Goal: Task Accomplishment & Management: Manage account settings

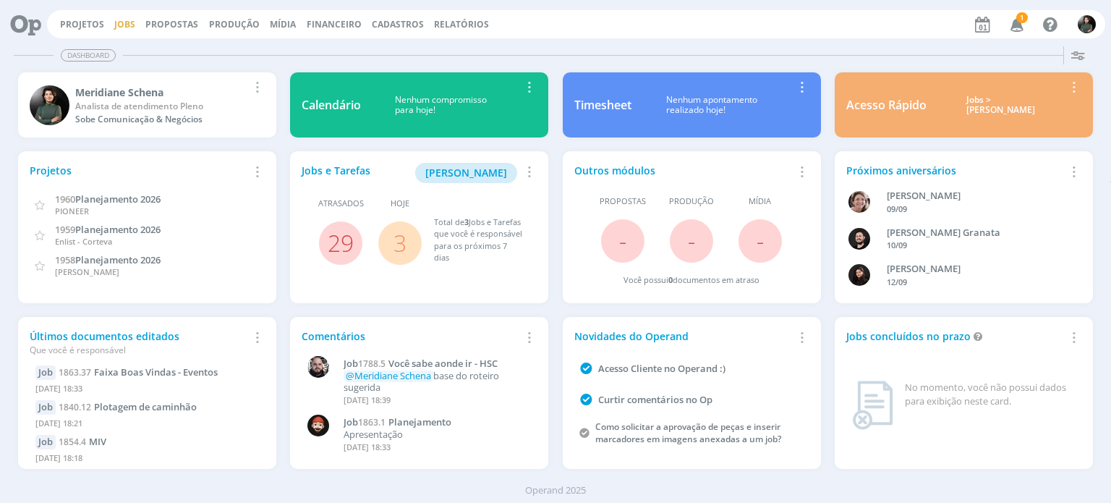
click at [123, 27] on link "Jobs" at bounding box center [124, 24] width 21 height 12
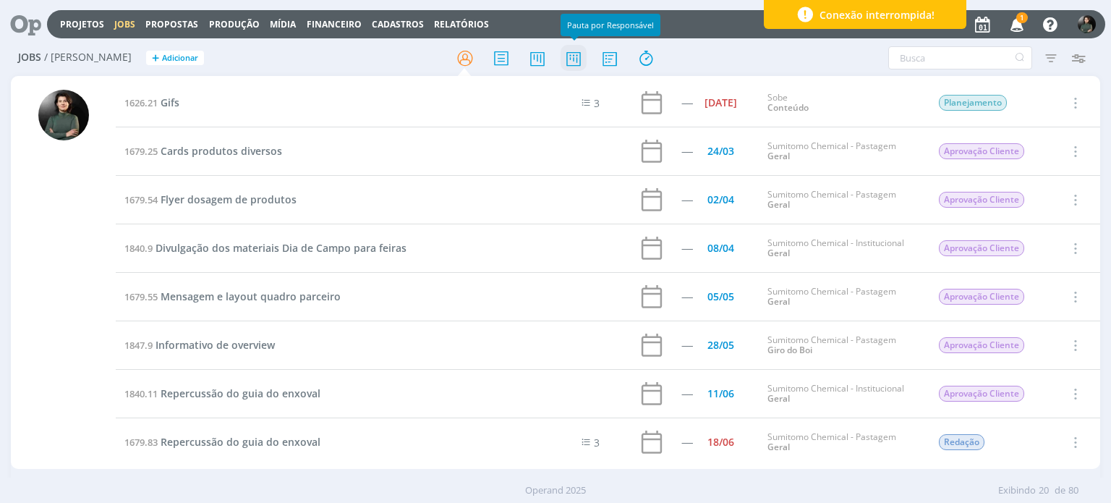
click at [570, 60] on icon at bounding box center [574, 58] width 26 height 28
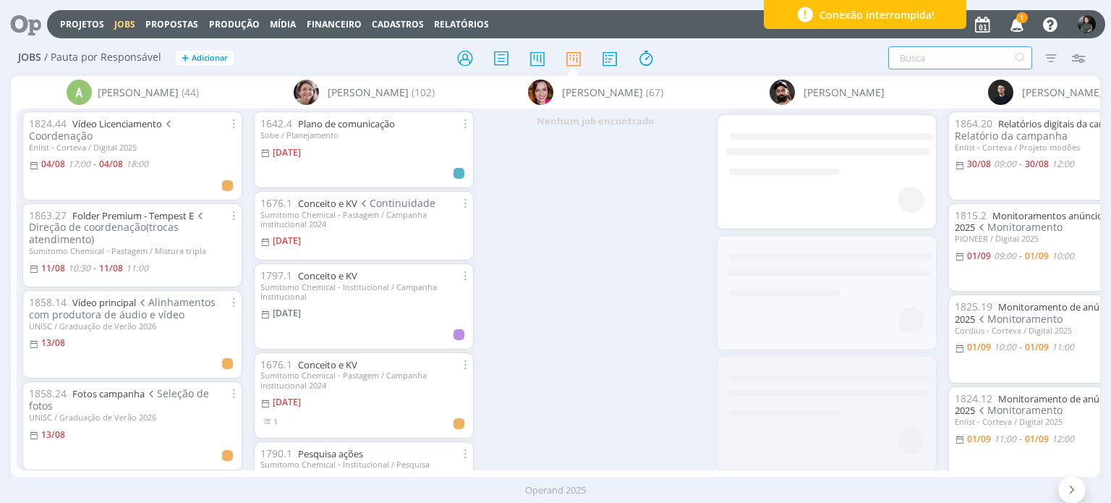
click at [931, 51] on input "text" at bounding box center [961, 57] width 144 height 23
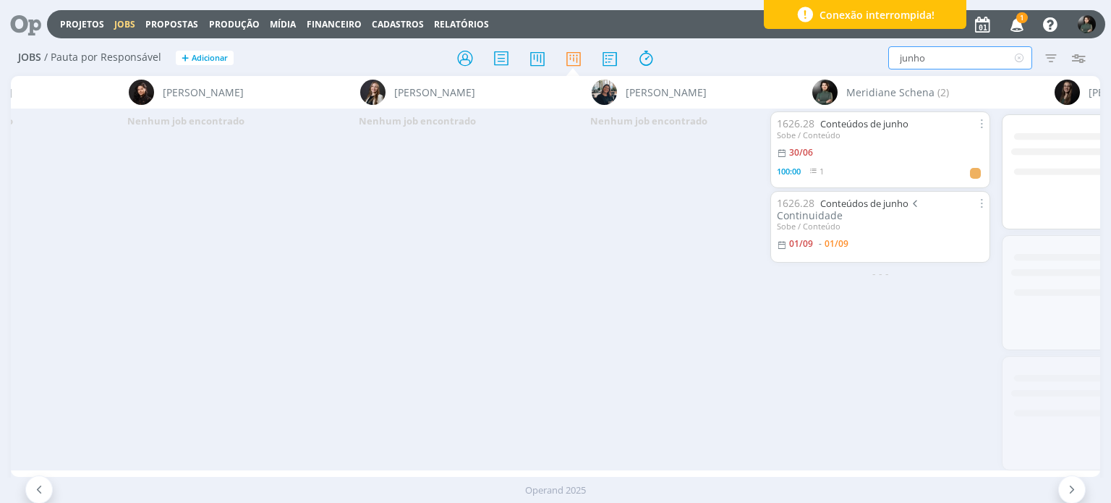
scroll to position [0, 2497]
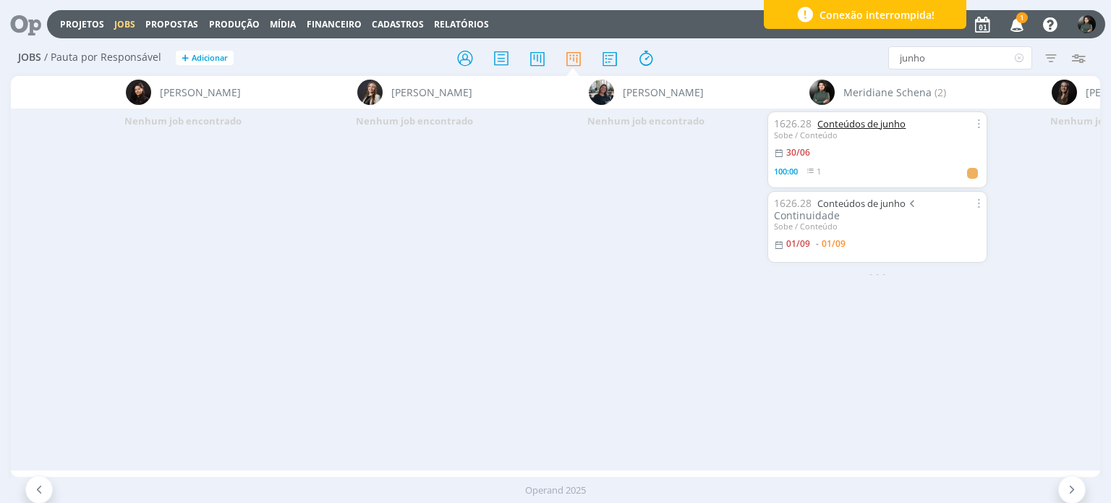
click at [856, 126] on link "Conteúdos de junho" at bounding box center [862, 123] width 88 height 13
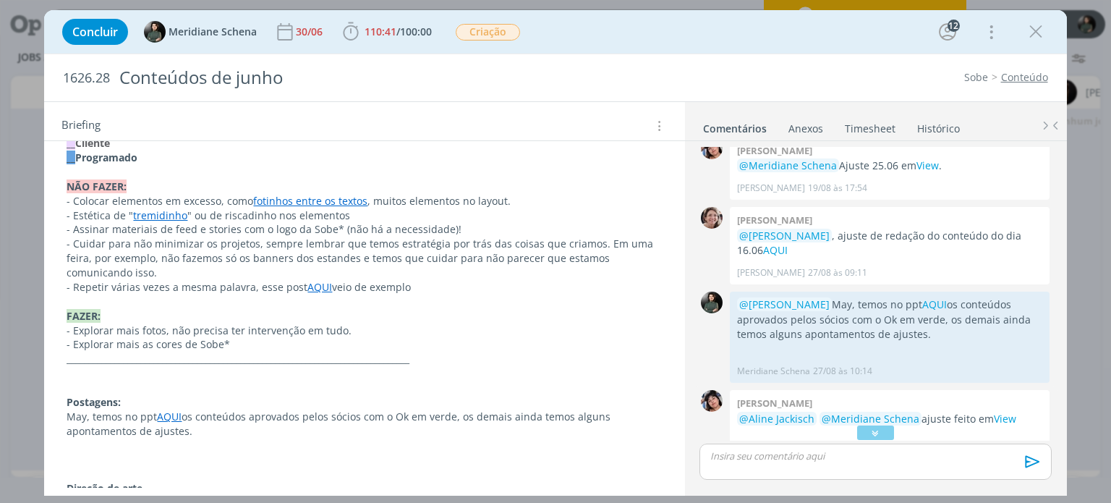
scroll to position [1838, 0]
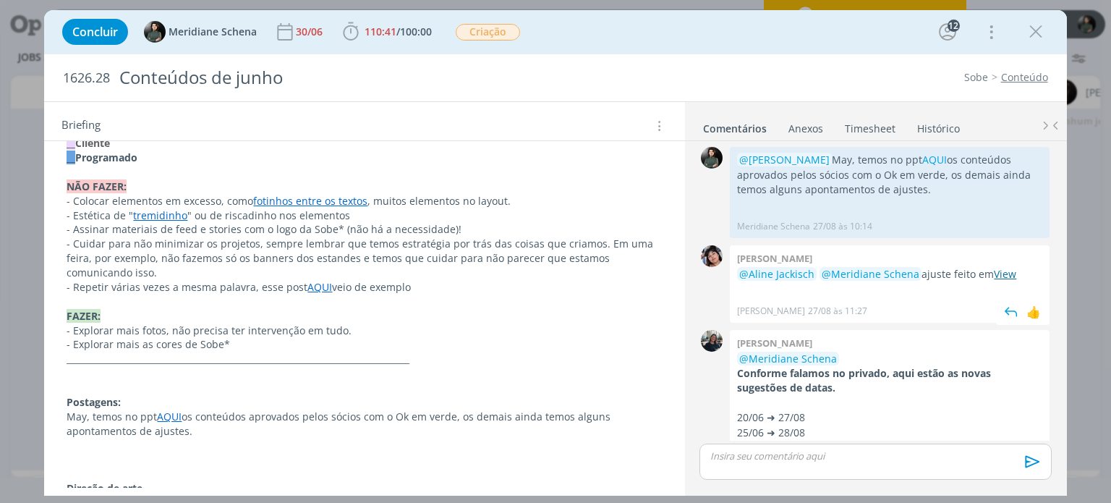
click at [999, 267] on link "View" at bounding box center [1005, 274] width 22 height 14
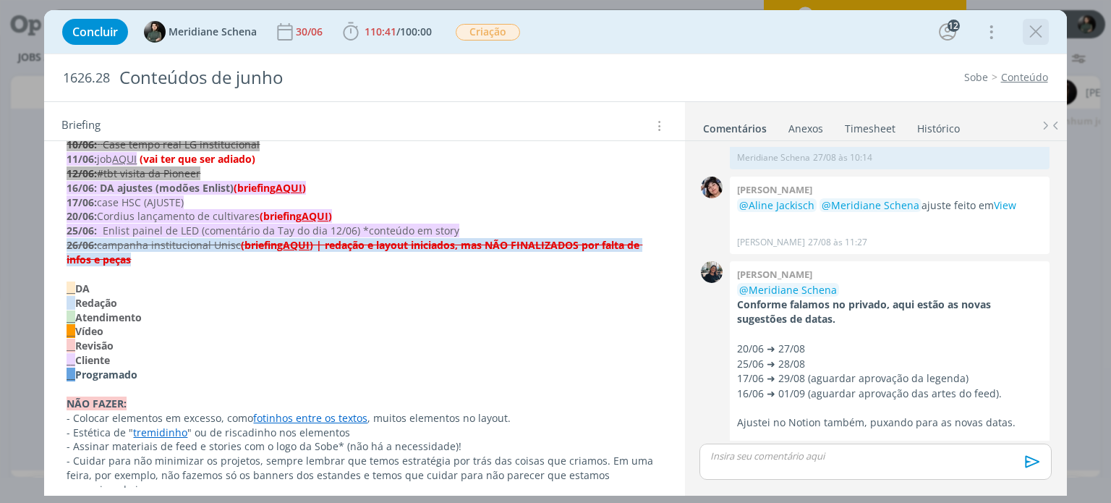
scroll to position [1910, 0]
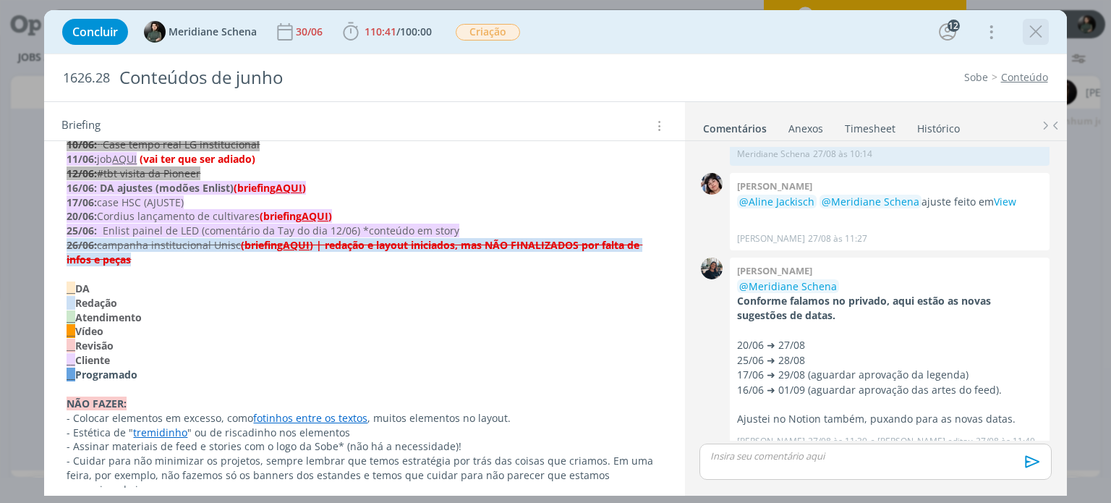
click at [1039, 34] on icon "dialog" at bounding box center [1036, 32] width 22 height 22
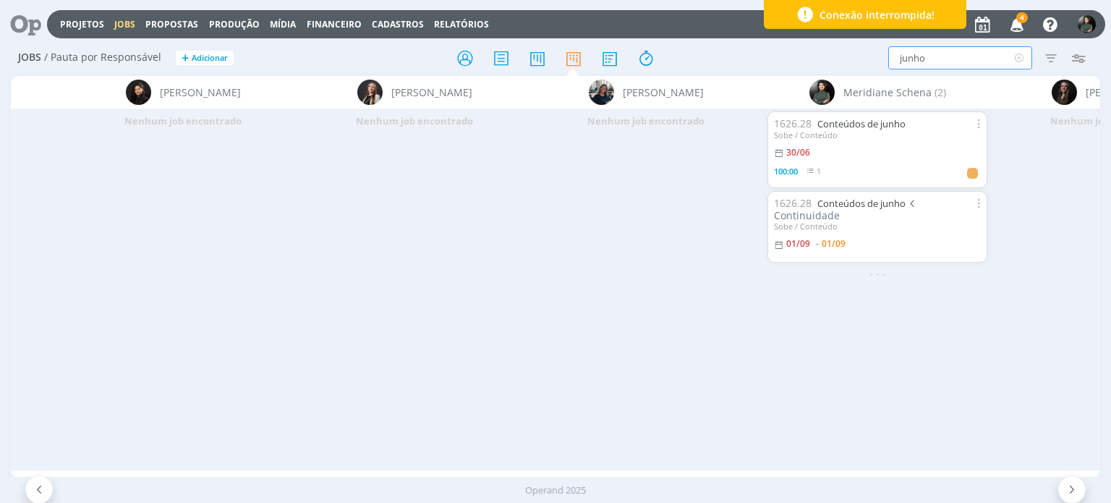
drag, startPoint x: 960, startPoint y: 58, endPoint x: 816, endPoint y: 60, distance: 143.3
click at [816, 60] on div "junho Filtrar Filtrar Limpar junho Tipo Jobs e Tarefas Data Personalizado a Sit…" at bounding box center [919, 57] width 349 height 23
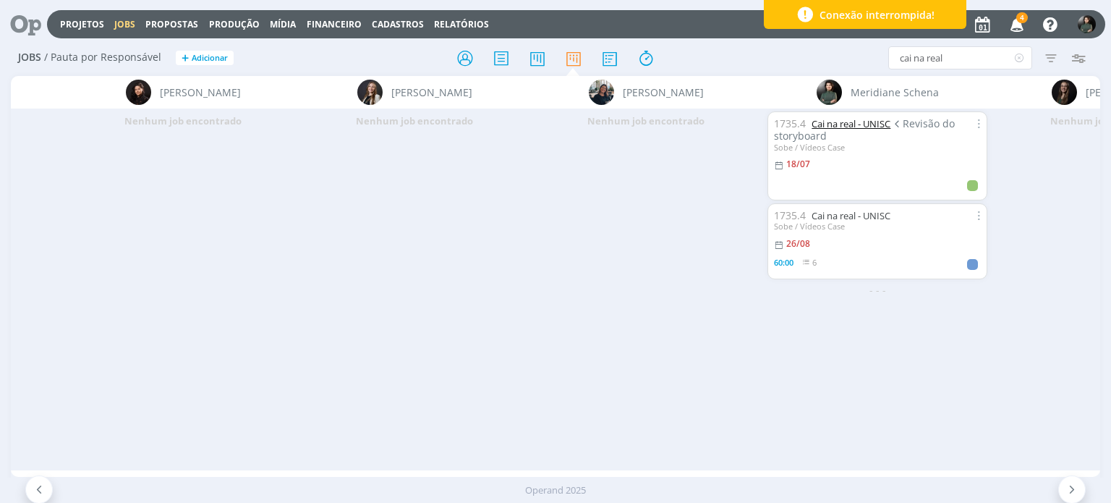
click at [840, 127] on link "Cai na real - UNISC" at bounding box center [851, 123] width 79 height 13
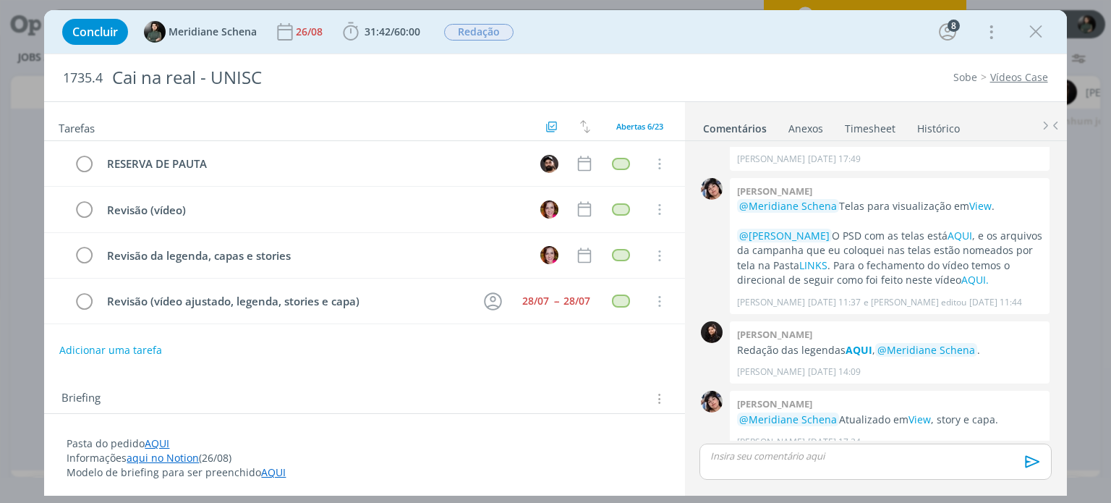
scroll to position [87, 0]
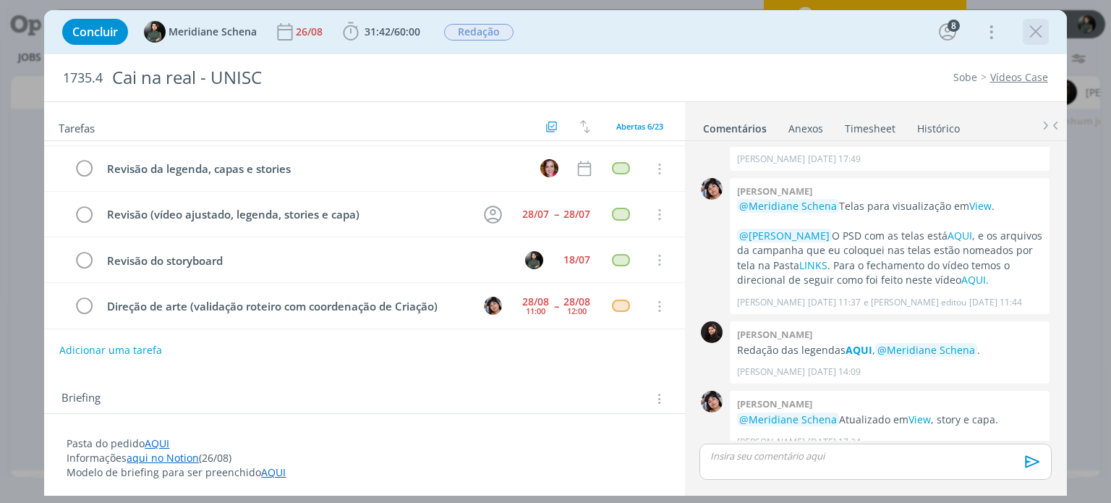
click at [1031, 37] on icon "dialog" at bounding box center [1036, 32] width 22 height 22
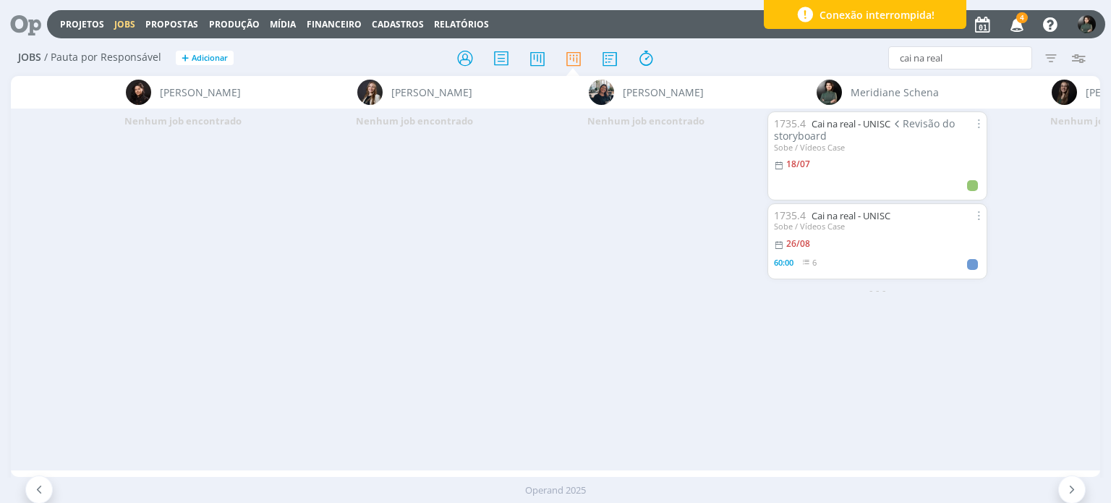
click at [1024, 24] on icon "button" at bounding box center [1017, 24] width 25 height 25
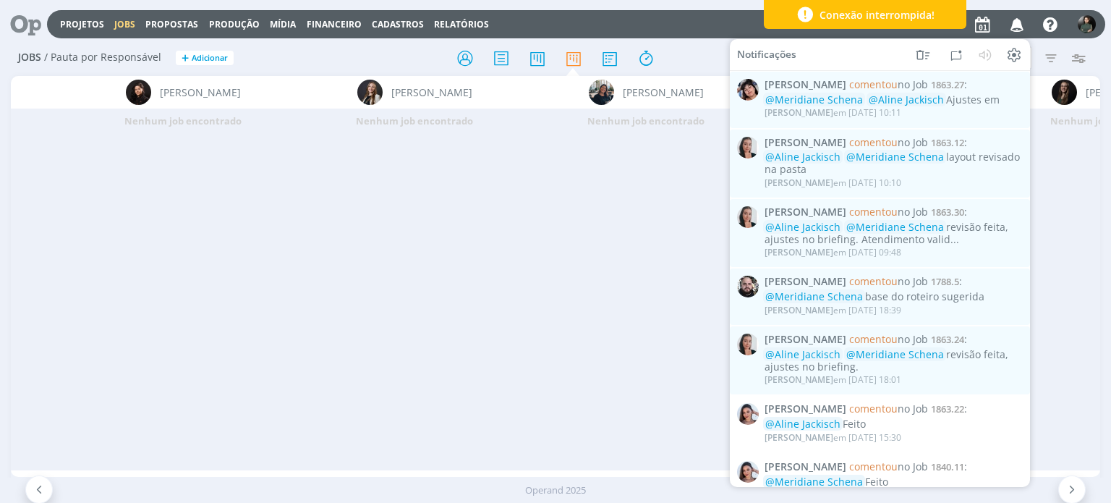
click at [690, 148] on div "Nenhum job encontrado" at bounding box center [646, 289] width 232 height 361
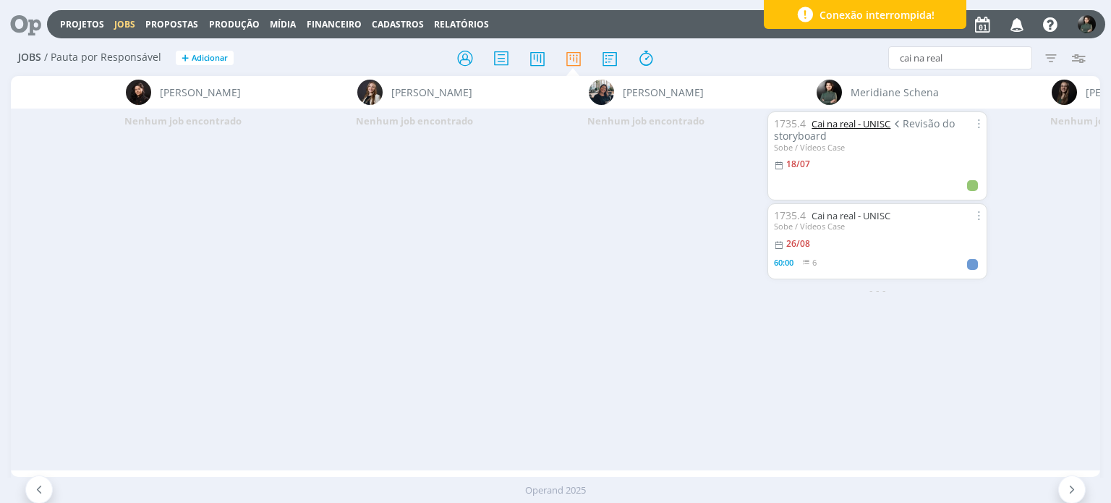
click at [873, 127] on link "Cai na real - UNISC" at bounding box center [851, 123] width 79 height 13
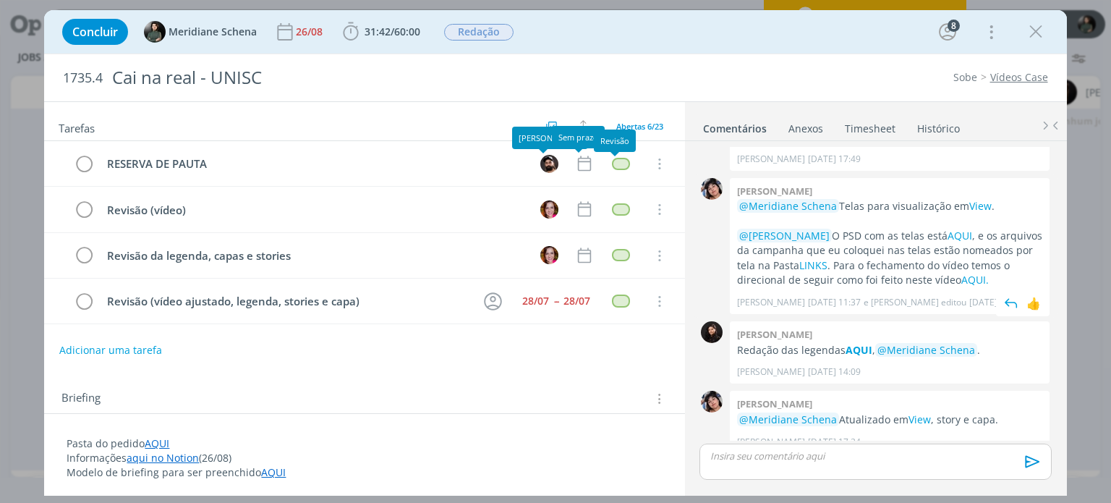
scroll to position [87, 0]
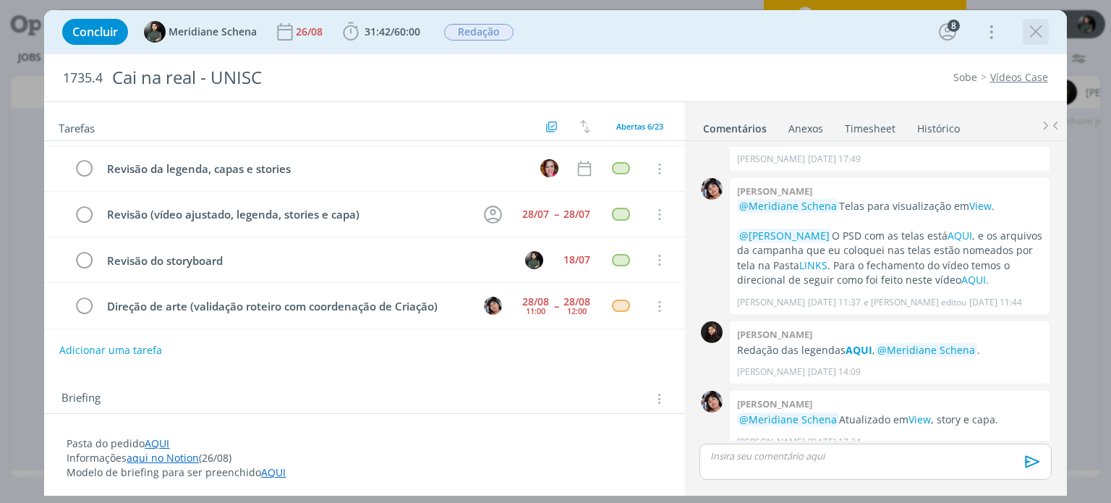
click at [1026, 33] on icon "dialog" at bounding box center [1036, 32] width 22 height 22
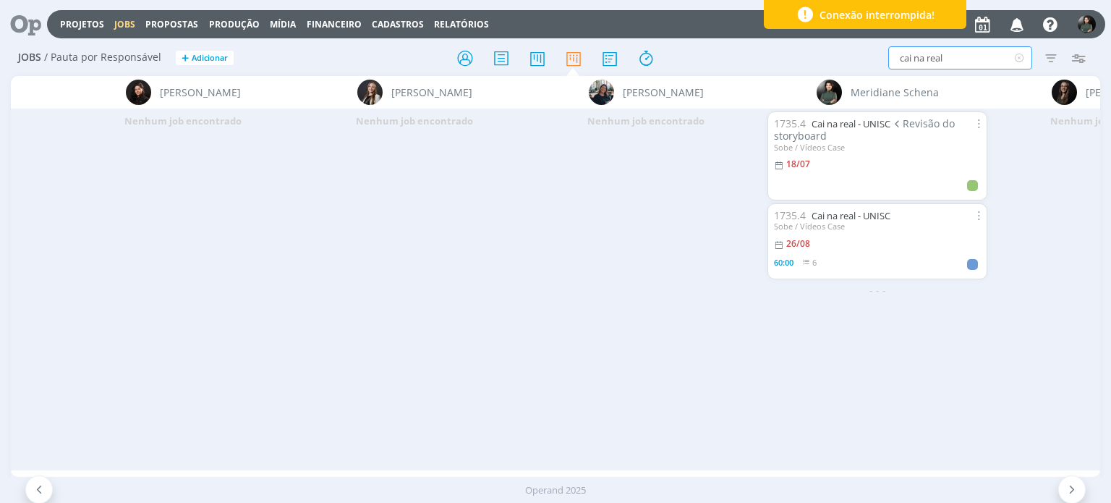
drag, startPoint x: 947, startPoint y: 51, endPoint x: 857, endPoint y: 50, distance: 89.0
click at [857, 50] on div "cai na real Filtrar Filtrar Limpar cai na real Tipo Jobs e Tarefas Data Persona…" at bounding box center [919, 57] width 349 height 23
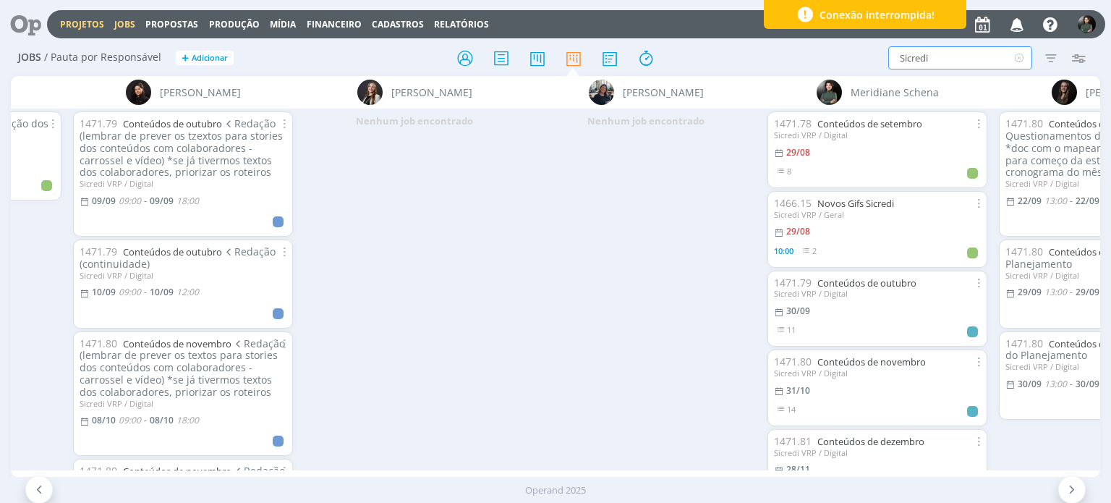
type input "Sicredi"
click at [86, 22] on link "Projetos" at bounding box center [82, 24] width 44 height 12
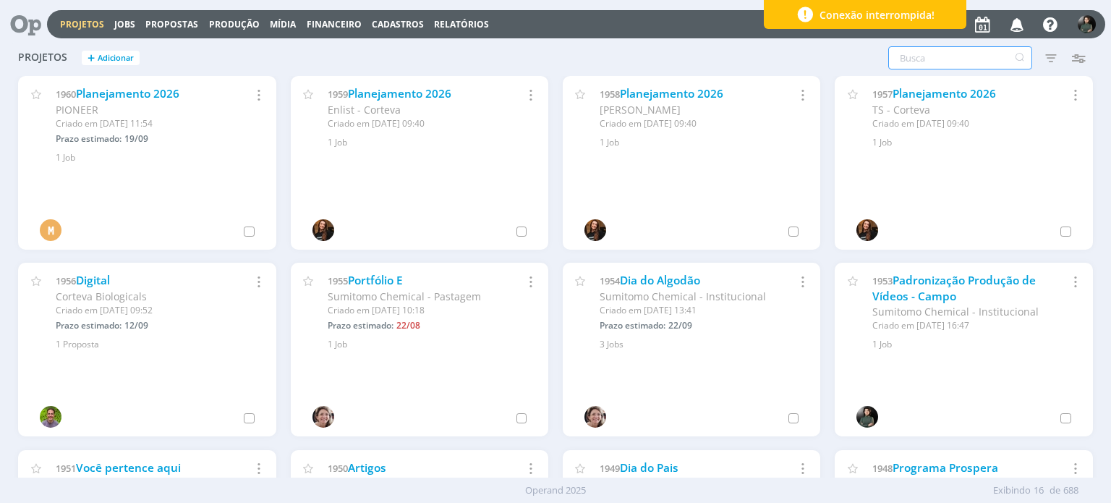
click at [924, 55] on input "text" at bounding box center [961, 57] width 144 height 23
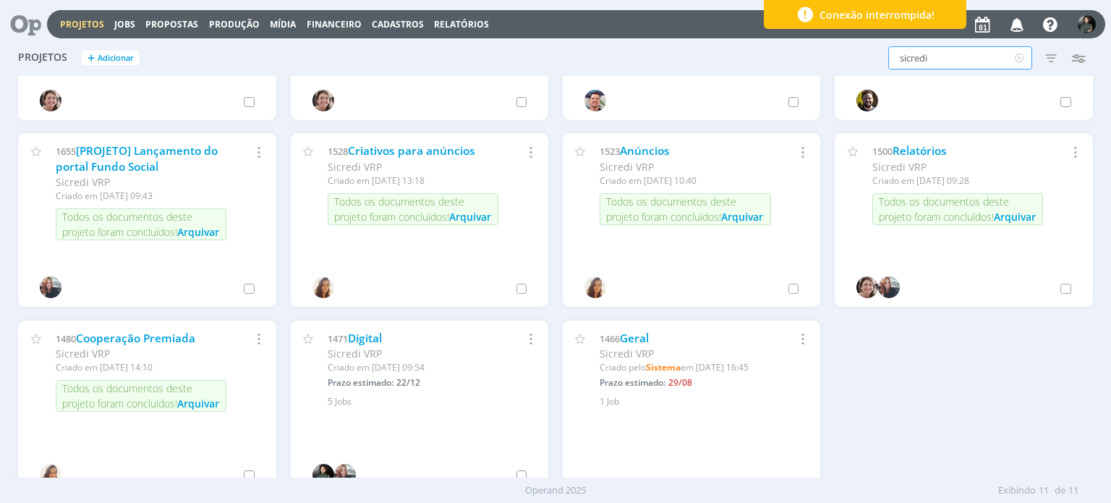
scroll to position [145, 0]
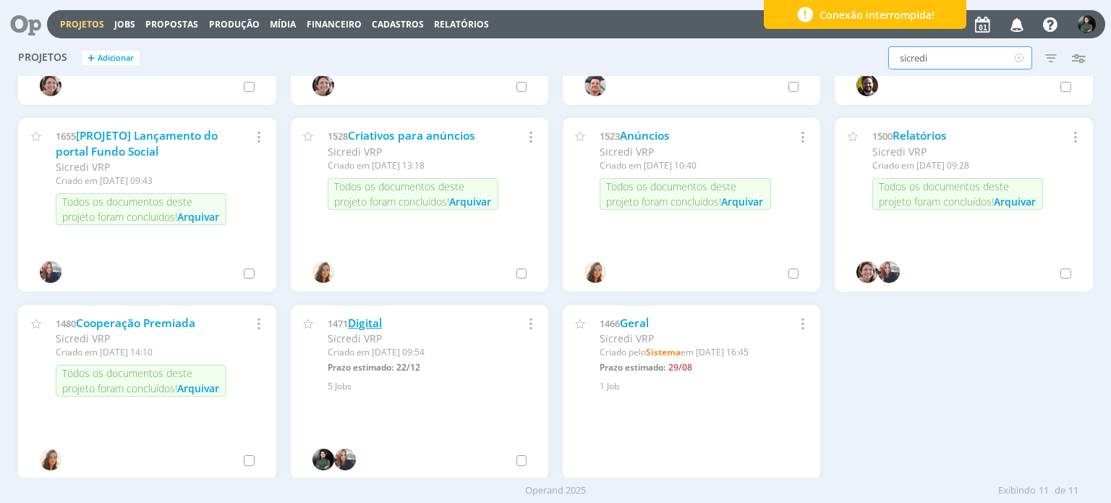
type input "sicredi"
click at [360, 321] on link "Digital" at bounding box center [365, 323] width 34 height 15
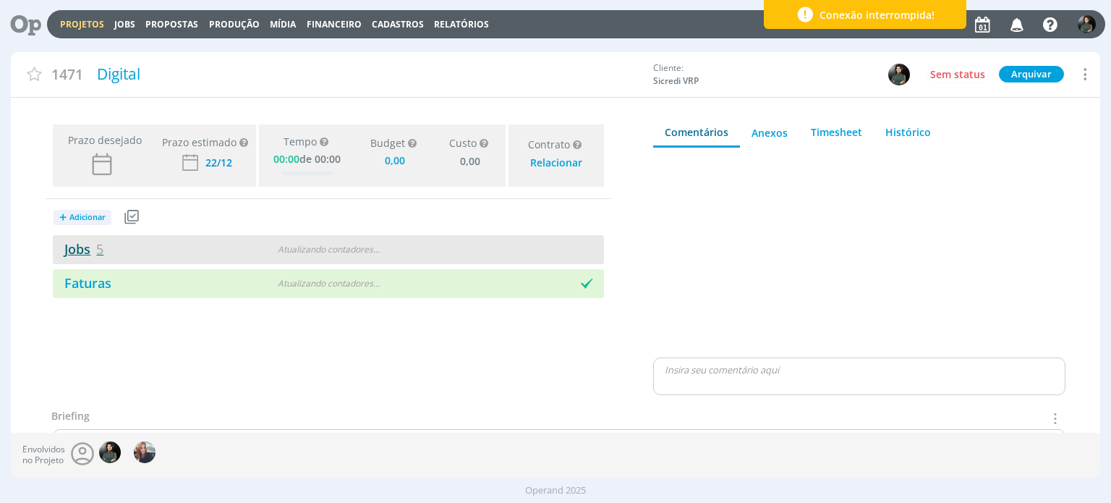
click at [72, 249] on link "Jobs 5" at bounding box center [78, 248] width 51 height 17
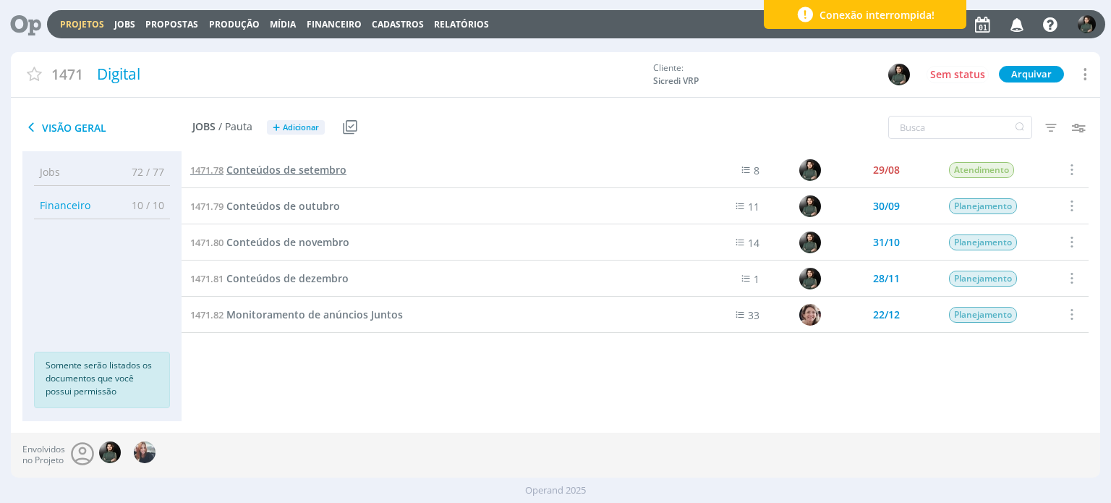
click at [307, 168] on span "Conteúdos de setembro" at bounding box center [286, 170] width 120 height 14
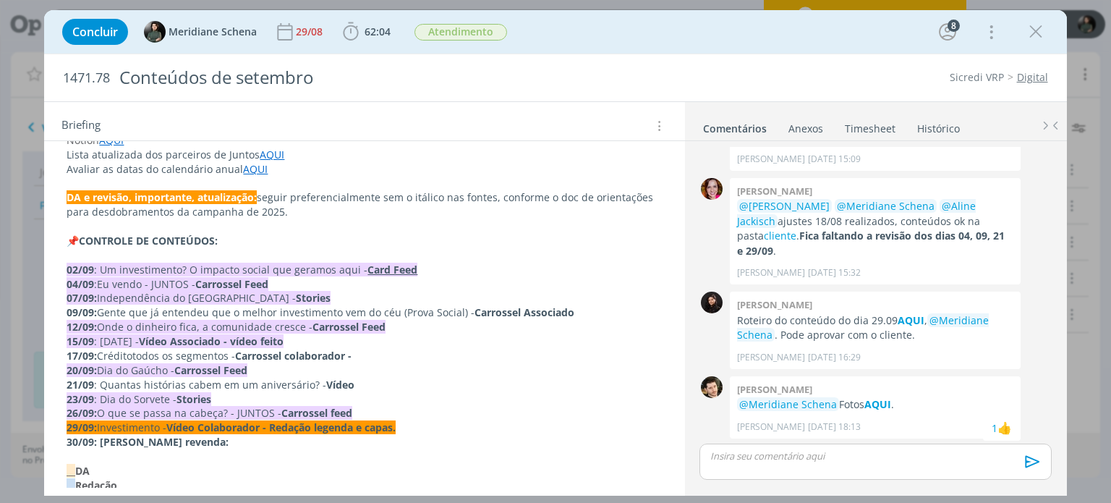
scroll to position [362, 0]
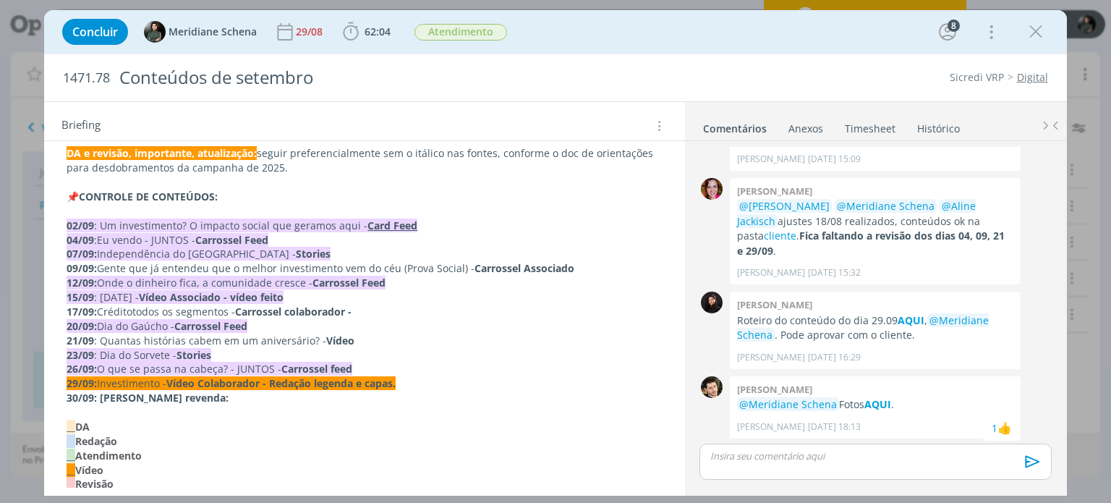
click at [177, 305] on span "todos os segmentos -" at bounding box center [183, 312] width 103 height 14
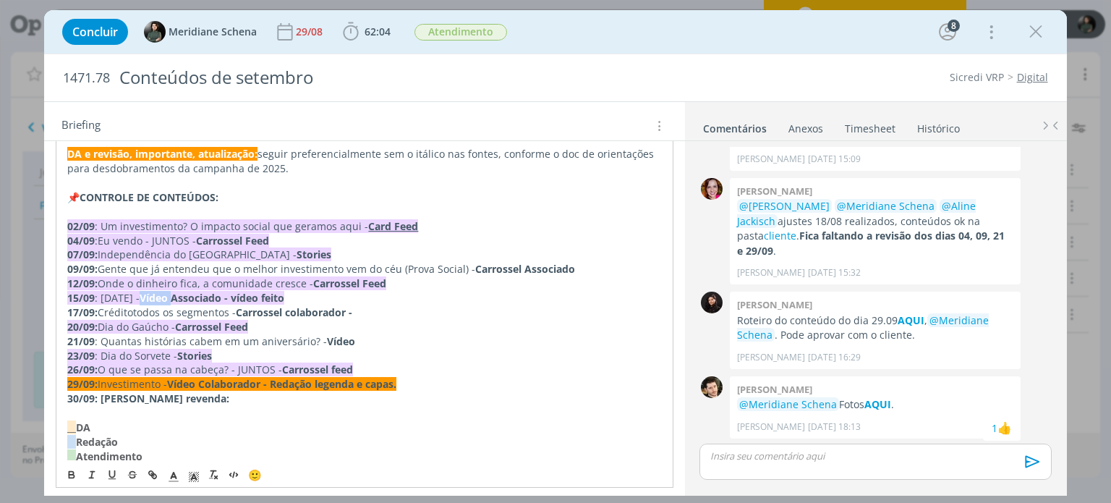
click at [177, 303] on strong "Vídeo Associado - vídeo feito" at bounding box center [212, 298] width 145 height 14
click at [174, 316] on span "todos os segmentos -" at bounding box center [184, 312] width 103 height 14
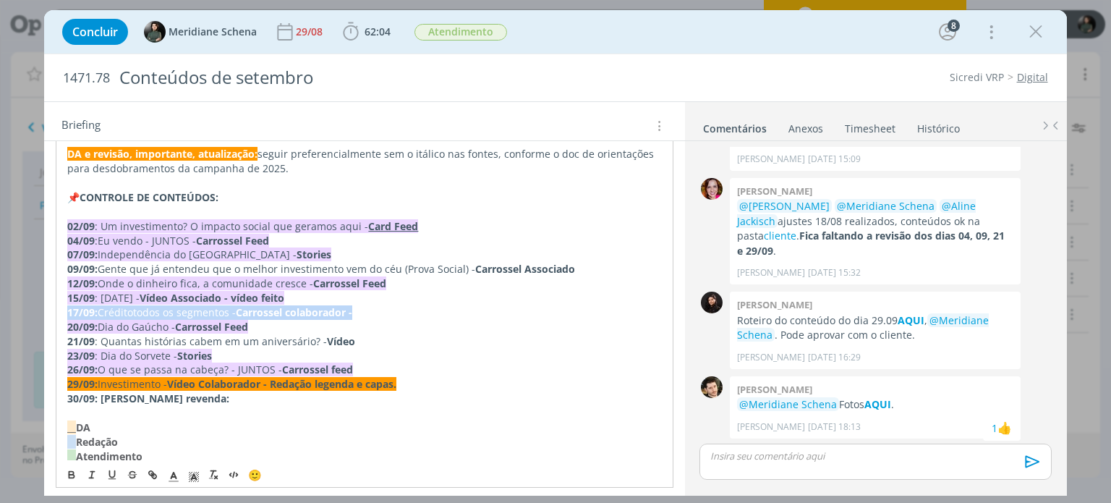
copy p "17/09: Crédito todos os segmentos - Carrossel colaborador -"
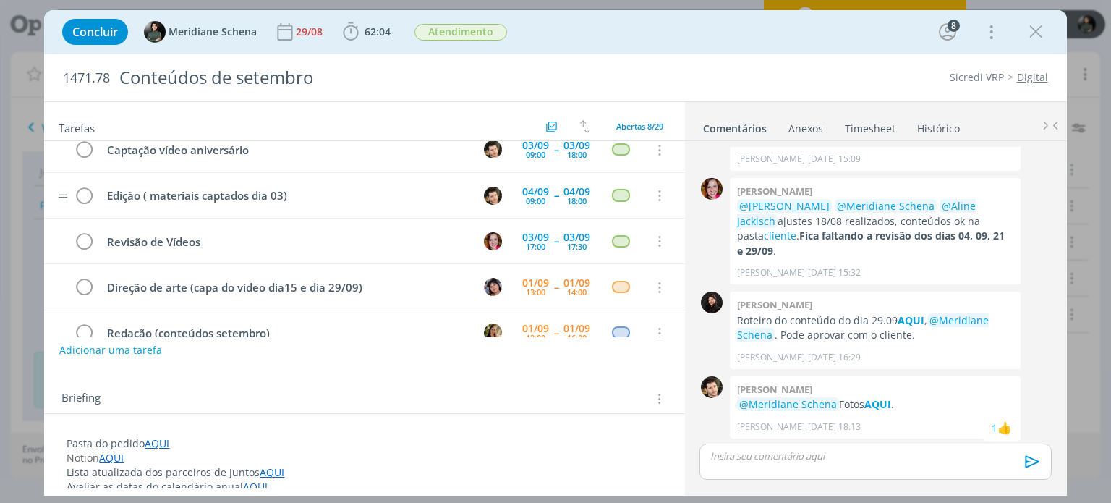
scroll to position [145, 0]
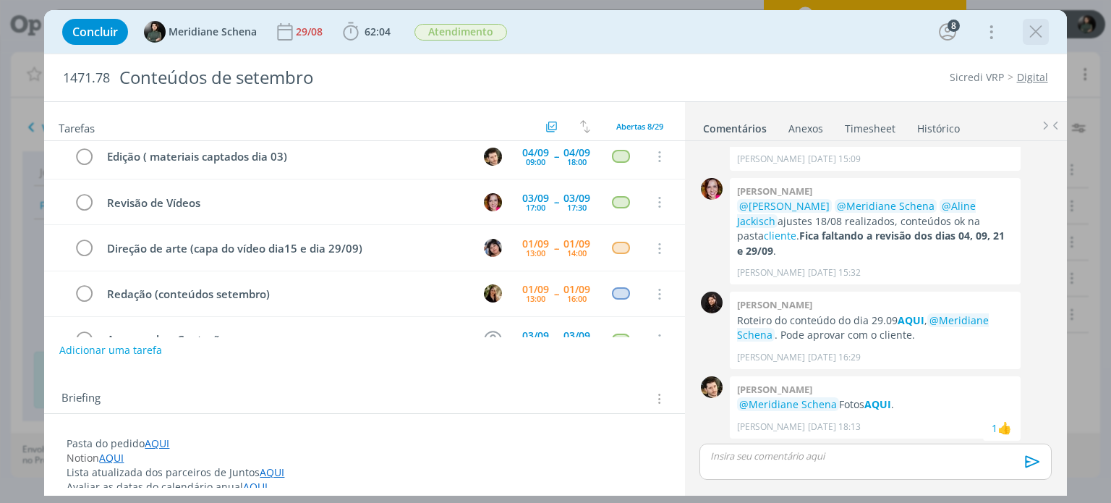
click at [1037, 34] on icon "dialog" at bounding box center [1036, 32] width 22 height 22
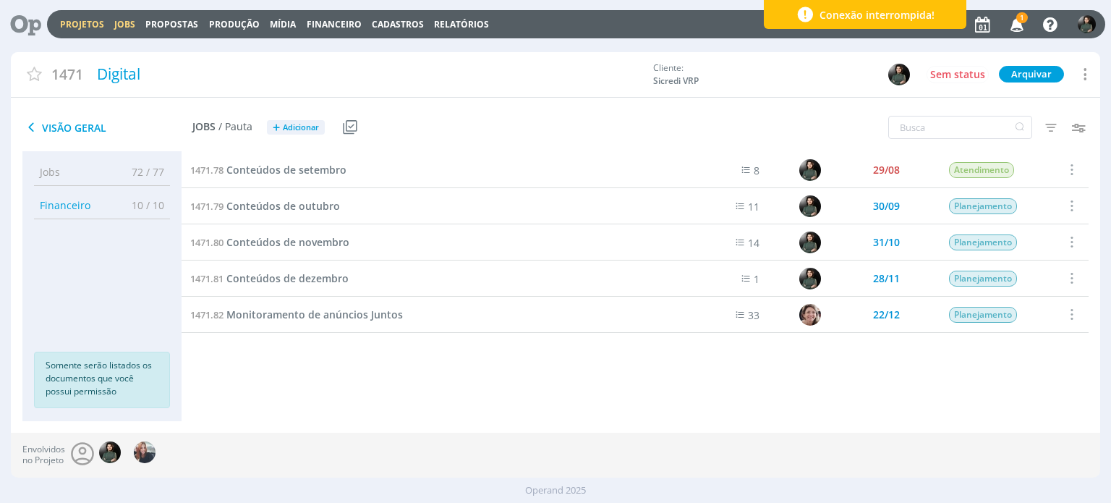
click at [125, 25] on link "Jobs" at bounding box center [124, 24] width 21 height 12
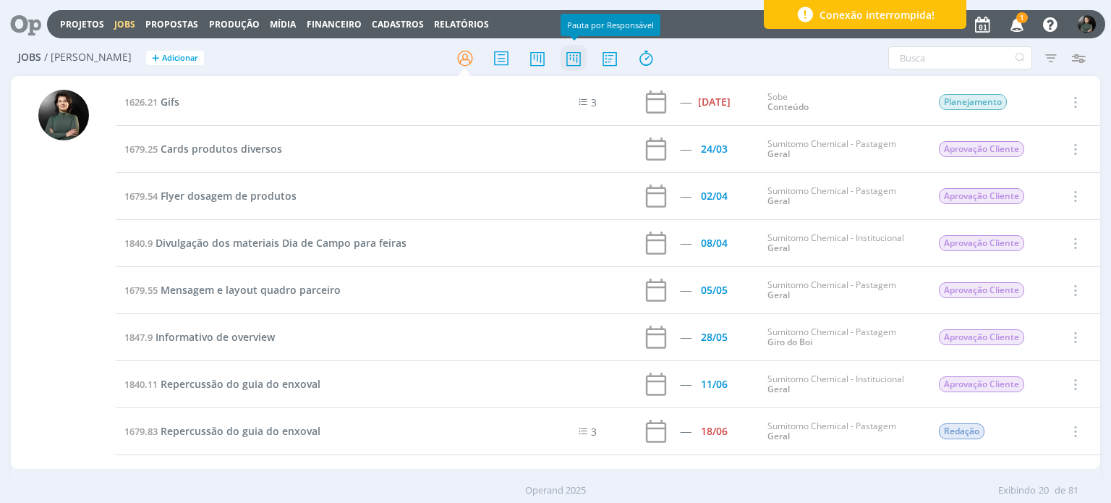
click at [567, 62] on icon at bounding box center [574, 58] width 26 height 28
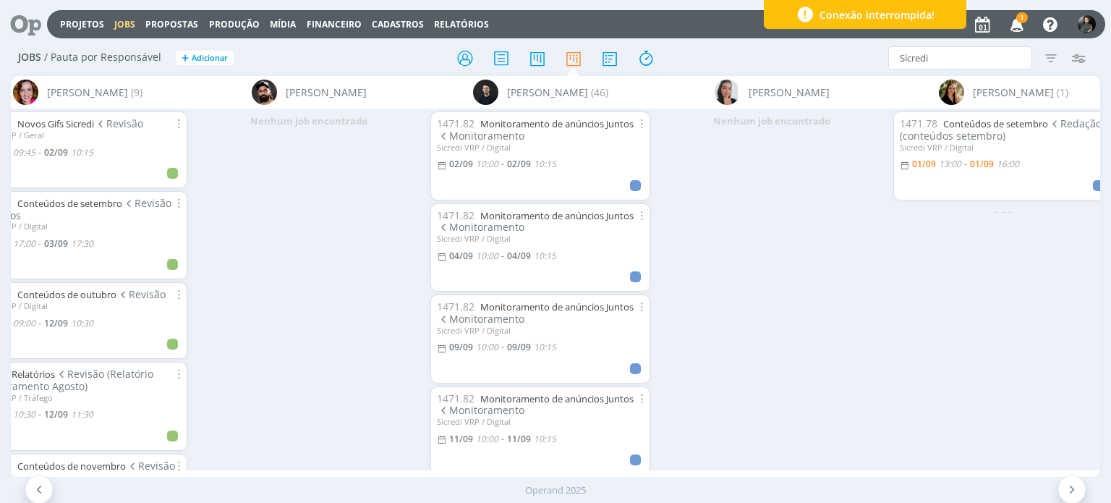
scroll to position [0, 521]
drag, startPoint x: 938, startPoint y: 62, endPoint x: 876, endPoint y: 59, distance: 62.3
click at [876, 59] on div "Sicredi Filtrar Filtrar Limpar Sicredi Tipo Jobs e Tarefas Data Personalizado a…" at bounding box center [919, 57] width 349 height 23
click at [832, 59] on div "Filtrar Filtrar Limpar Tipo Jobs e Tarefas Data Personalizado a Situação dos jo…" at bounding box center [919, 57] width 349 height 23
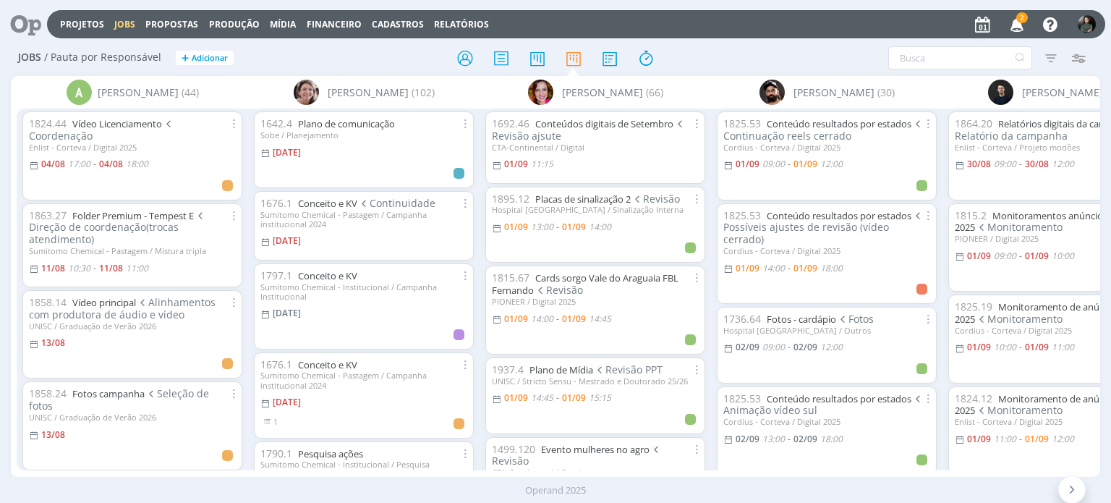
click at [119, 23] on link "Jobs" at bounding box center [124, 24] width 21 height 12
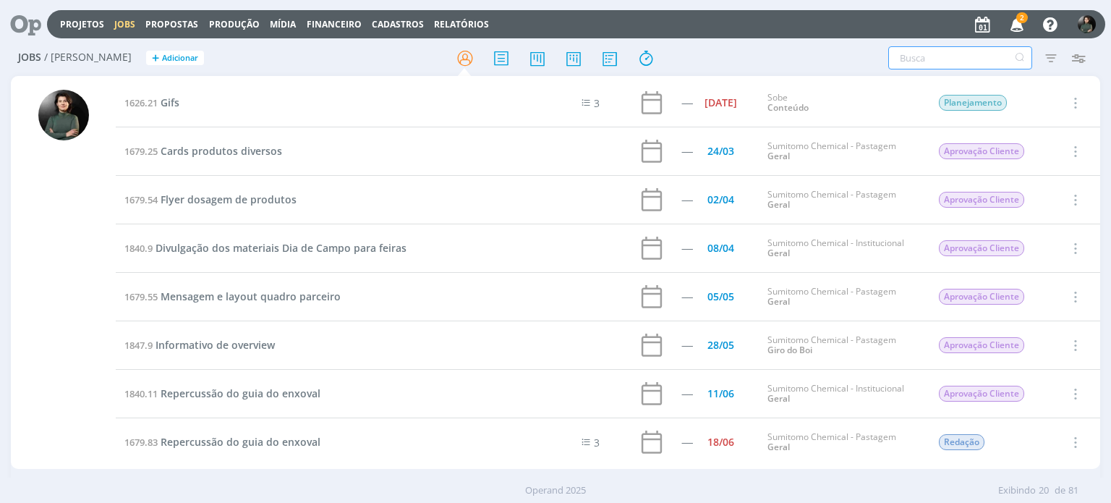
click at [925, 64] on input "text" at bounding box center [961, 57] width 144 height 23
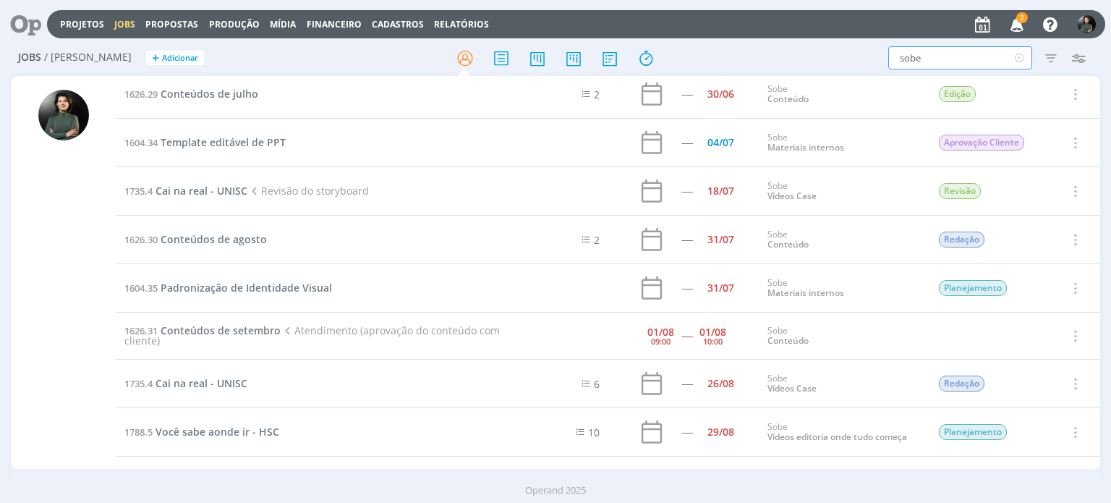
scroll to position [145, 0]
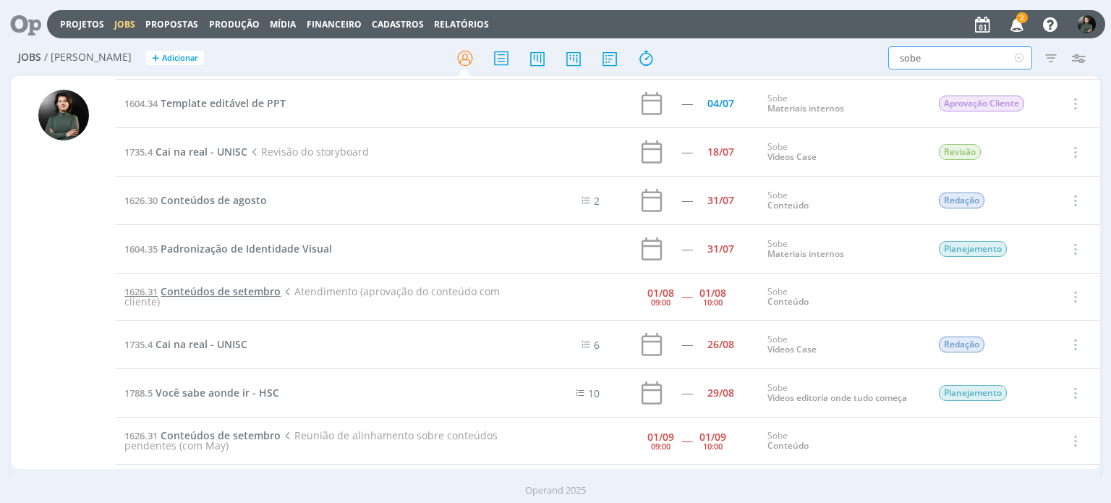
type input "sobe"
click at [261, 289] on span "Conteúdos de setembro" at bounding box center [221, 291] width 120 height 14
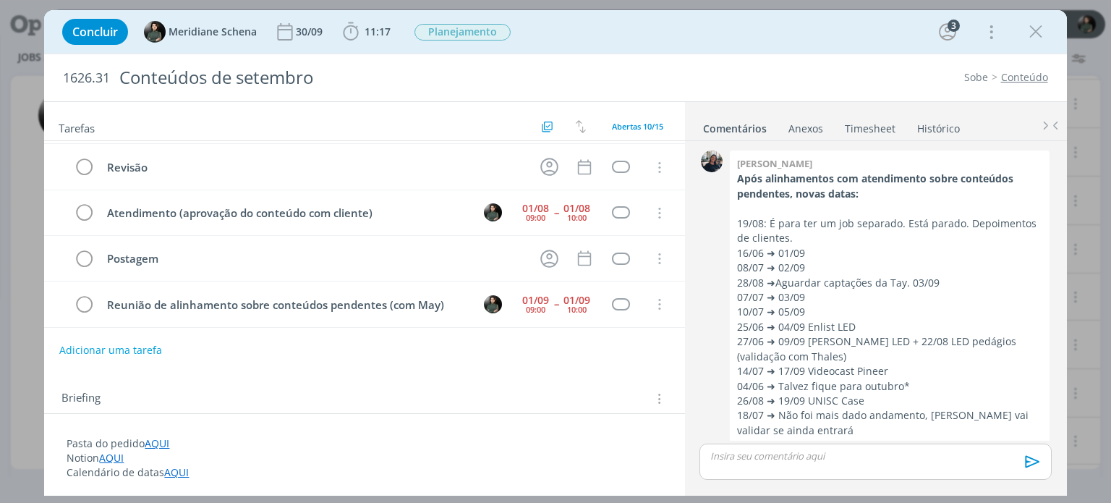
scroll to position [130, 0]
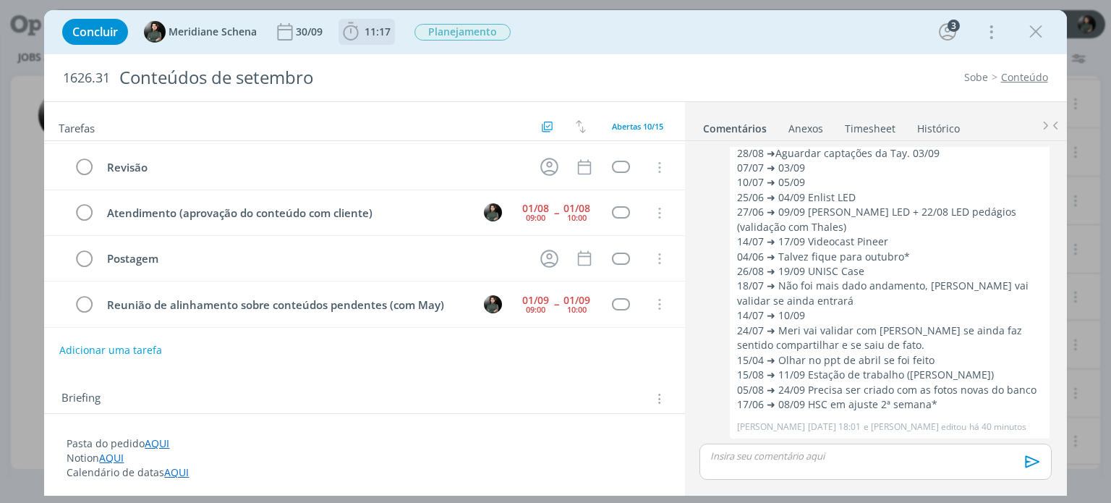
click at [370, 29] on span "11:17" at bounding box center [378, 32] width 26 height 14
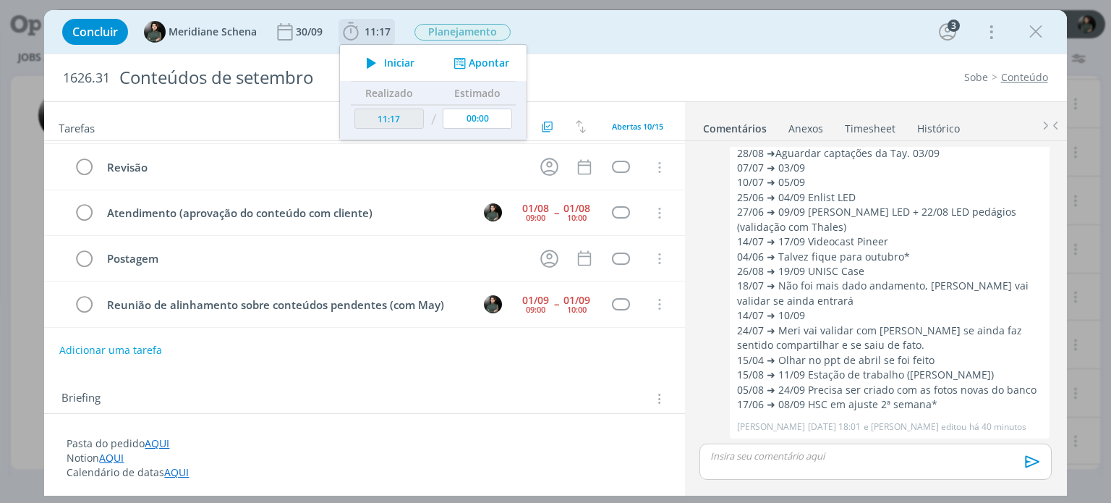
click at [504, 65] on button "Apontar" at bounding box center [480, 63] width 60 height 15
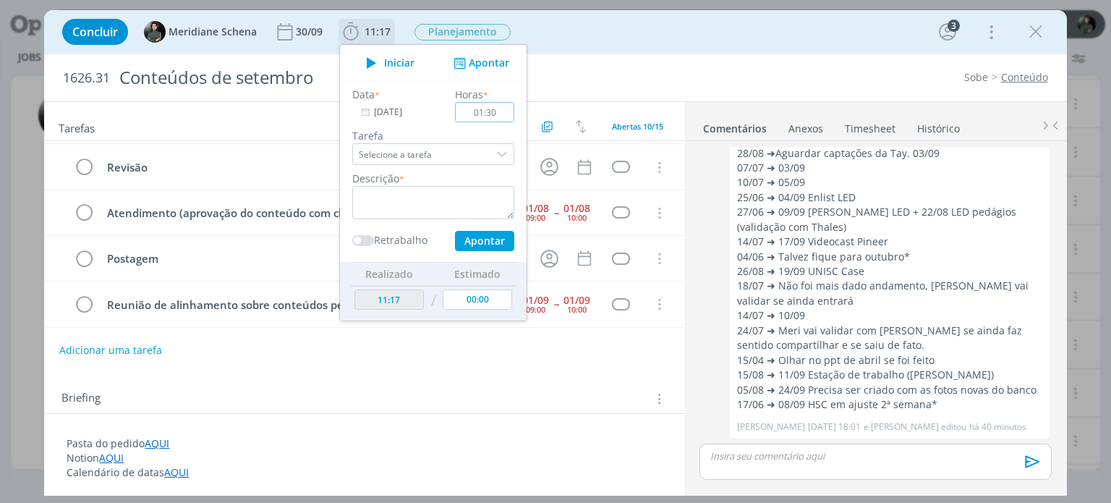
type input "01:30"
click at [435, 201] on textarea "dialog" at bounding box center [433, 202] width 162 height 33
click at [486, 240] on button "Apontar" at bounding box center [484, 241] width 59 height 20
type textarea "organização conteúdos com a May"
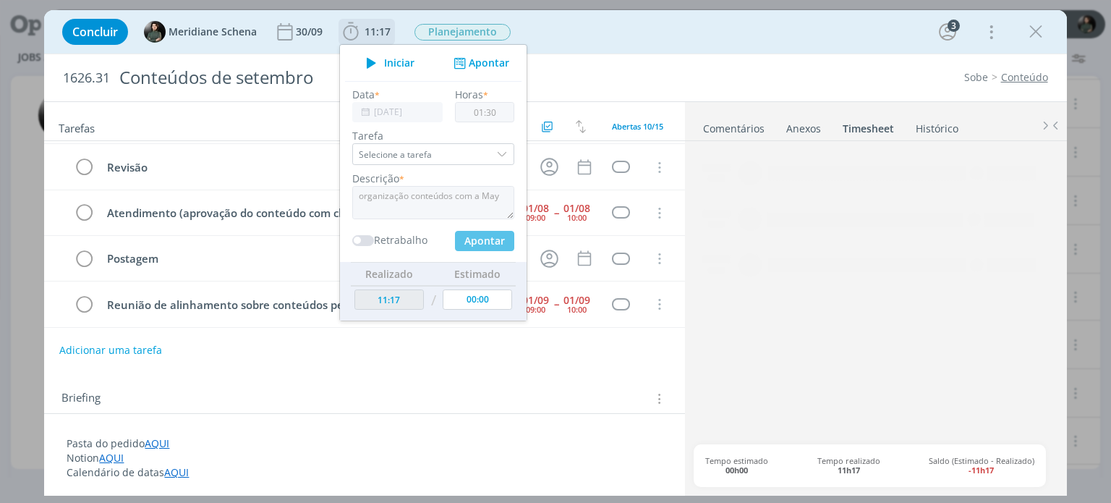
type input "12:47"
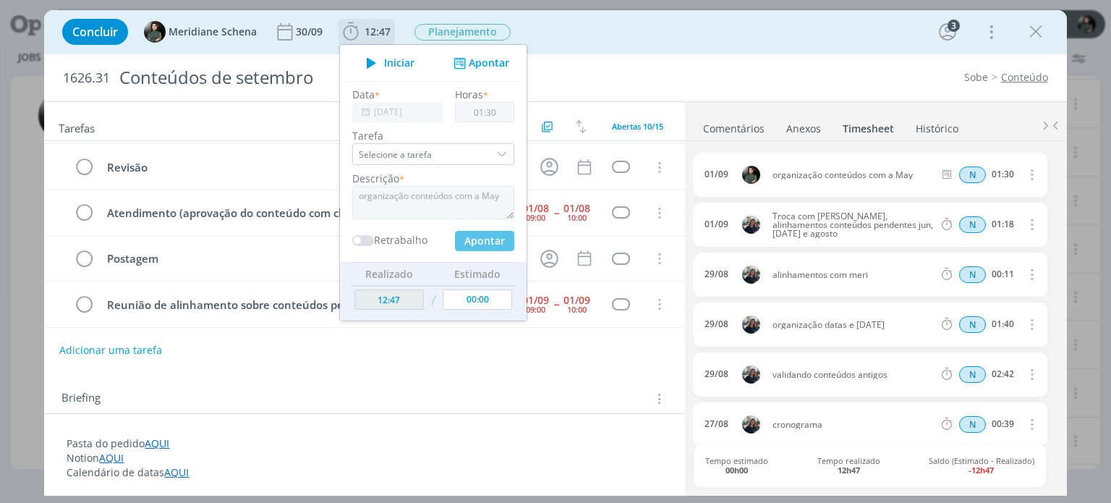
type input "00:00"
click at [652, 72] on div "Sobe Conteúdo" at bounding box center [847, 77] width 416 height 14
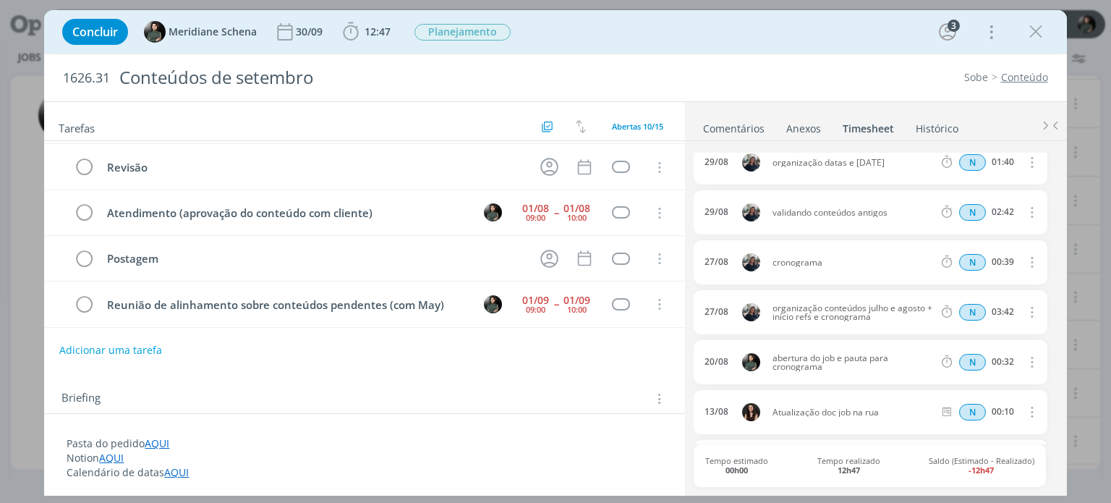
scroll to position [0, 0]
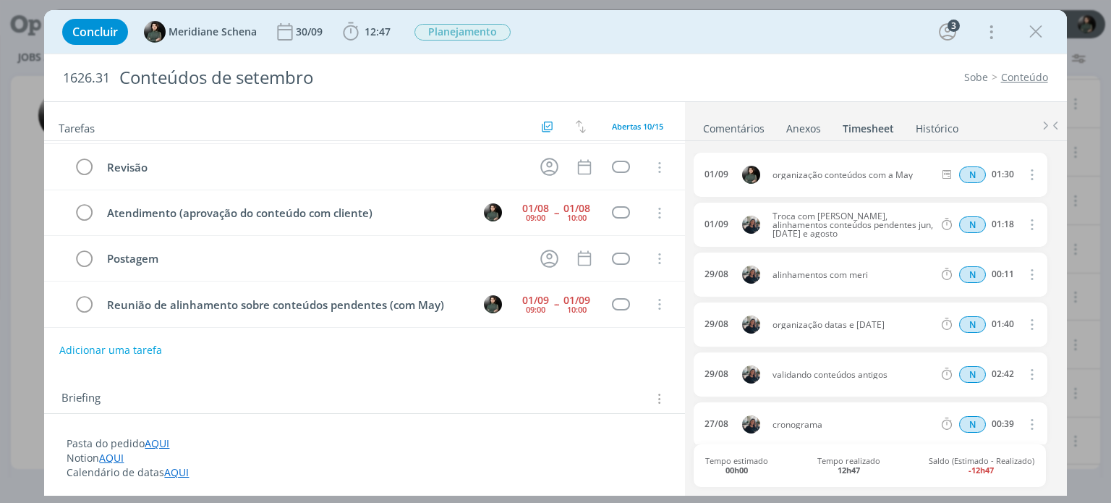
click at [661, 80] on div "Sobe Conteúdo" at bounding box center [847, 77] width 416 height 14
click at [1034, 34] on icon "dialog" at bounding box center [1036, 32] width 22 height 22
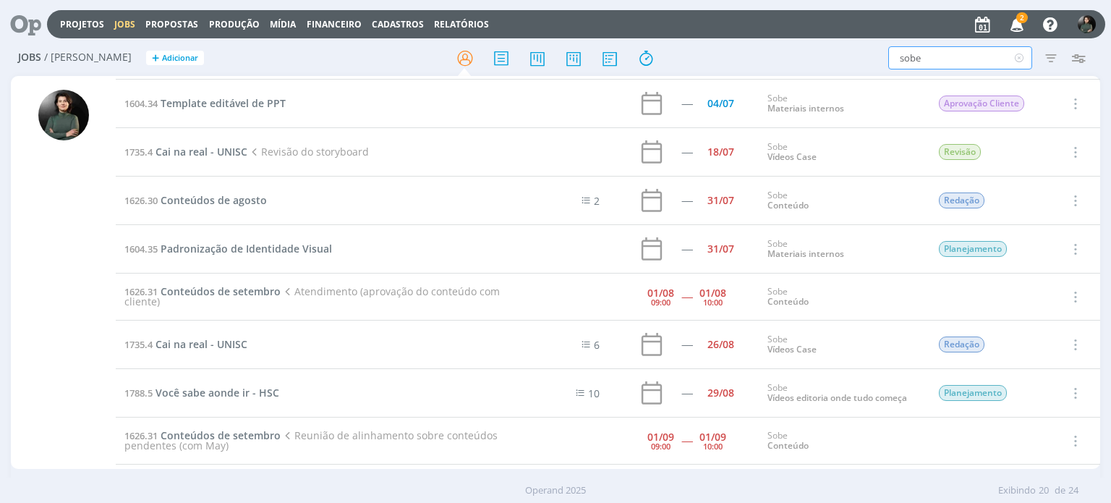
click at [947, 56] on input "sobe" at bounding box center [961, 57] width 144 height 23
type input "sicredi"
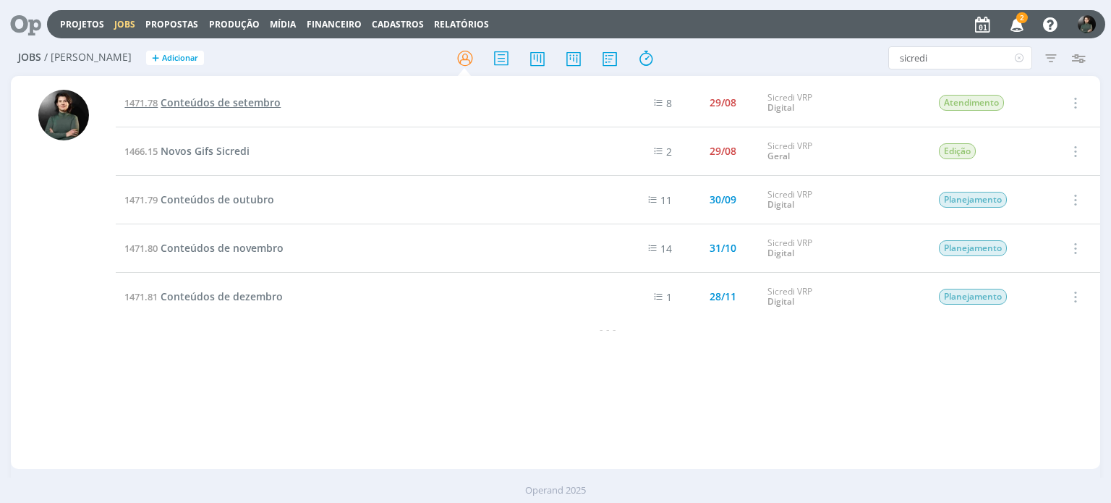
click at [245, 101] on span "Conteúdos de setembro" at bounding box center [221, 103] width 120 height 14
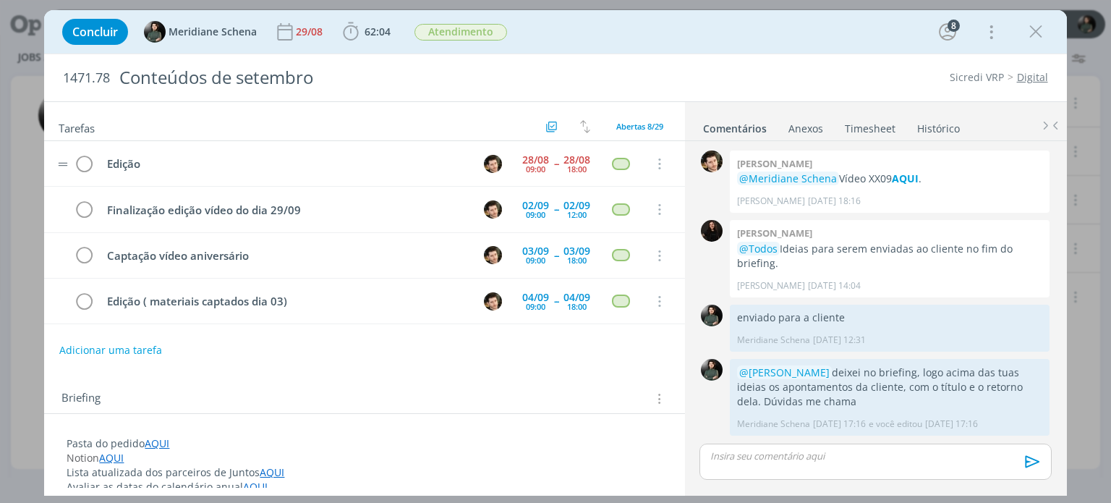
scroll to position [1878, 0]
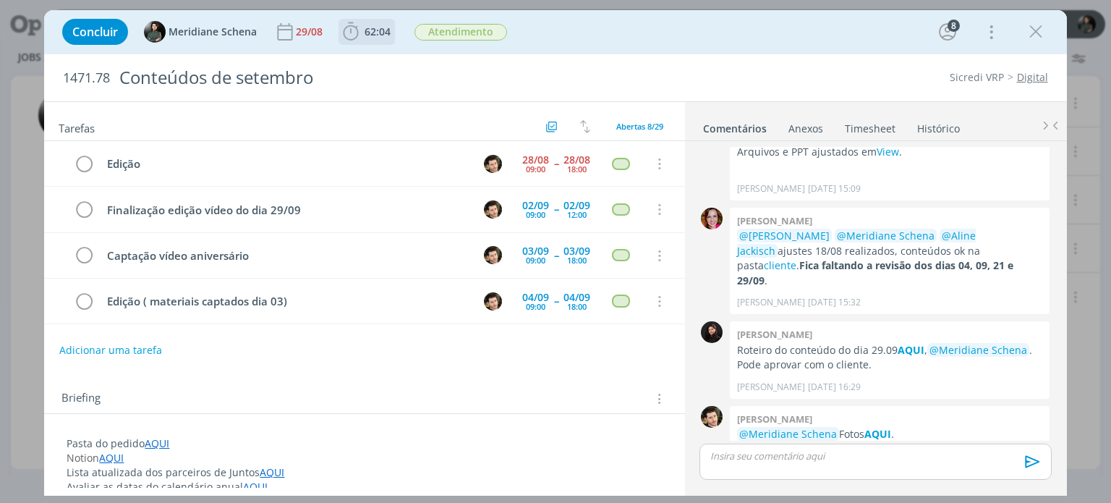
click at [375, 28] on span "62:04" at bounding box center [378, 32] width 26 height 14
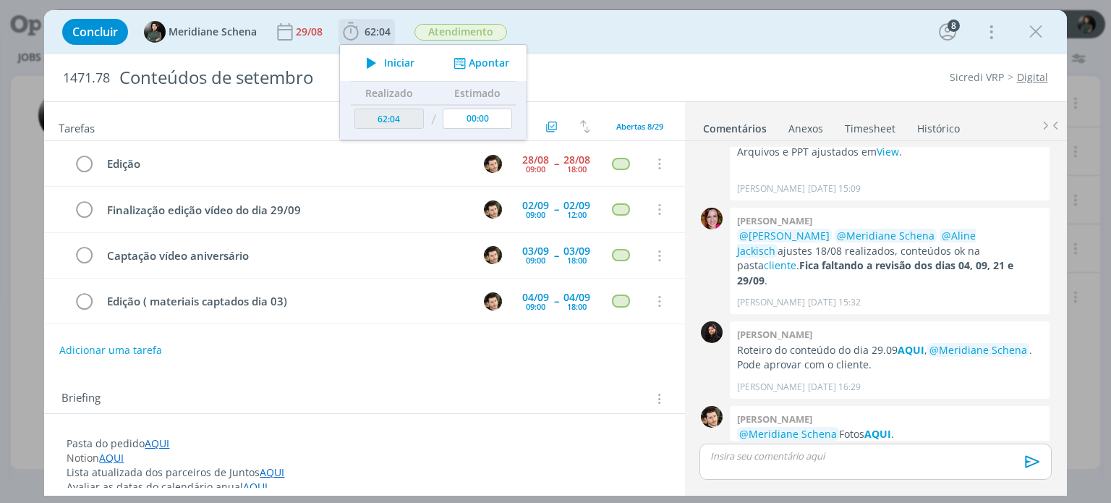
click at [501, 65] on button "Apontar" at bounding box center [480, 63] width 60 height 15
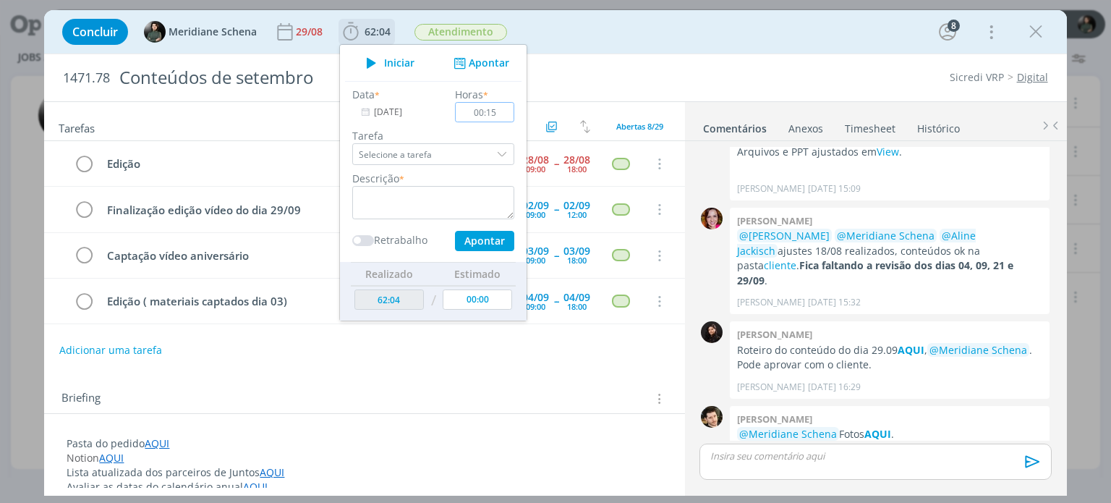
type input "00:15"
click at [414, 190] on textarea "dialog" at bounding box center [433, 202] width 162 height 33
click at [476, 236] on button "Apontar" at bounding box center [484, 241] width 59 height 20
type textarea "Retornos sobre os conteúdos com a Cliente via WhatsApp"
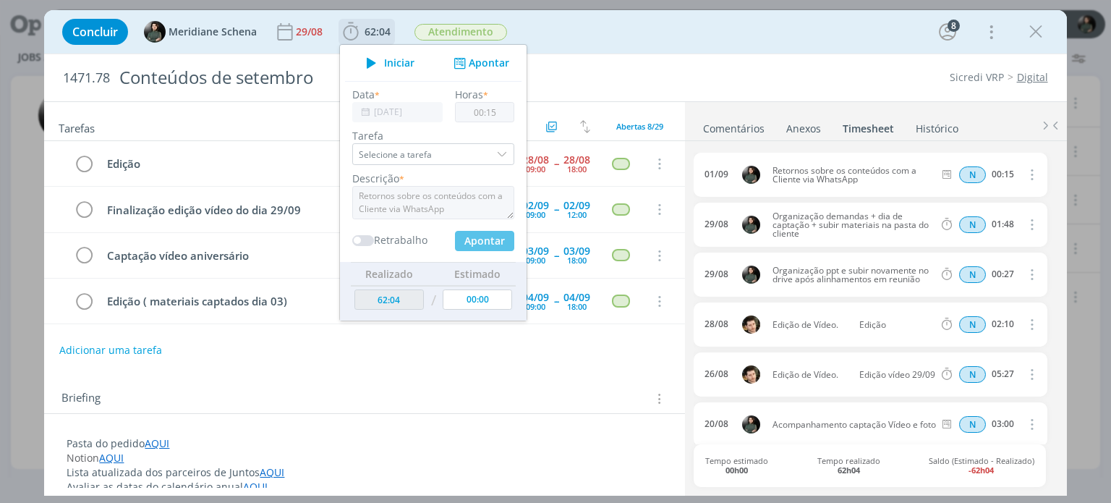
type input "62:19"
type input "00:00"
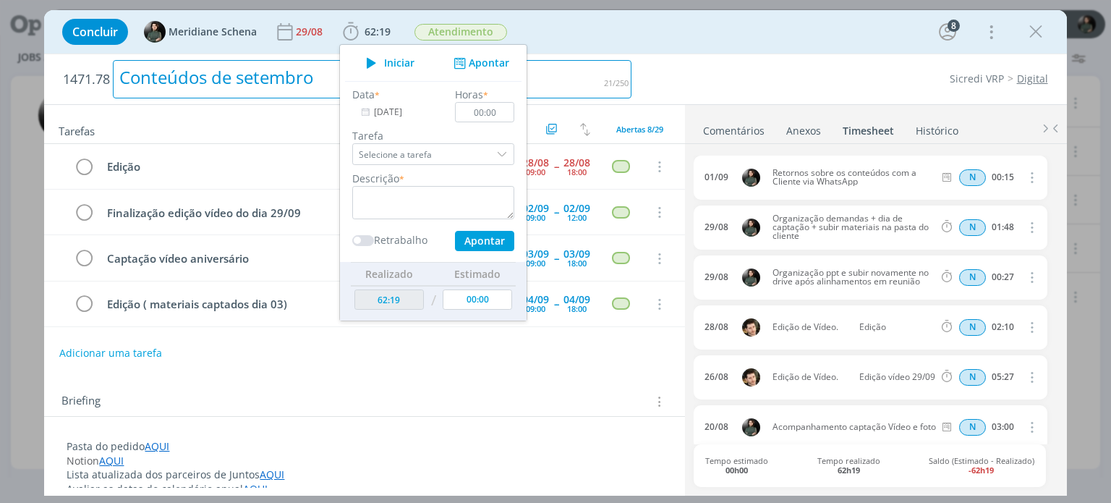
click at [559, 77] on div "Conteúdos de setembro" at bounding box center [372, 79] width 519 height 38
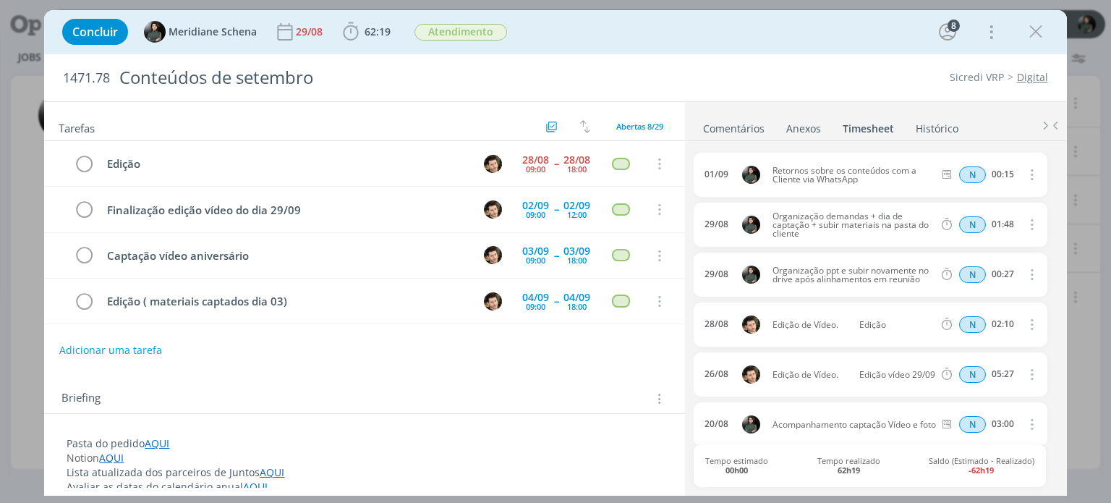
click at [679, 88] on div "1471.78 Conteúdos de setembro Sicredi VRP Digital" at bounding box center [555, 77] width 1022 height 47
click at [1041, 31] on icon "dialog" at bounding box center [1036, 32] width 22 height 22
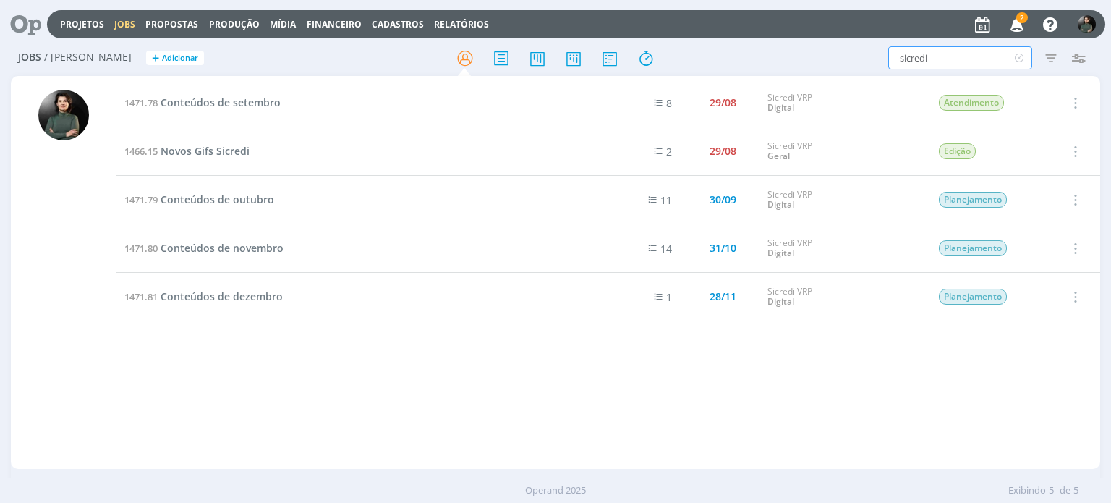
click at [947, 60] on input "sicredi" at bounding box center [961, 57] width 144 height 23
type input "s"
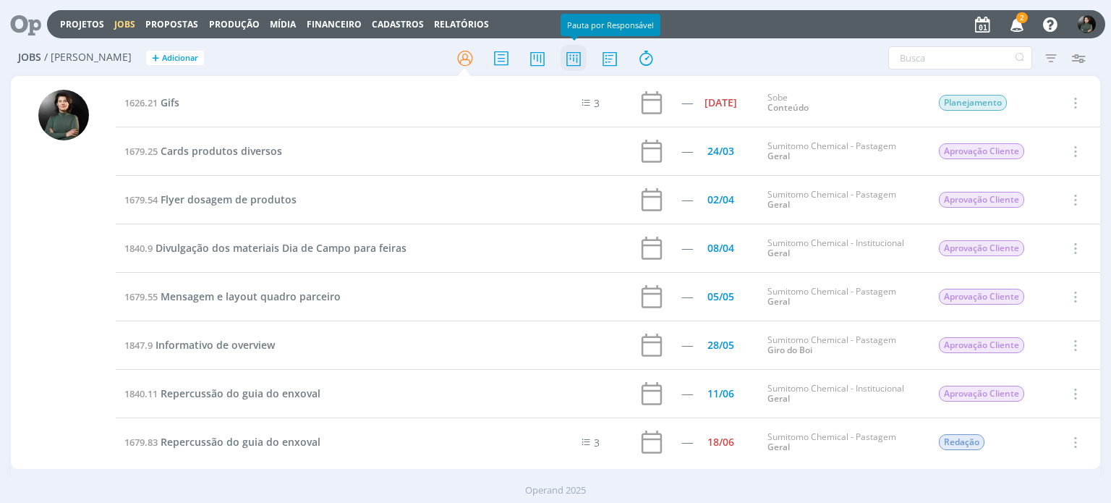
click at [580, 60] on icon at bounding box center [574, 58] width 26 height 28
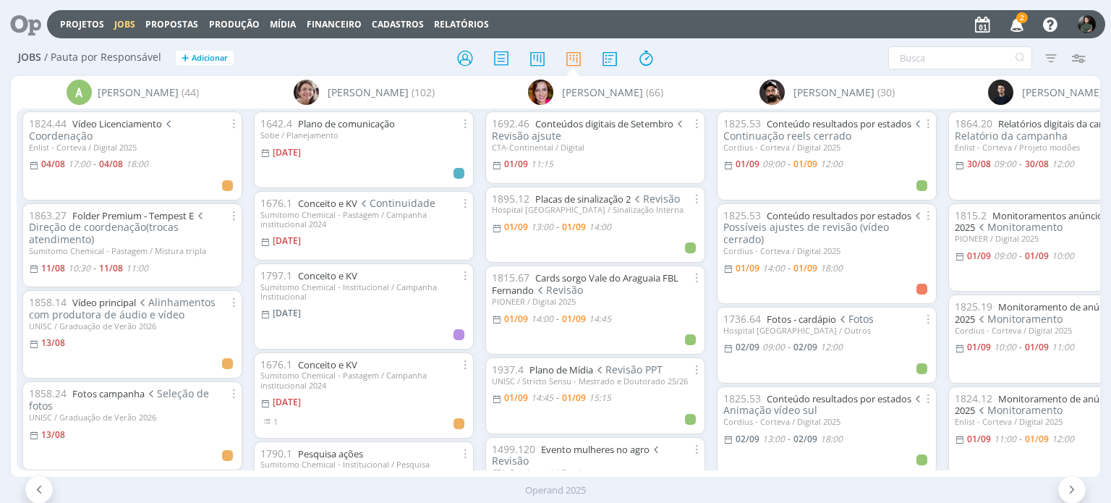
scroll to position [0, 111]
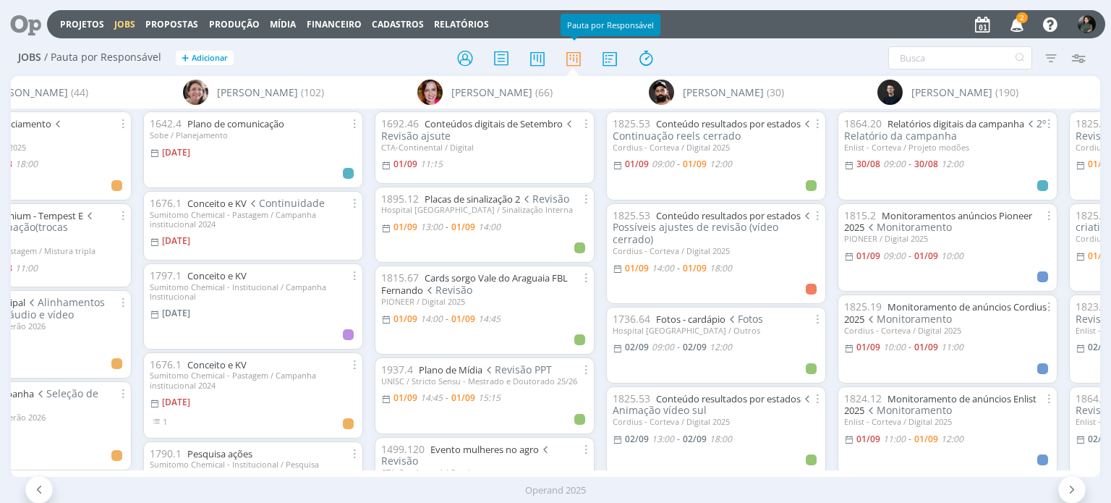
click at [693, 56] on div at bounding box center [555, 58] width 363 height 26
click at [758, 62] on div "Filtrar Filtrar Limpar Tipo Jobs e Tarefas Data Personalizado a Situação dos jo…" at bounding box center [919, 57] width 349 height 23
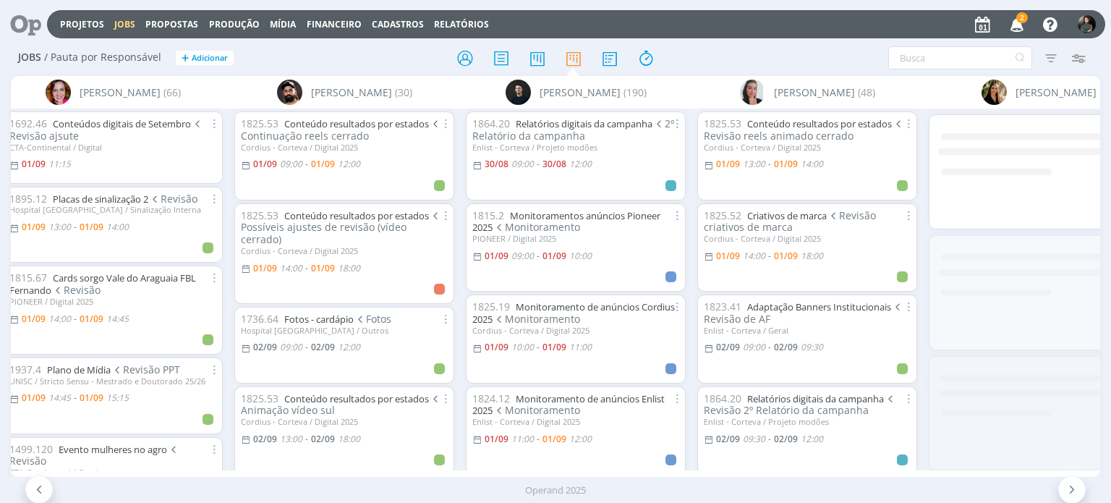
scroll to position [0, 553]
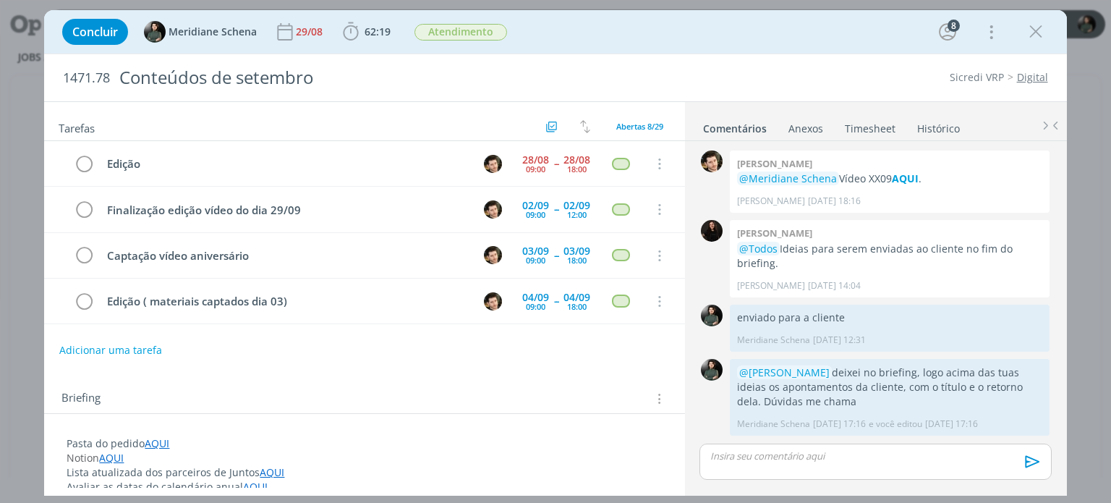
scroll to position [1878, 0]
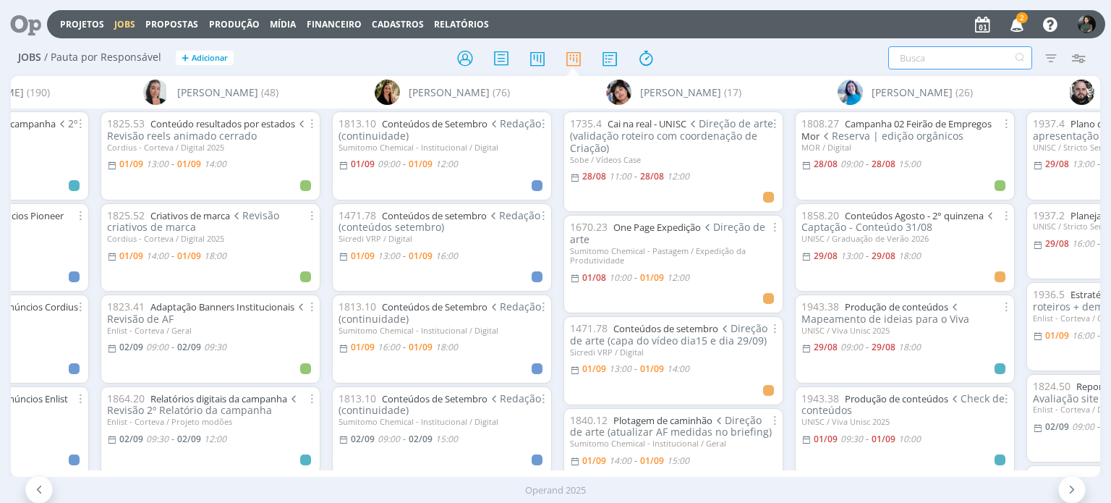
click at [921, 55] on input "text" at bounding box center [961, 57] width 144 height 23
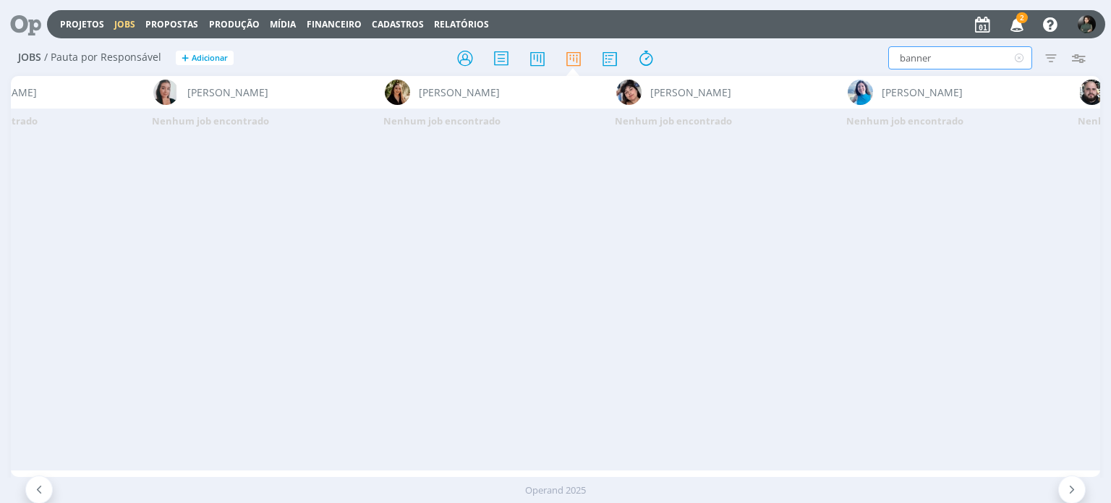
type input "banner"
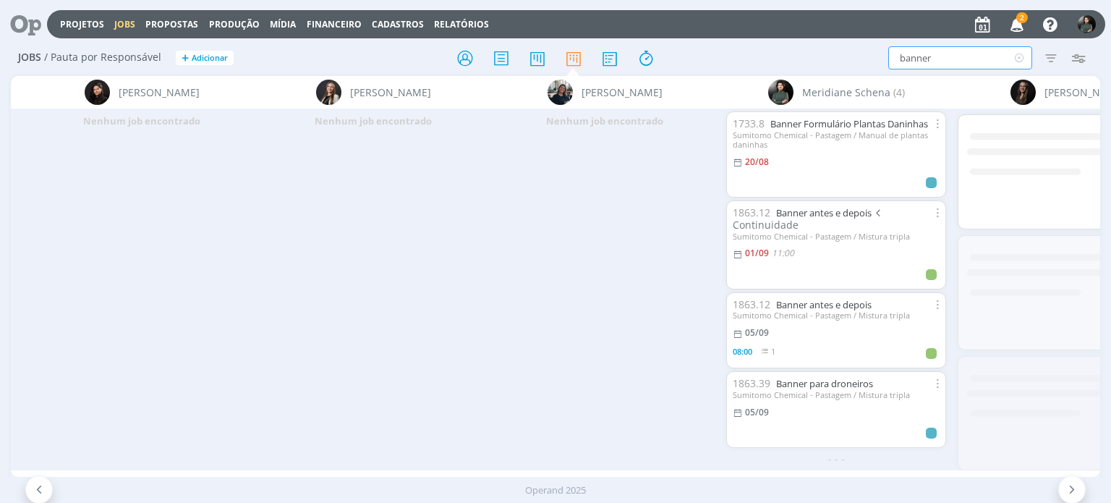
scroll to position [0, 2545]
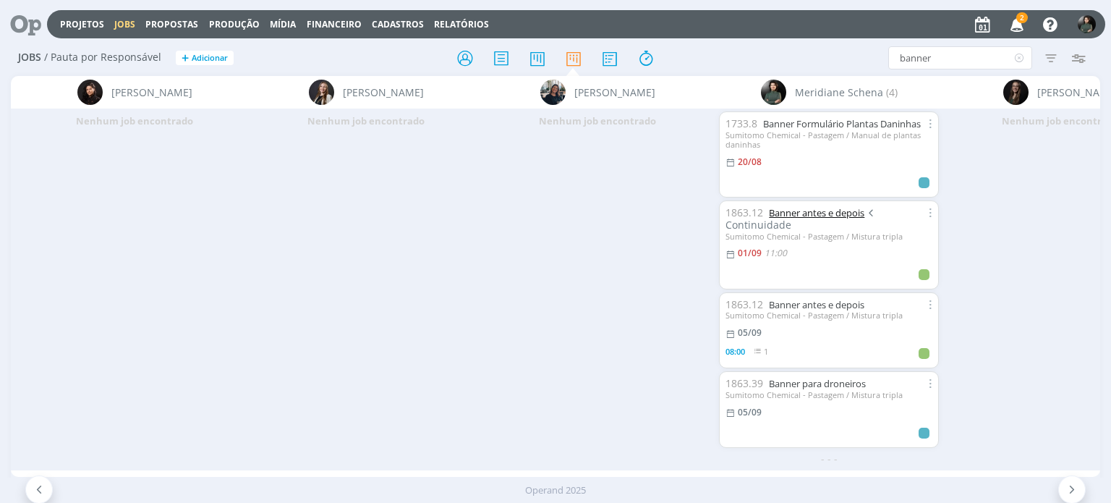
click at [810, 211] on link "Banner antes e depois" at bounding box center [817, 212] width 96 height 13
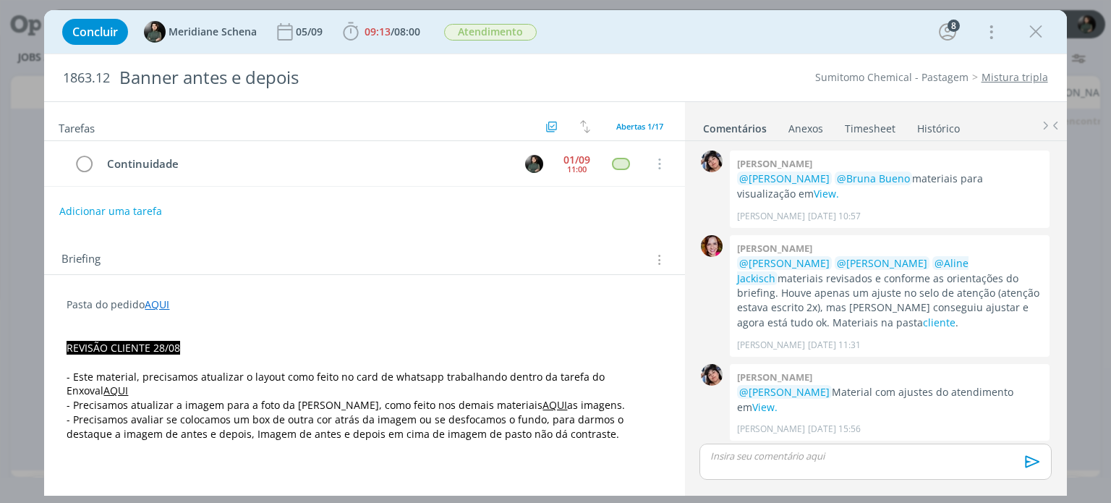
scroll to position [1540, 0]
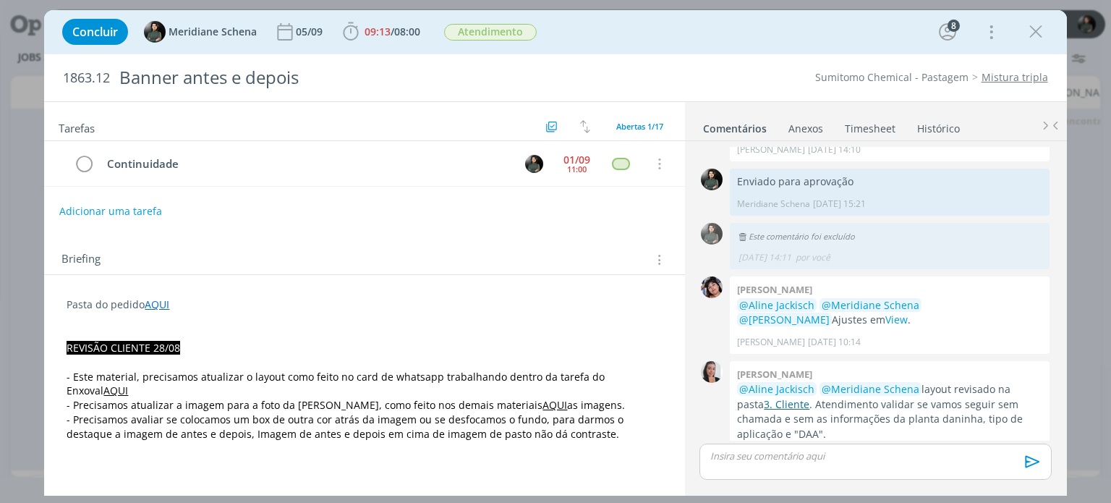
click at [764, 397] on link "3. Cliente" at bounding box center [787, 404] width 46 height 14
click at [128, 384] on link "AQUI" at bounding box center [115, 391] width 25 height 14
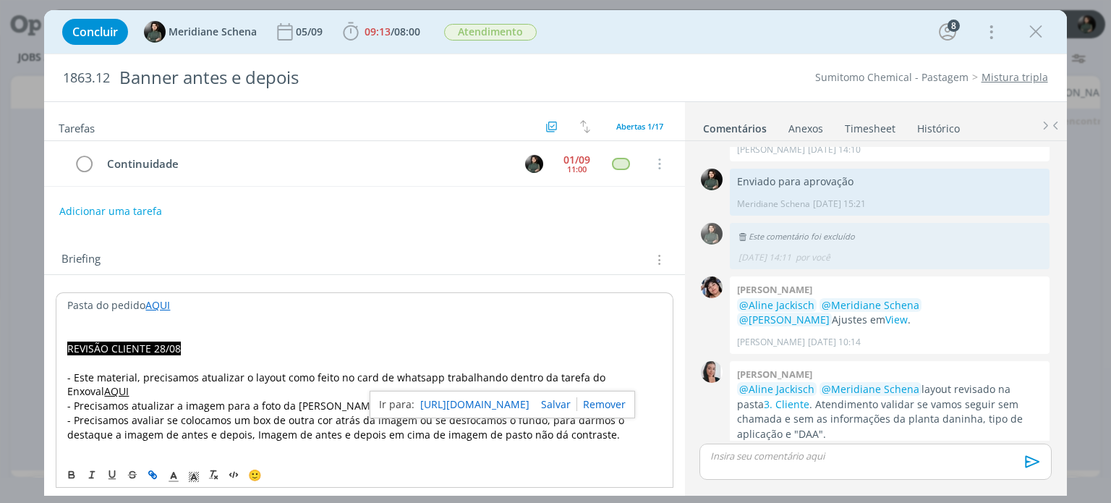
click at [530, 402] on link "[URL][DOMAIN_NAME]" at bounding box center [474, 404] width 109 height 19
click at [557, 309] on p "Pasta do pedido AQUI" at bounding box center [364, 305] width 594 height 14
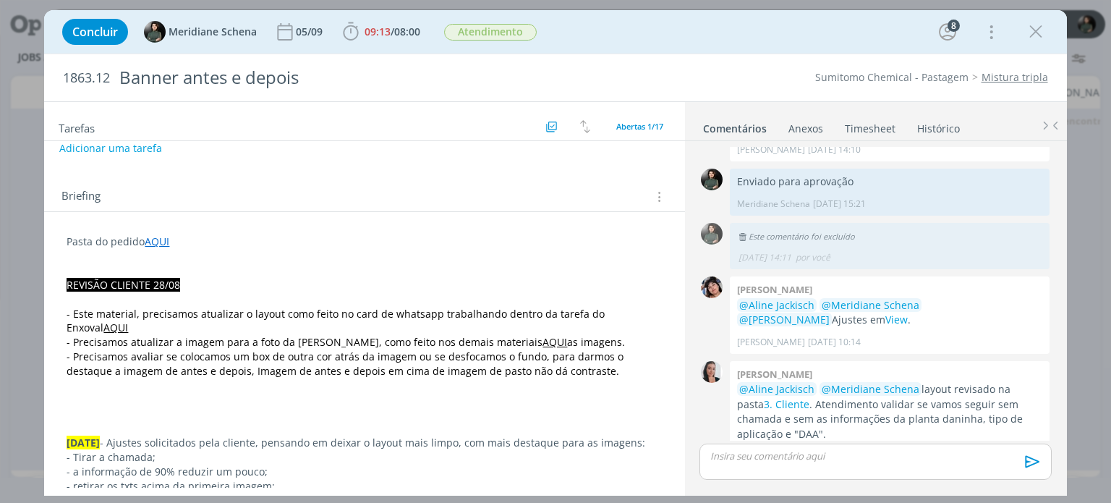
scroll to position [0, 0]
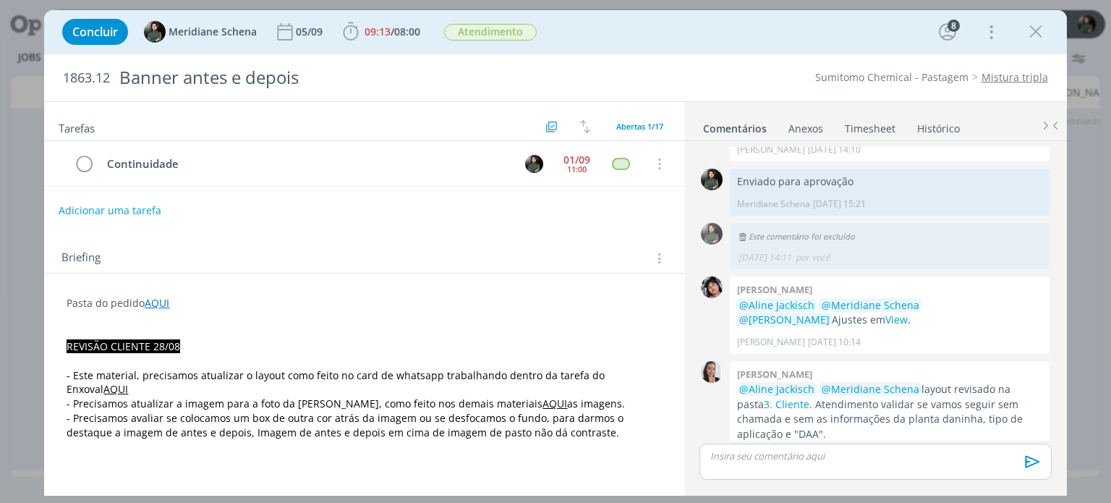
click at [132, 207] on button "Adicionar uma tarefa" at bounding box center [110, 210] width 103 height 25
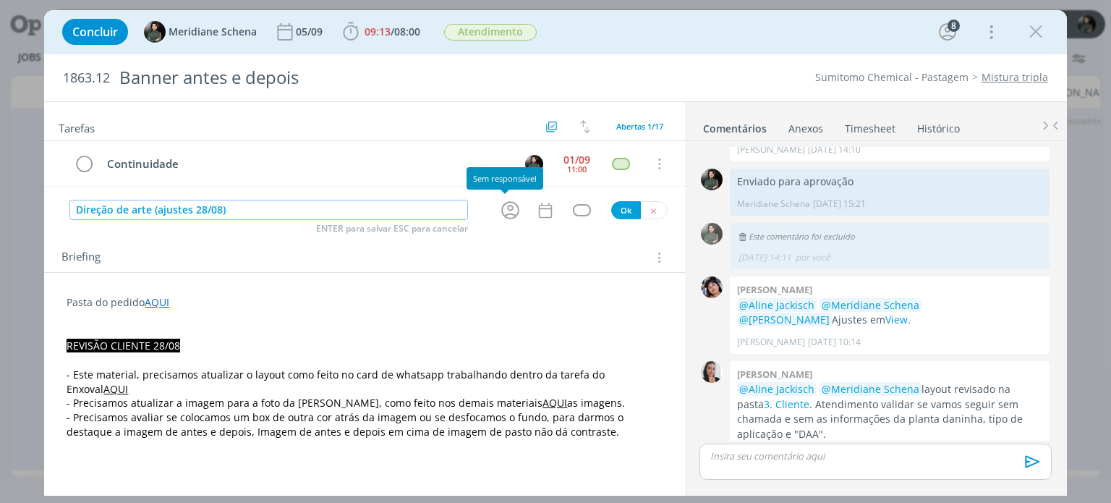
click at [507, 207] on icon "dialog" at bounding box center [510, 211] width 18 height 18
type input "Direção de arte (ajustes 28/08)"
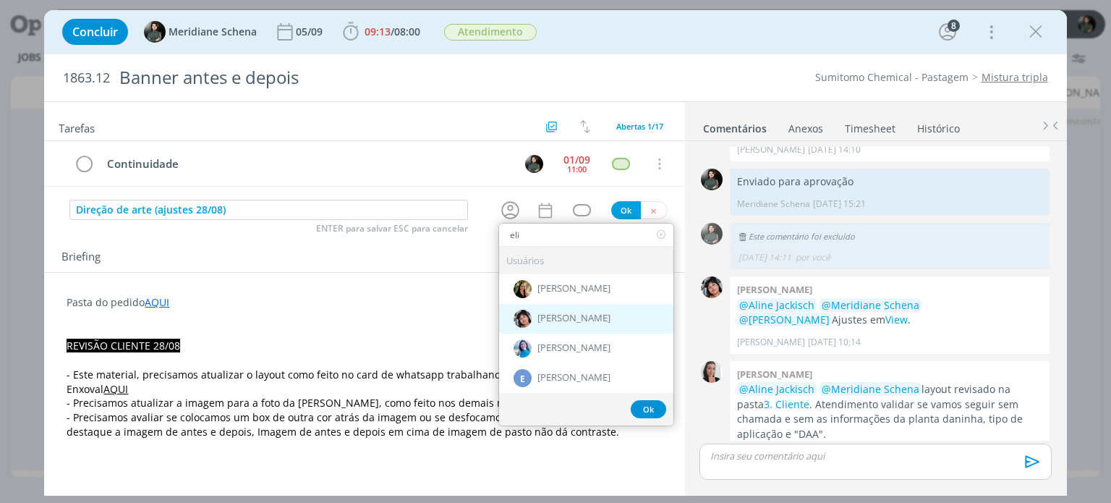
type input "eli"
click at [545, 318] on span "[PERSON_NAME]" at bounding box center [574, 319] width 73 height 12
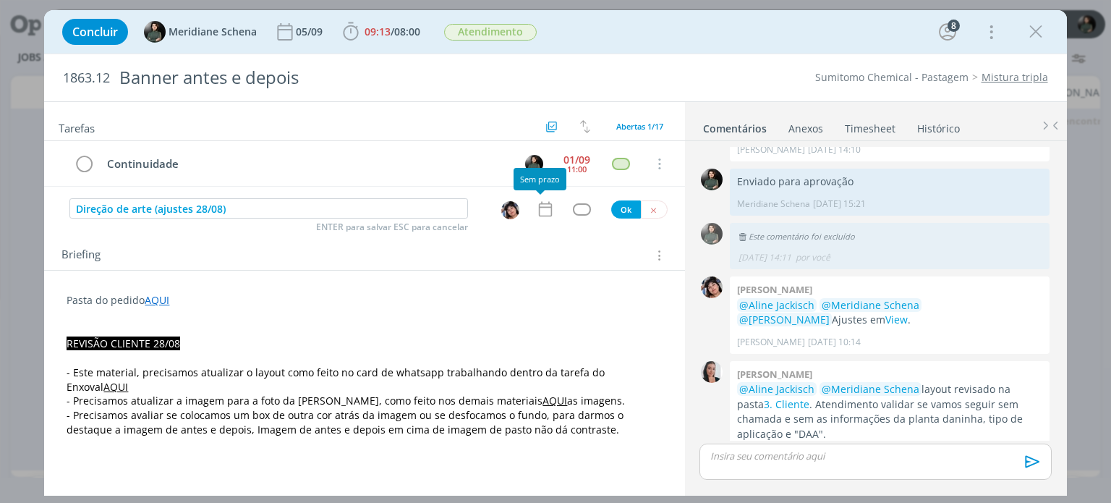
click at [539, 208] on icon "dialog" at bounding box center [545, 209] width 19 height 19
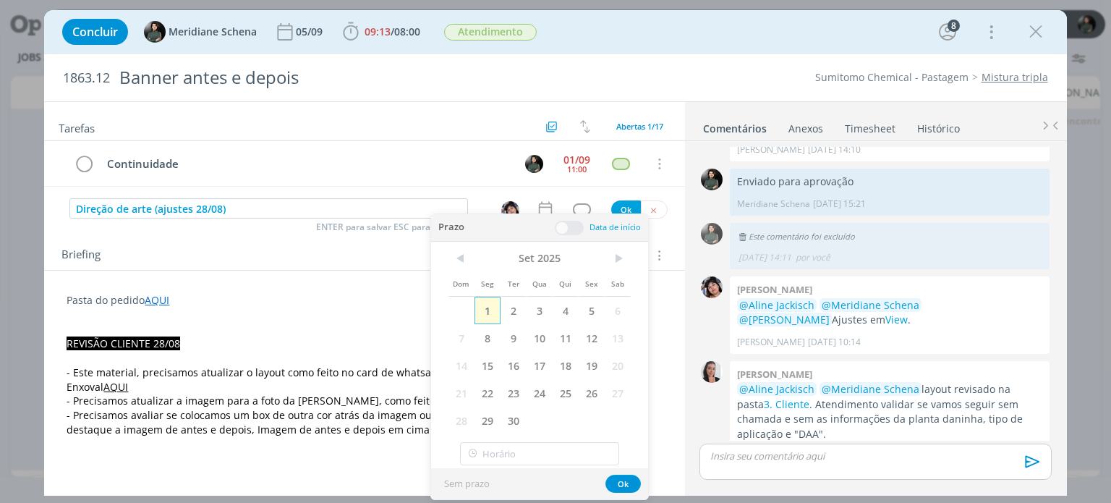
click at [496, 308] on span "1" at bounding box center [488, 310] width 26 height 27
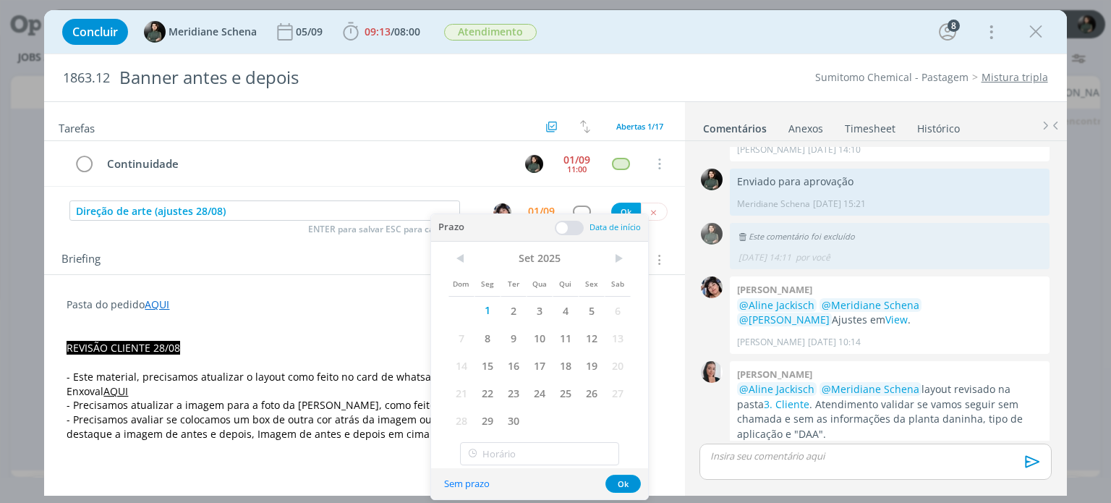
click at [568, 224] on span at bounding box center [569, 228] width 29 height 14
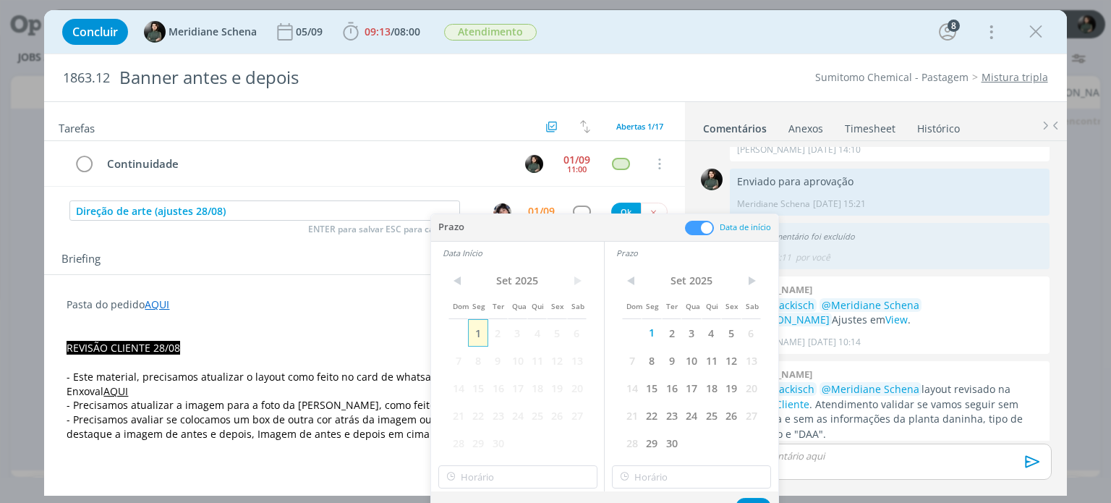
click at [478, 339] on span "1" at bounding box center [478, 332] width 20 height 27
drag, startPoint x: 520, startPoint y: 455, endPoint x: 509, endPoint y: 470, distance: 17.7
click at [520, 457] on div "< [DATE] > Dom Seg Ter Qua Qui Sex Sab 1 2 3 4 5 6 7 8 9 10 11 12 13 14 15 16 1…" at bounding box center [517, 361] width 173 height 195
click at [509, 471] on input "12:00" at bounding box center [518, 476] width 159 height 23
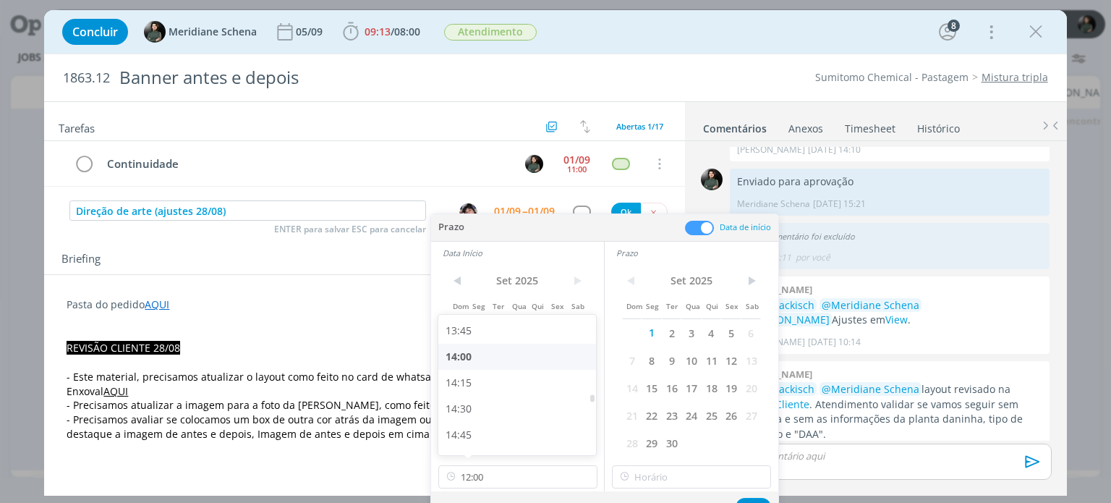
click at [489, 360] on div "14:00" at bounding box center [520, 357] width 162 height 26
type input "14:00"
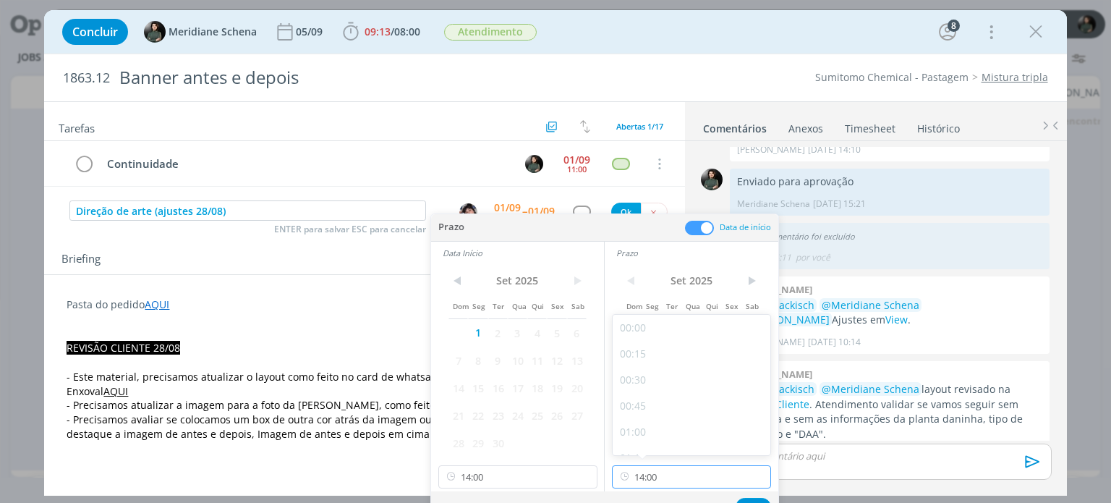
click at [654, 472] on input "14:00" at bounding box center [691, 476] width 159 height 23
click at [647, 347] on div "14:30" at bounding box center [694, 345] width 162 height 26
type input "14:30"
click at [747, 498] on button "Ok" at bounding box center [753, 507] width 35 height 18
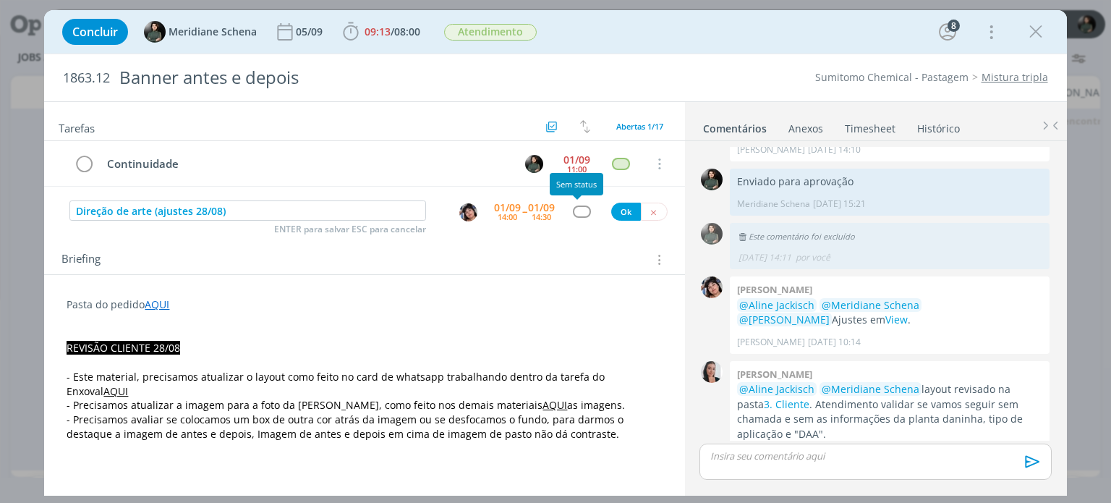
click at [573, 211] on div "dialog" at bounding box center [582, 212] width 18 height 12
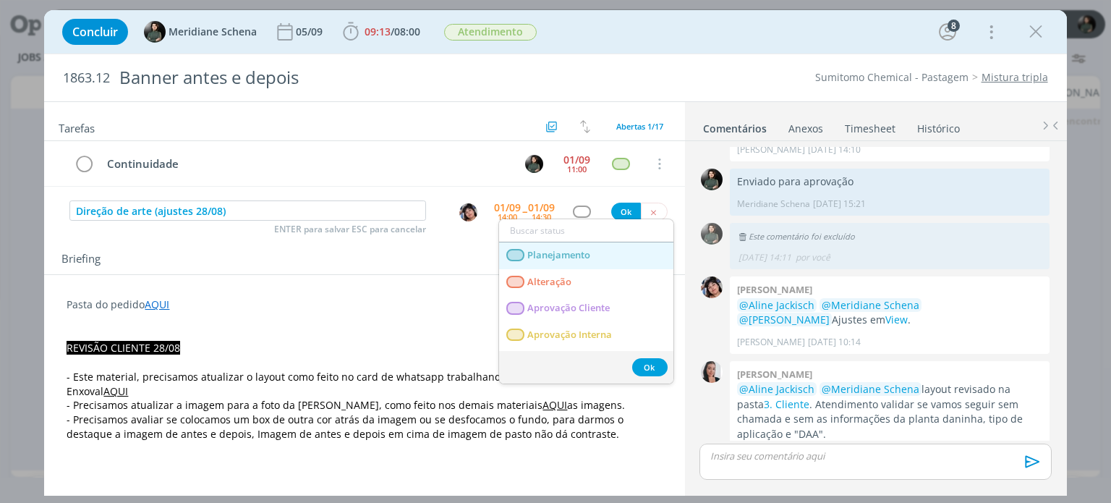
type input "d"
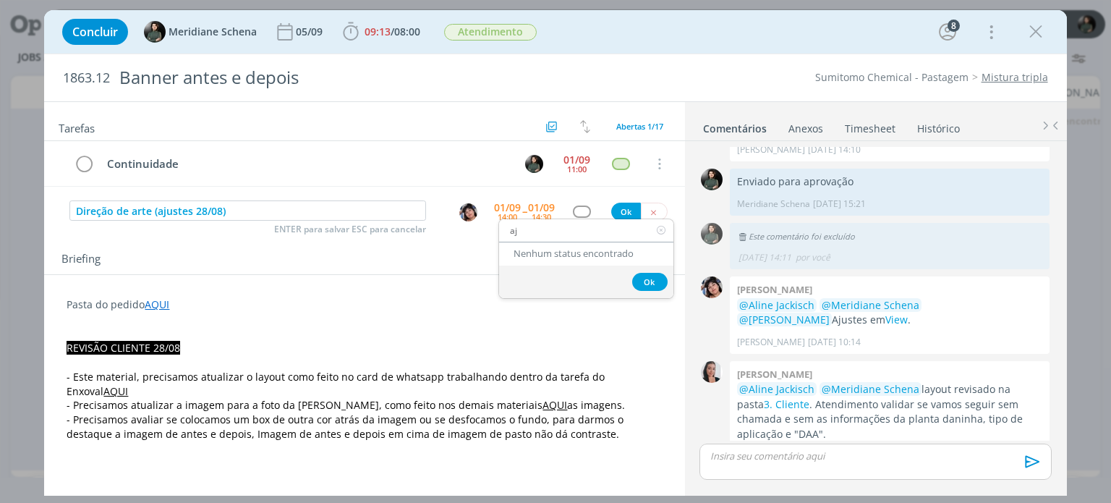
type input "a"
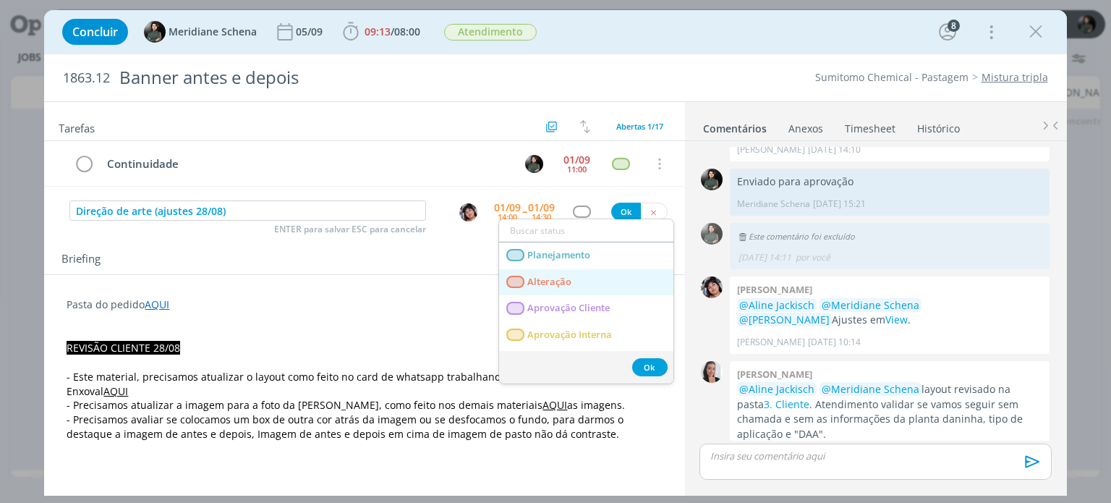
click at [564, 281] on span "Alteração" at bounding box center [550, 282] width 44 height 12
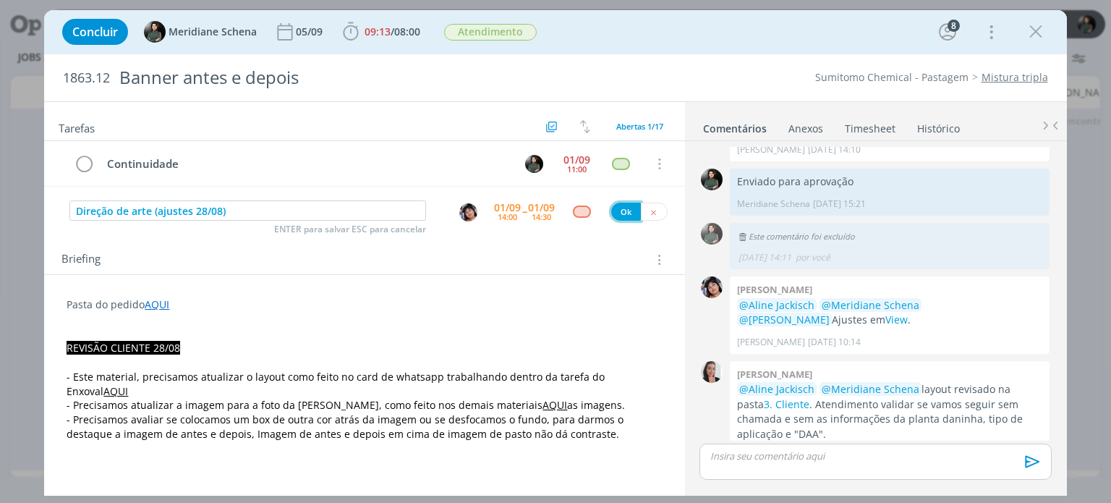
click at [622, 217] on button "Ok" at bounding box center [626, 212] width 30 height 18
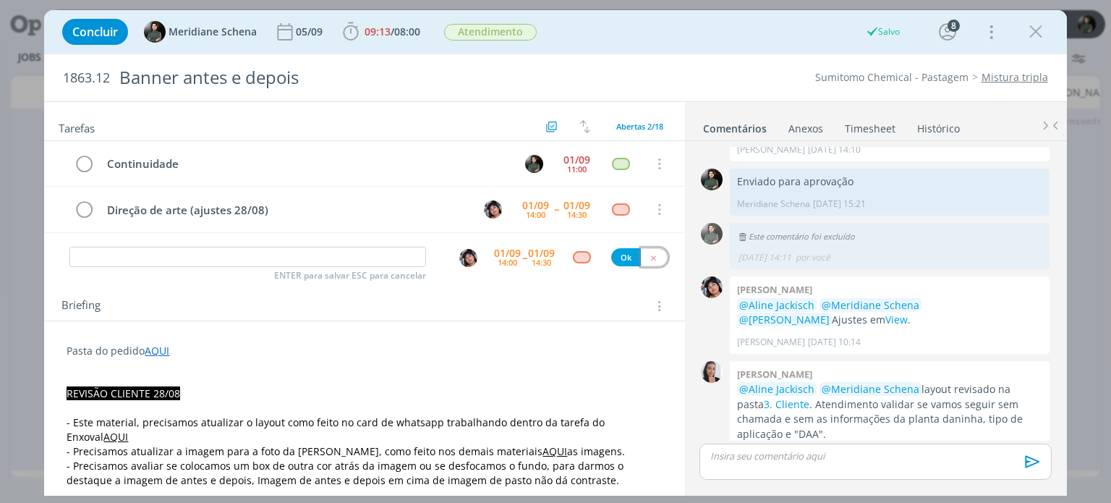
click at [652, 257] on button "dialog" at bounding box center [654, 257] width 27 height 18
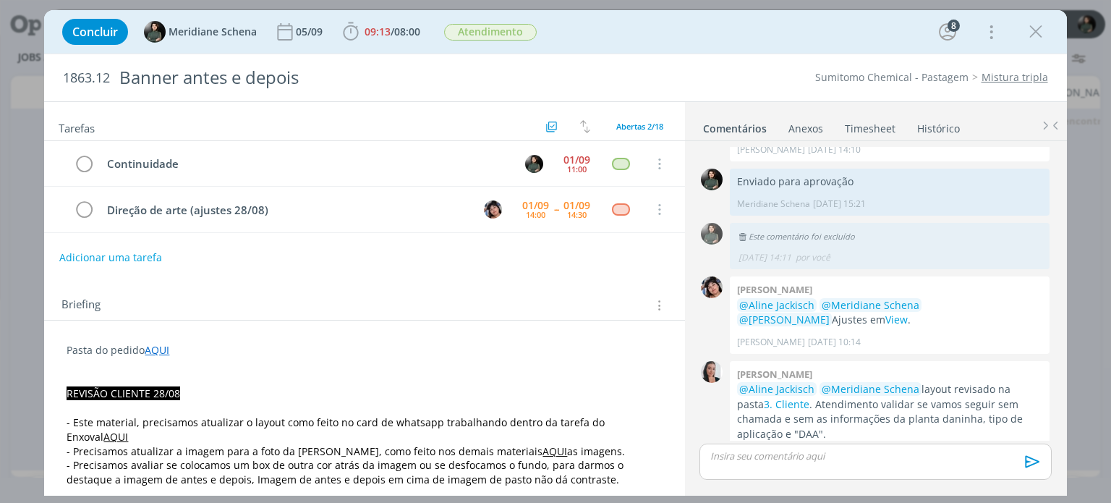
click at [759, 457] on p "dialog" at bounding box center [875, 455] width 329 height 13
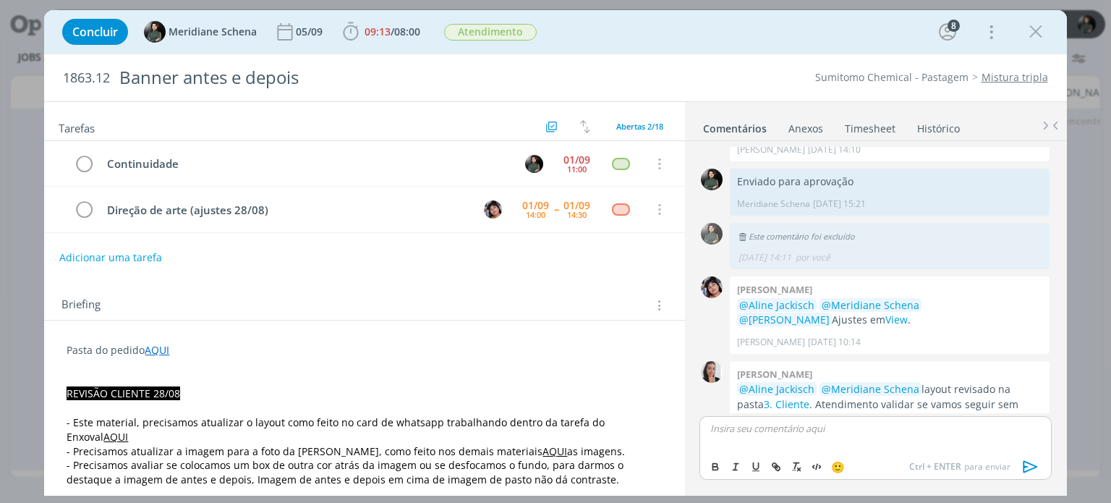
scroll to position [1567, 0]
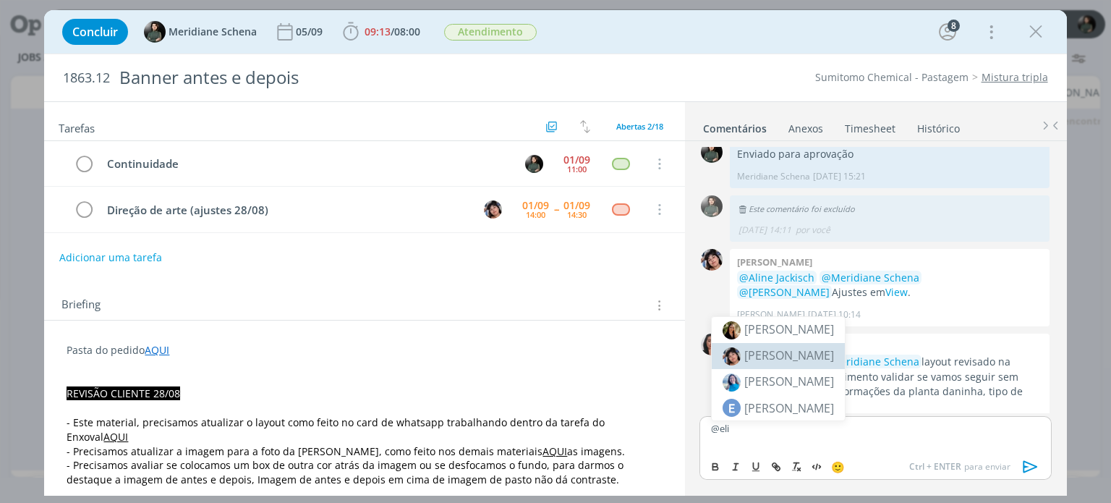
click at [790, 354] on span "[PERSON_NAME]" at bounding box center [790, 355] width 90 height 16
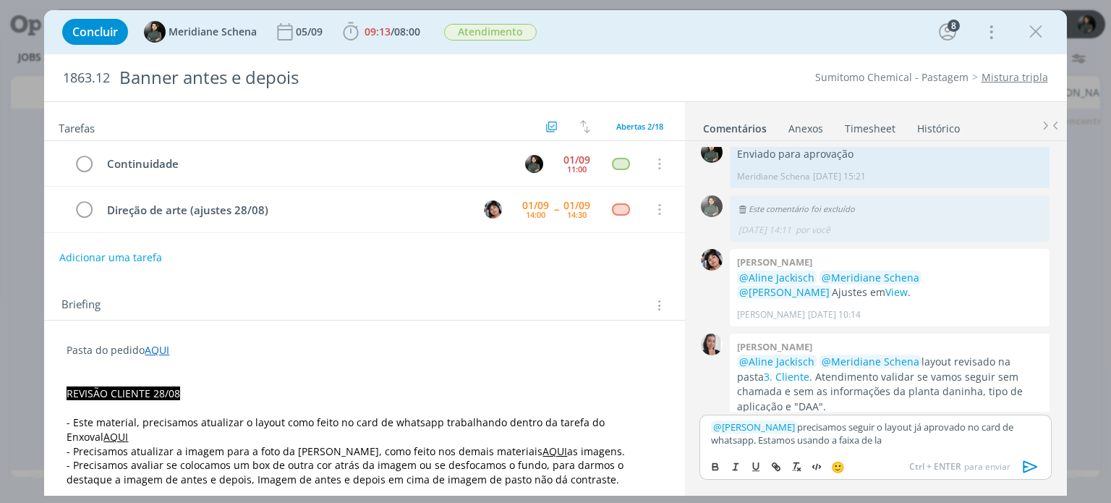
scroll to position [1569, 0]
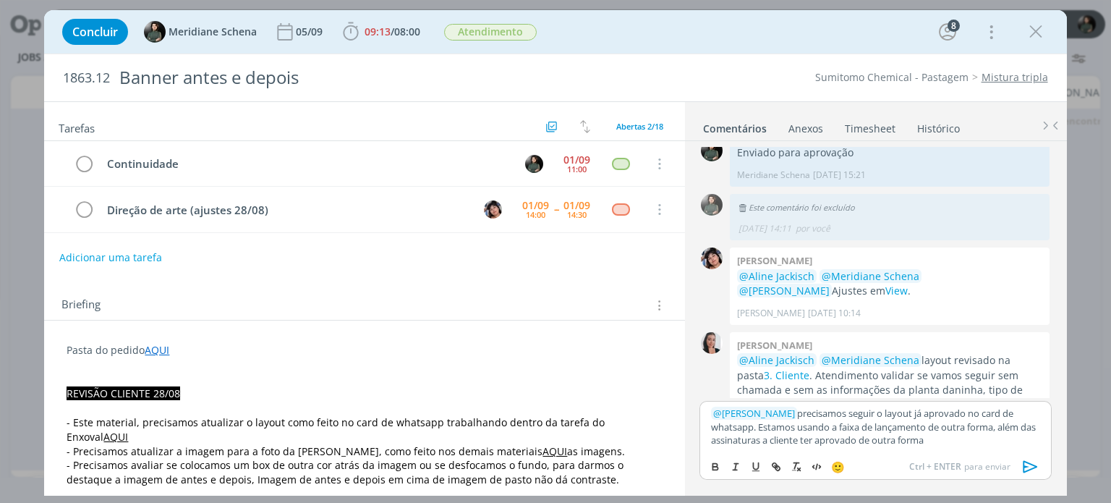
click at [755, 431] on p "﻿ @ Eliana Hochscheidt ﻿ precisamos seguir o layout já aprovado no card de what…" at bounding box center [875, 427] width 329 height 40
click at [757, 426] on p "﻿ @ Eliana Hochscheidt ﻿ precisamos seguir o layout já aprovado no card de what…" at bounding box center [875, 427] width 329 height 40
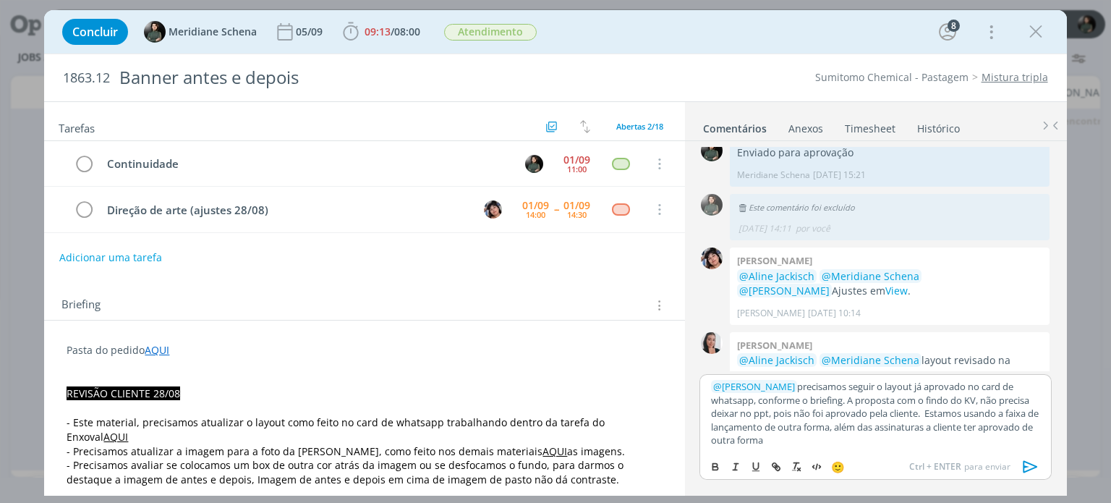
drag, startPoint x: 933, startPoint y: 412, endPoint x: 944, endPoint y: 436, distance: 26.9
click at [944, 436] on p "﻿ @ Eliana Hochscheidt ﻿ precisamos seguir o layout já aprovado no card de what…" at bounding box center [875, 413] width 329 height 67
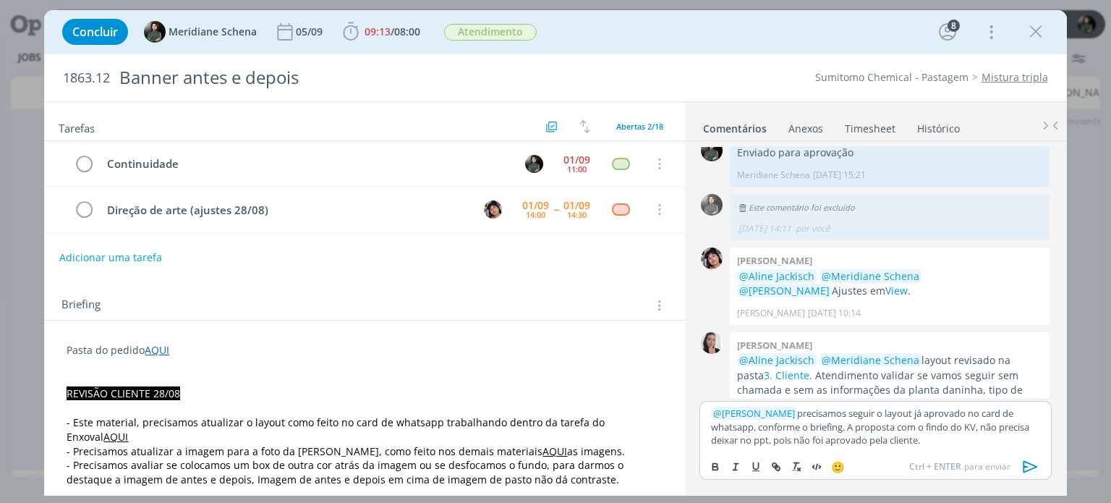
click at [1035, 469] on icon "dialog" at bounding box center [1031, 467] width 22 height 22
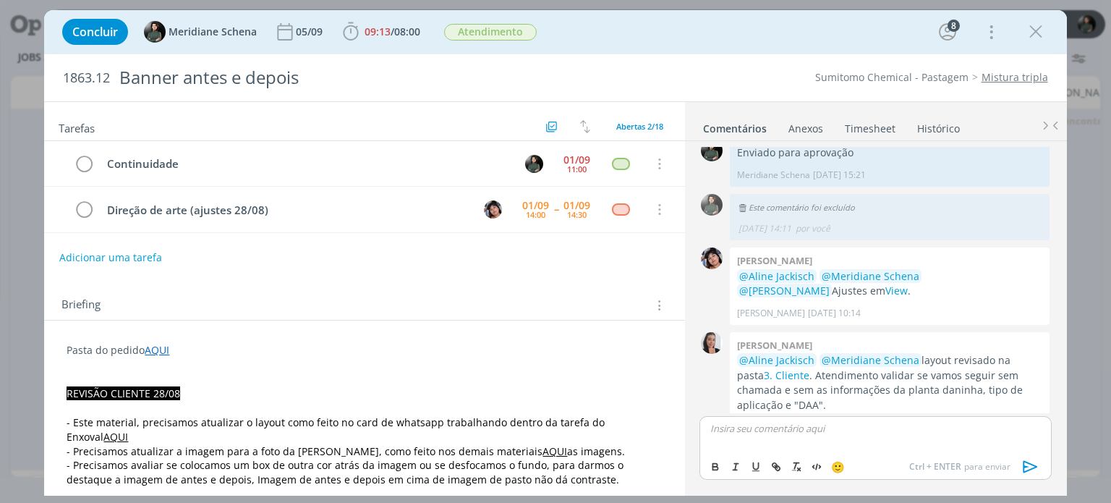
scroll to position [1666, 0]
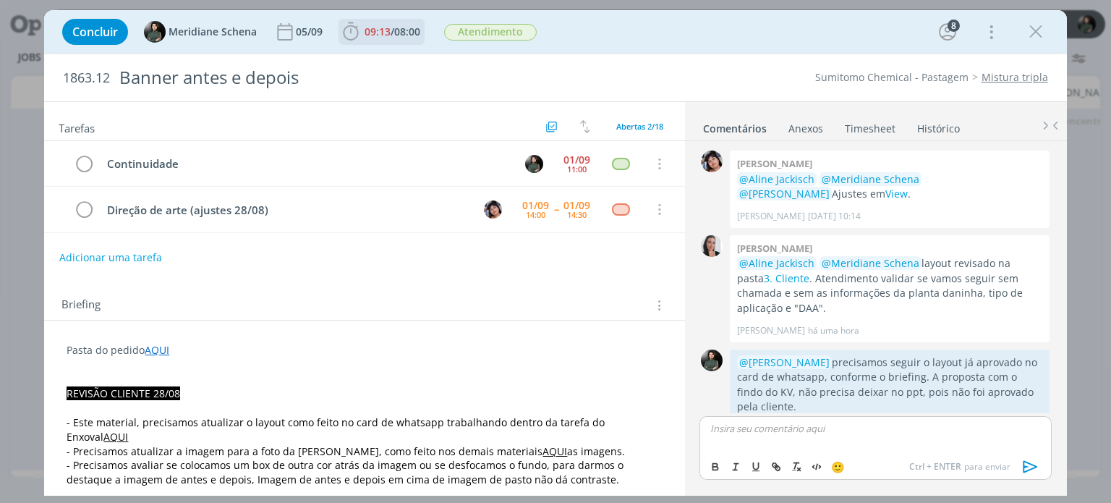
click at [389, 36] on span "09:13" at bounding box center [378, 32] width 26 height 14
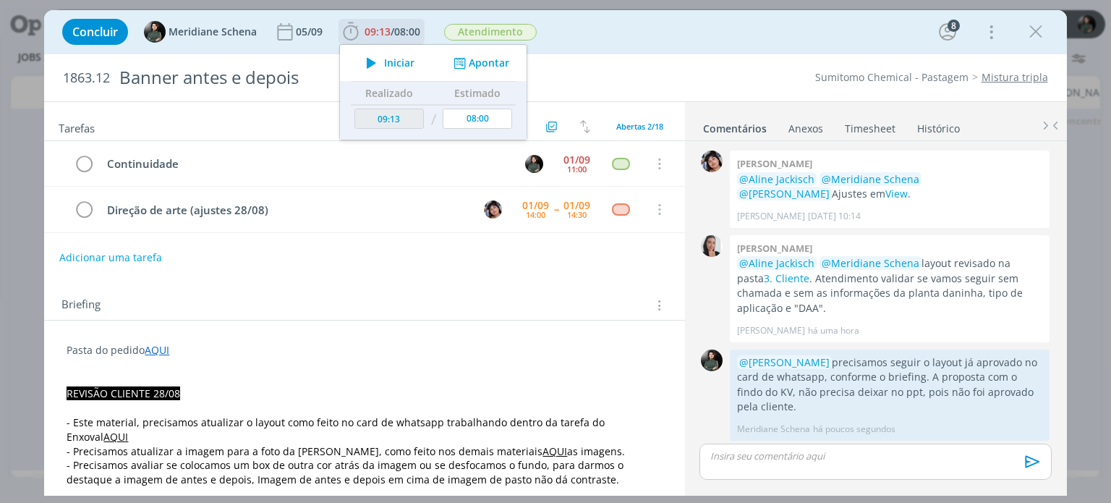
scroll to position [1638, 0]
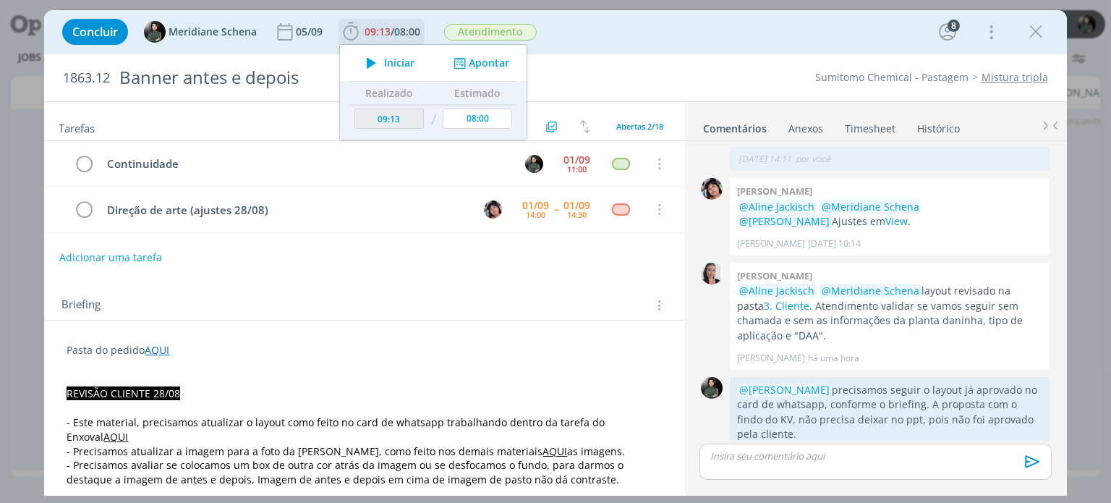
click at [395, 63] on span "Iniciar" at bounding box center [399, 63] width 30 height 10
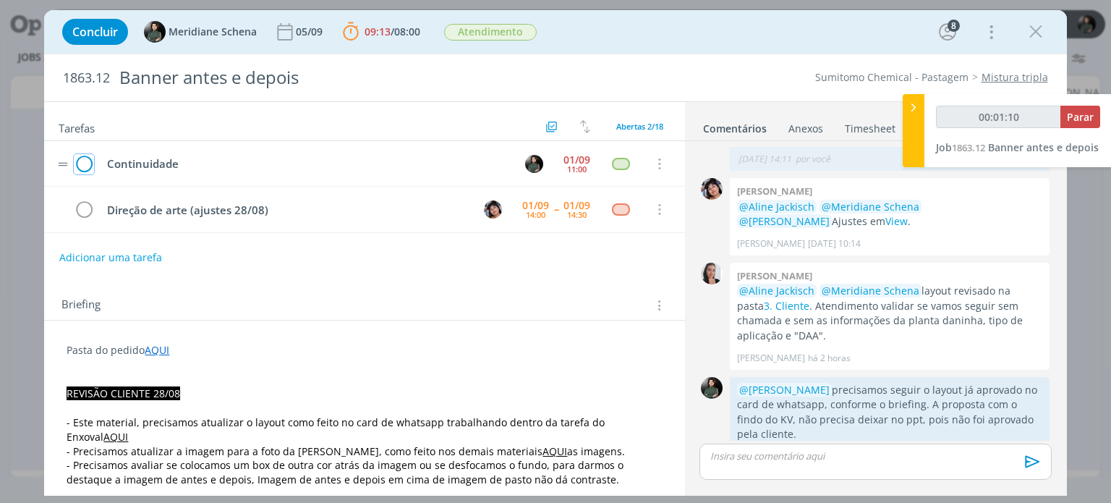
click at [84, 164] on icon "dialog" at bounding box center [84, 164] width 20 height 22
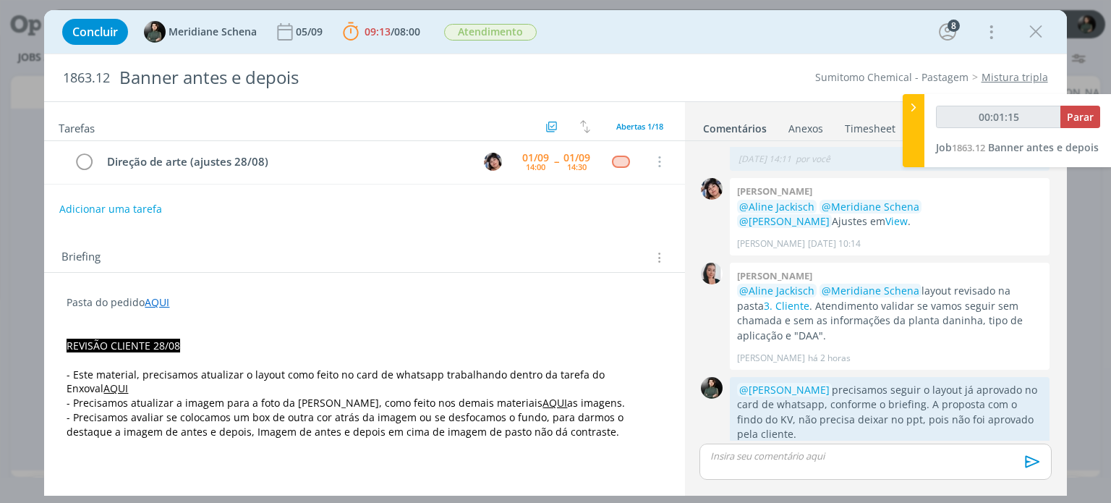
scroll to position [0, 0]
click at [1072, 121] on span "Parar" at bounding box center [1080, 117] width 27 height 14
click at [1089, 116] on span "Parar" at bounding box center [1080, 117] width 27 height 14
type input "00:02:00"
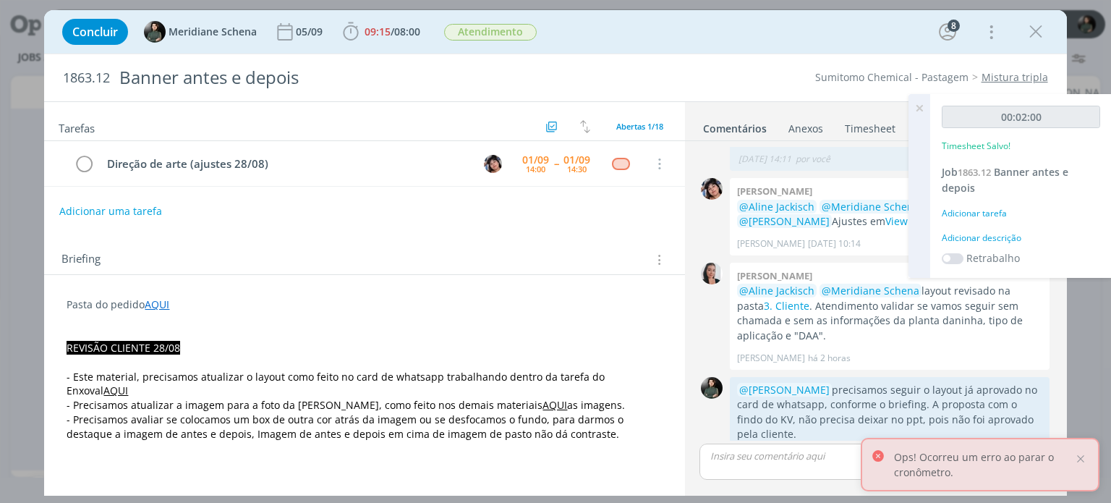
click at [975, 240] on div "Adicionar descrição" at bounding box center [1021, 238] width 158 height 13
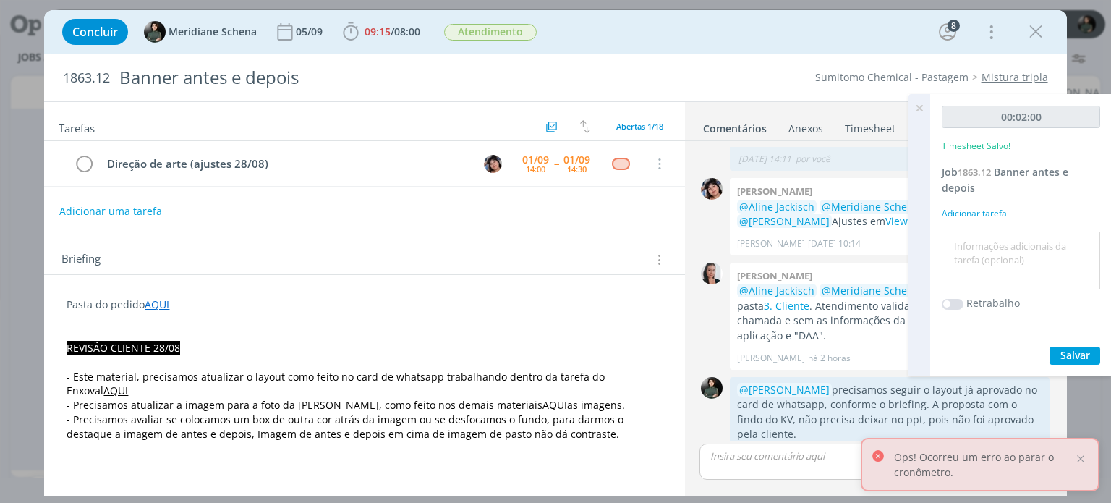
click at [975, 240] on textarea at bounding box center [1021, 260] width 151 height 51
type textarea "pauta para ajustes"
click at [1070, 350] on span "Salvar" at bounding box center [1076, 355] width 30 height 14
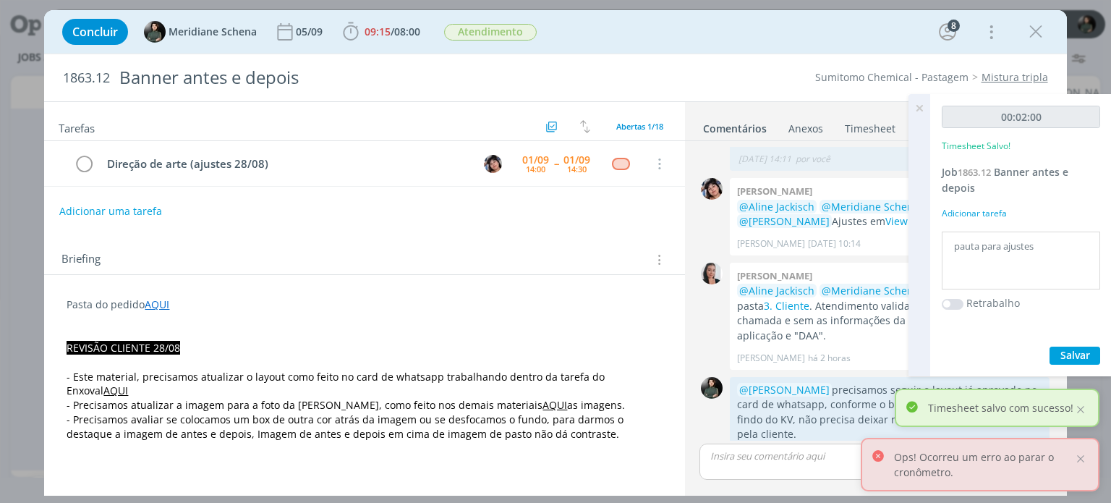
click at [920, 103] on icon at bounding box center [920, 108] width 26 height 28
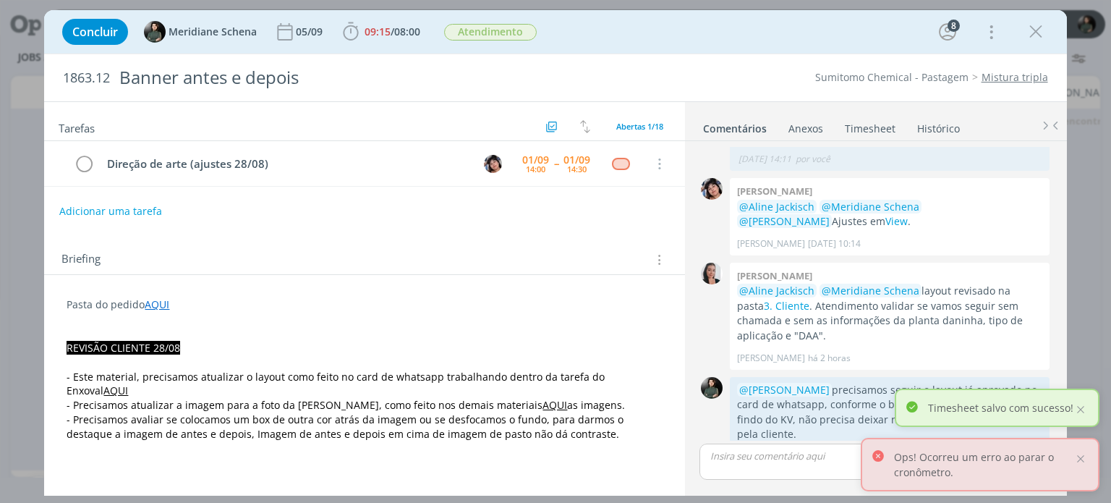
click at [886, 133] on link "Timesheet" at bounding box center [870, 125] width 52 height 21
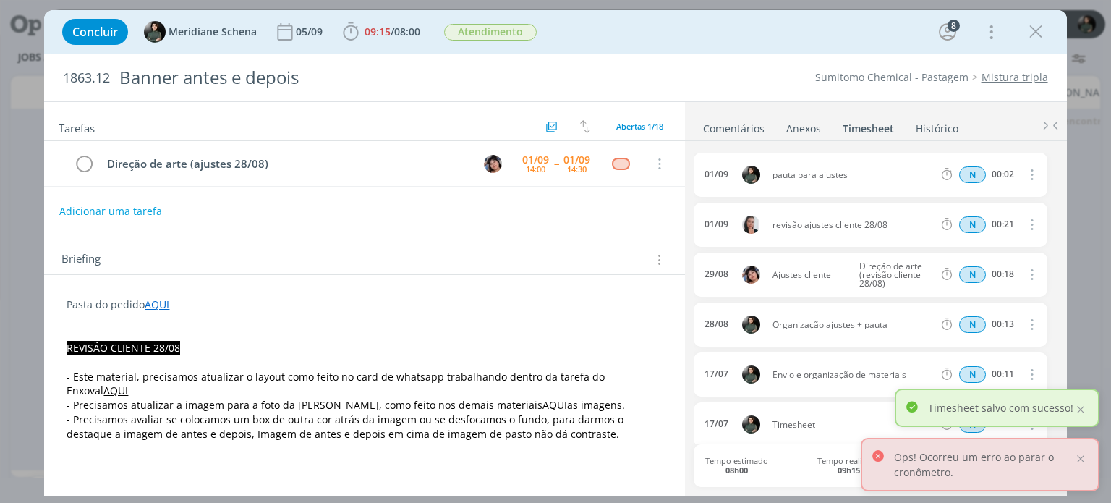
click at [1030, 175] on icon "dialog" at bounding box center [1031, 174] width 16 height 17
click at [980, 216] on link "Editar" at bounding box center [990, 222] width 114 height 23
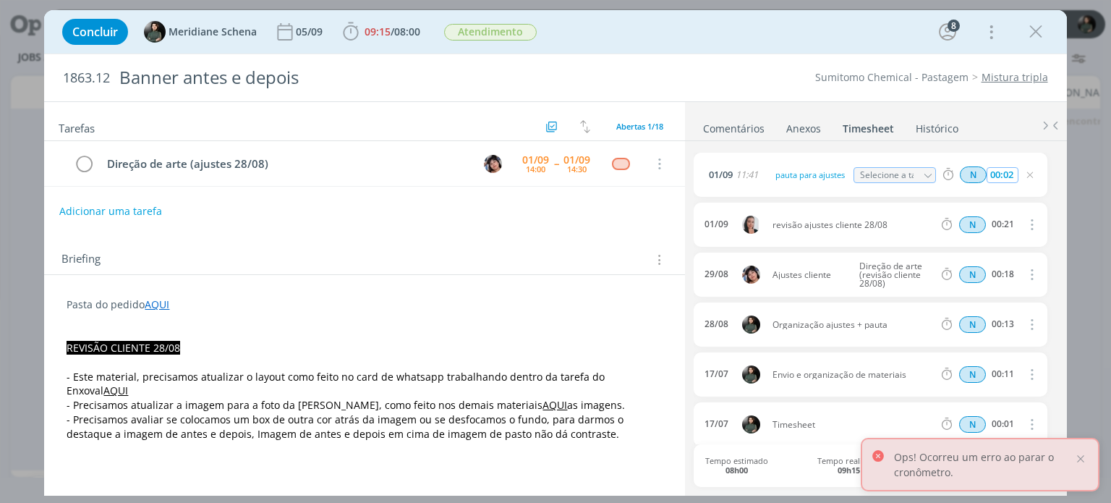
click at [1005, 177] on input "00:02" at bounding box center [1002, 175] width 31 height 16
click at [1011, 174] on input "00:02" at bounding box center [1002, 175] width 31 height 16
type input "00:10"
click at [936, 141] on div "01/09 11:41 pauta para ajustes Selecione a tarefa N 00:10 01/09 revisão ajustes…" at bounding box center [875, 317] width 363 height 352
click at [1028, 174] on icon "dialog" at bounding box center [1031, 175] width 12 height 12
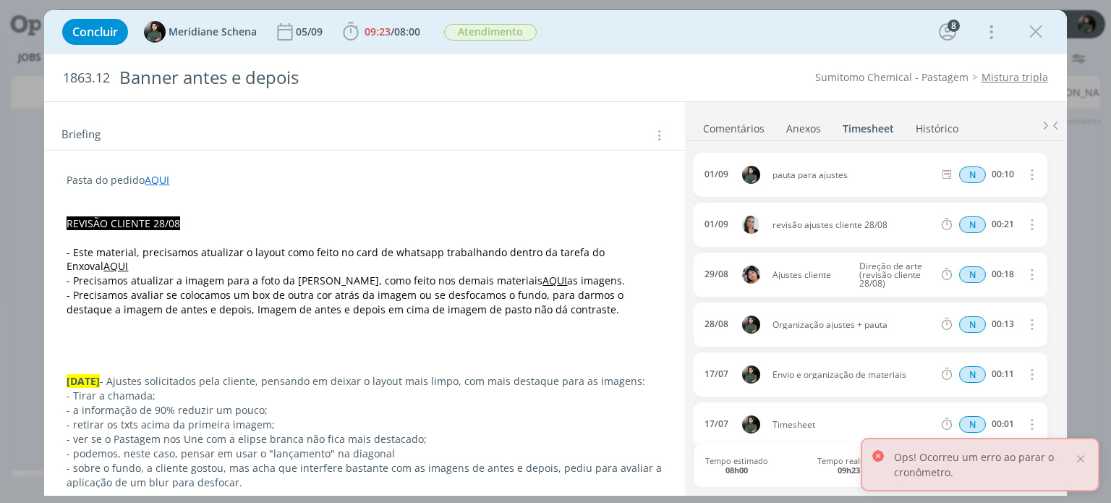
scroll to position [145, 0]
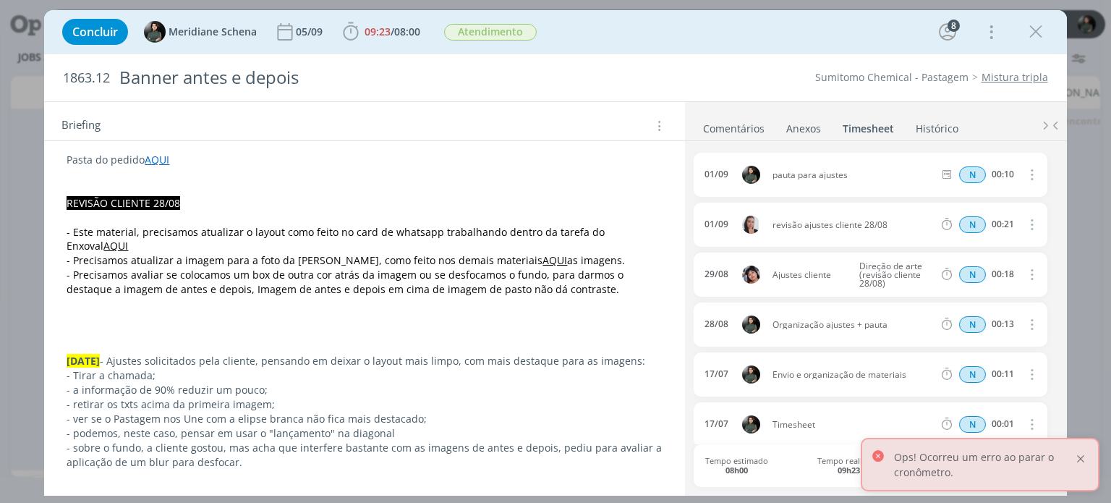
click at [1078, 457] on div at bounding box center [1081, 458] width 13 height 13
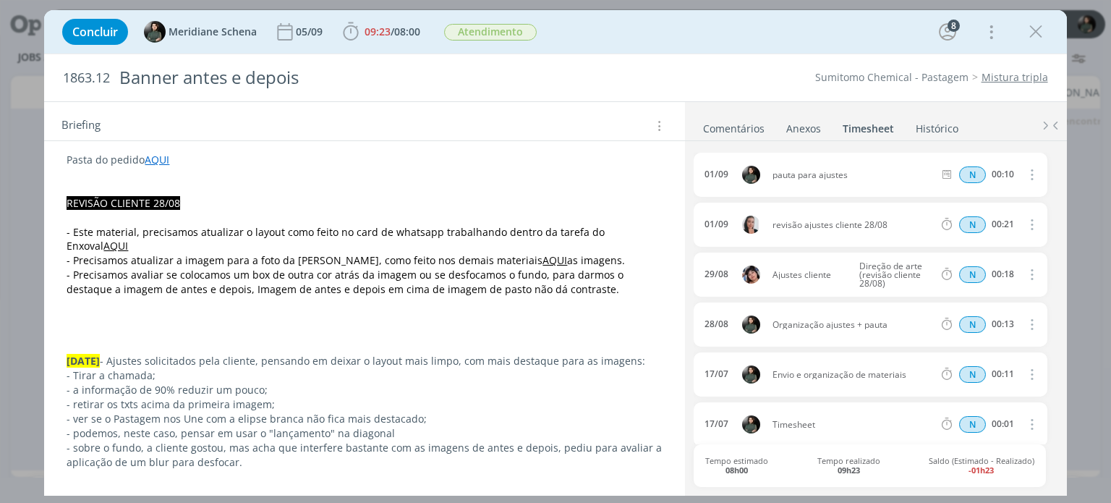
scroll to position [0, 0]
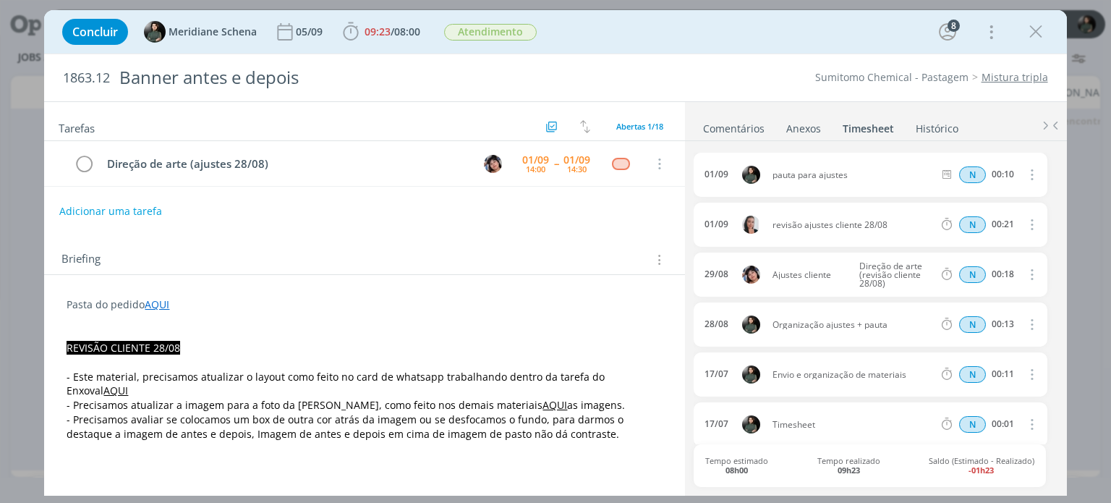
drag, startPoint x: 1038, startPoint y: 35, endPoint x: 200, endPoint y: 137, distance: 844.2
click at [1038, 35] on icon "dialog" at bounding box center [1036, 32] width 22 height 22
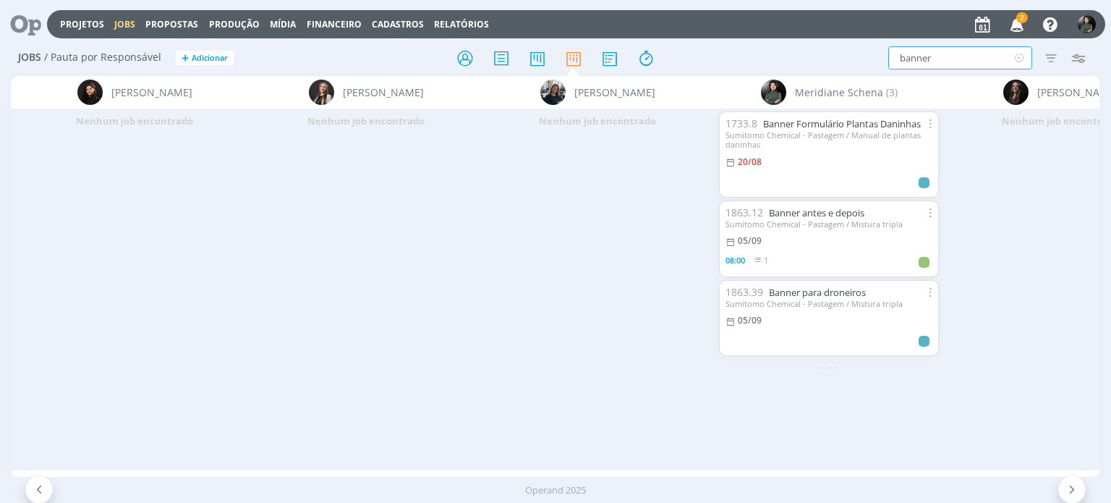
click at [927, 53] on input "banner" at bounding box center [961, 57] width 144 height 23
click at [955, 56] on input "banner" at bounding box center [961, 57] width 144 height 23
type input "b"
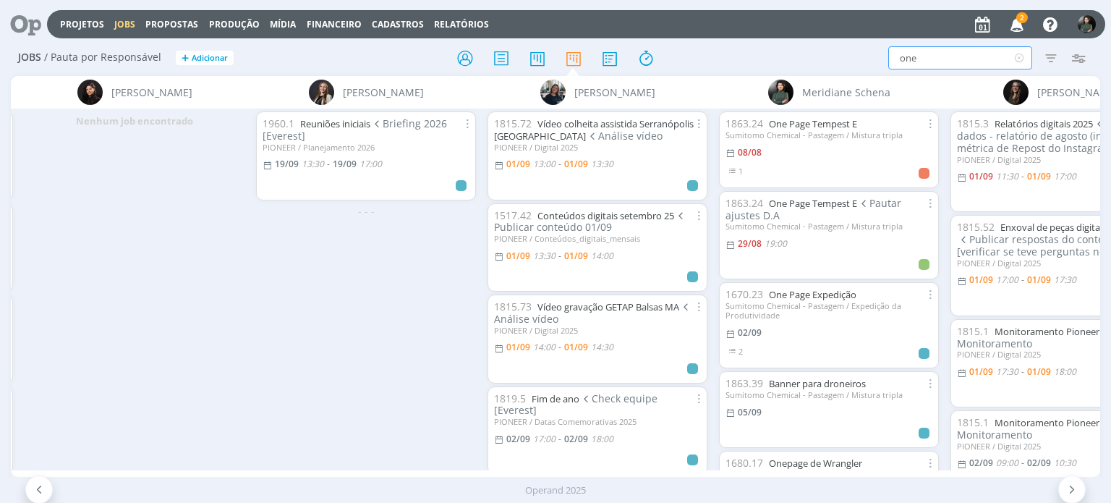
type input "one"
click at [802, 130] on div "Sumitomo Chemical - Pastagem / Mistura tripla" at bounding box center [829, 134] width 207 height 9
click at [805, 122] on link "One Page Tempest E" at bounding box center [813, 123] width 88 height 13
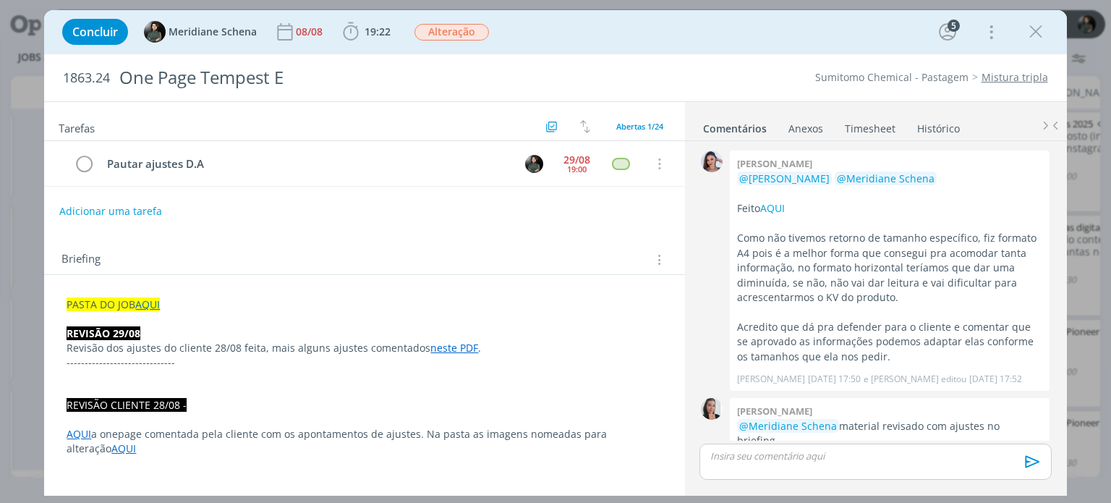
scroll to position [1894, 0]
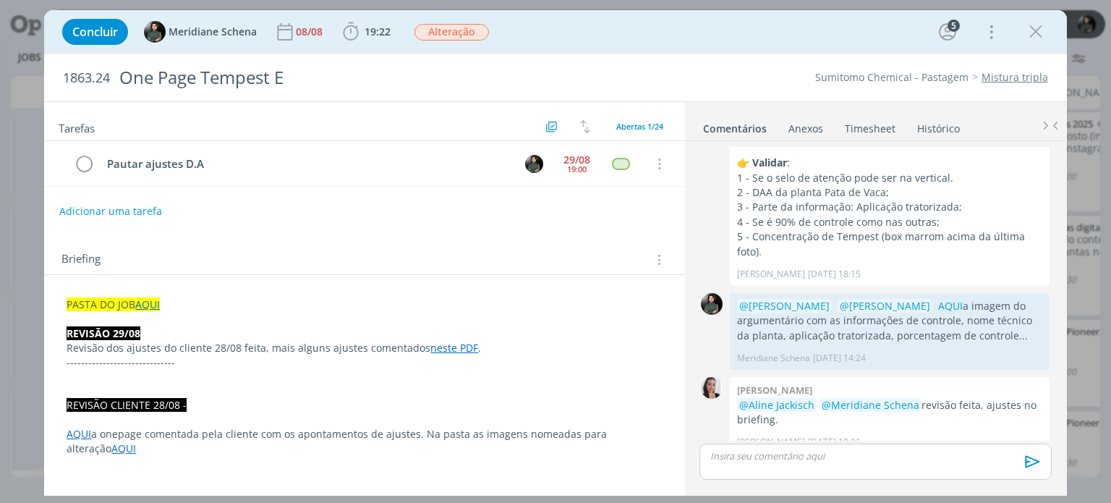
click at [439, 358] on p "------------------------------" at bounding box center [365, 362] width 596 height 14
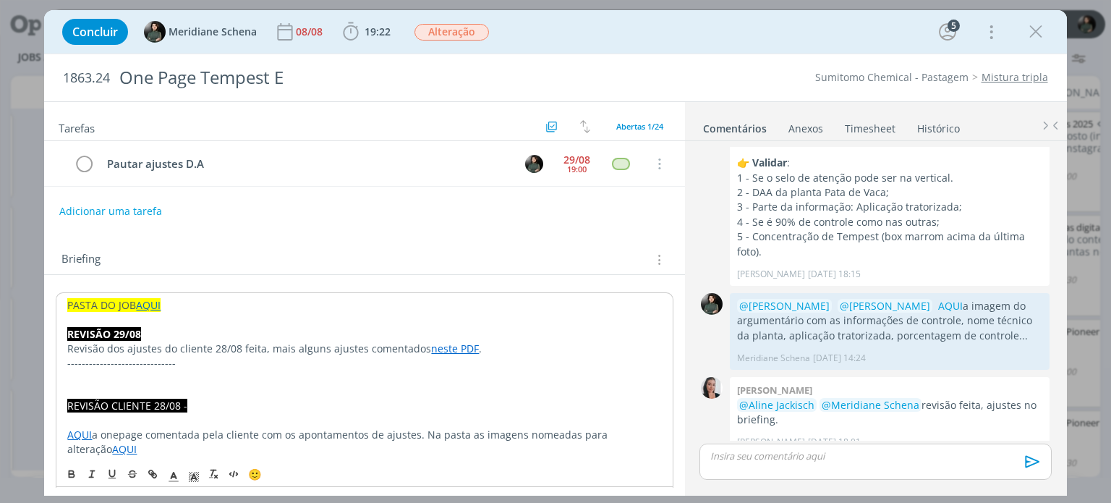
click at [449, 350] on link "neste PDF" at bounding box center [455, 349] width 48 height 14
click at [452, 370] on link "https://sobeae.sharepoint.com/:b:/s/SOBEAE/ETMBuLHRXGBCjlrPJihvMocBVO8kgqMdja2b…" at bounding box center [402, 376] width 109 height 19
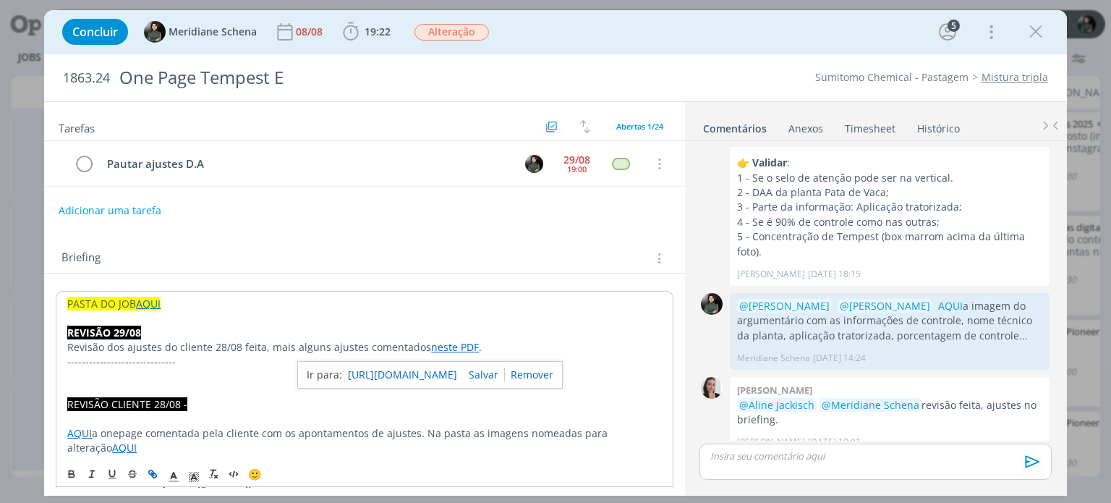
click at [139, 205] on button "Adicionar uma tarefa" at bounding box center [110, 210] width 103 height 25
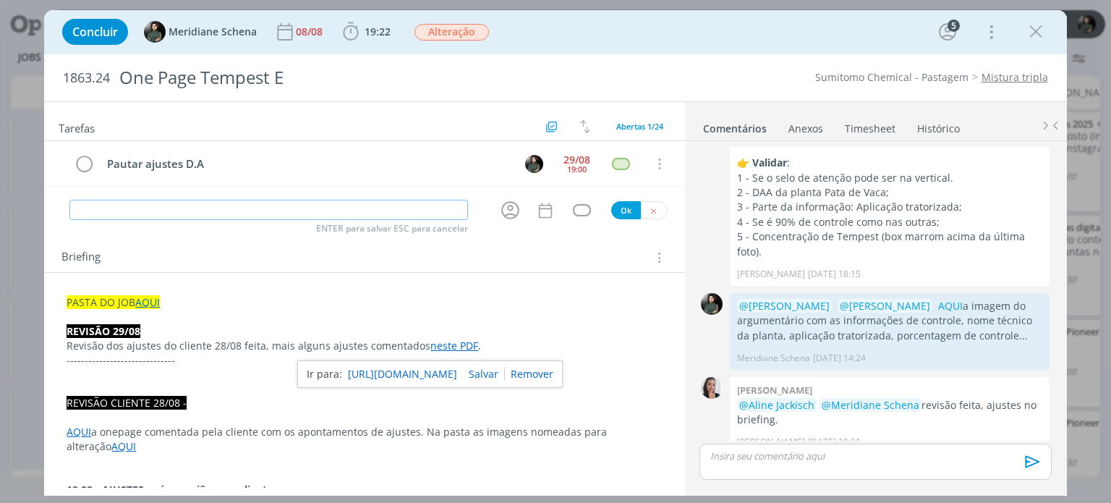
drag, startPoint x: 139, startPoint y: 205, endPoint x: 138, endPoint y: 195, distance: 10.2
click at [139, 203] on input "dialog" at bounding box center [268, 210] width 399 height 20
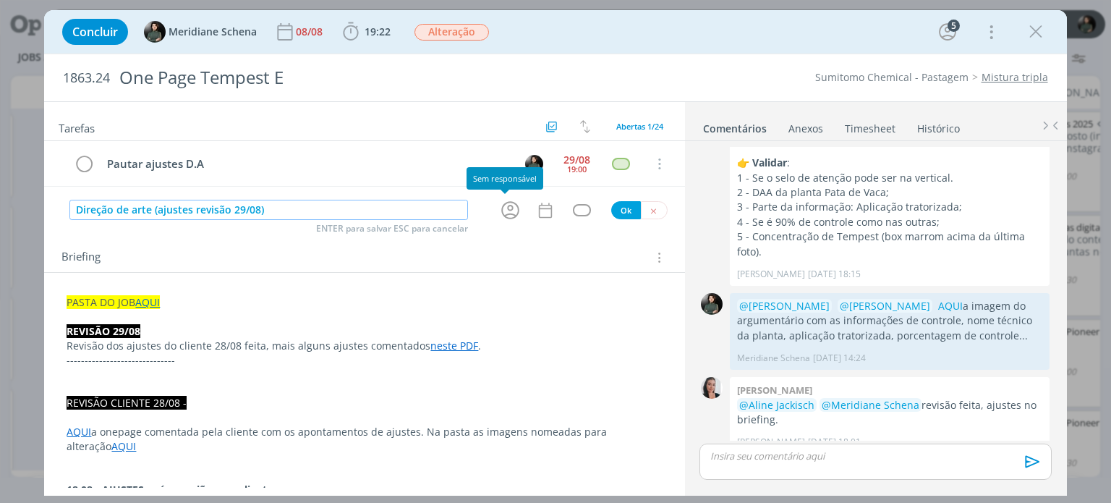
click at [508, 207] on icon "dialog" at bounding box center [510, 210] width 22 height 22
type input "Direção de arte (ajustes revisão 29/08)"
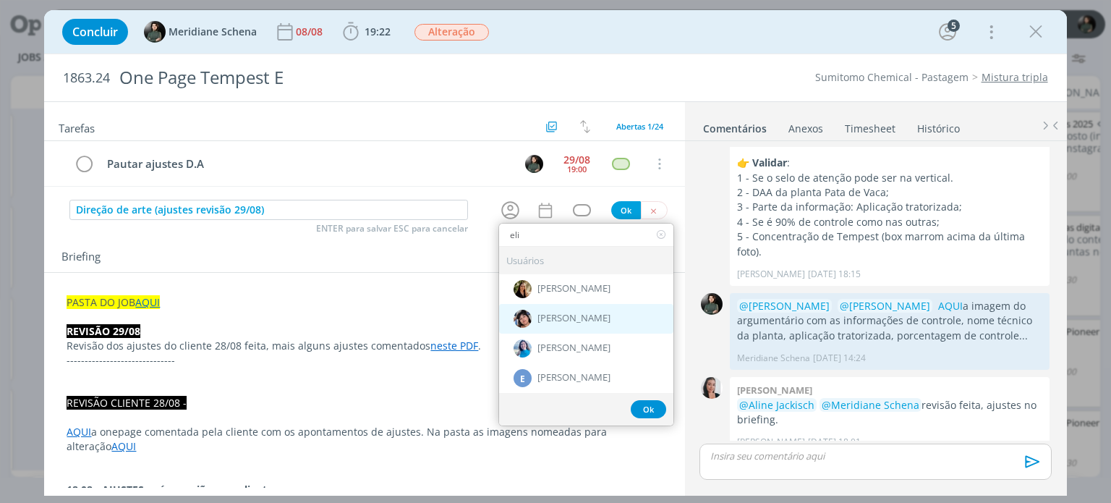
type input "eli"
click at [564, 320] on span "[PERSON_NAME]" at bounding box center [574, 319] width 73 height 12
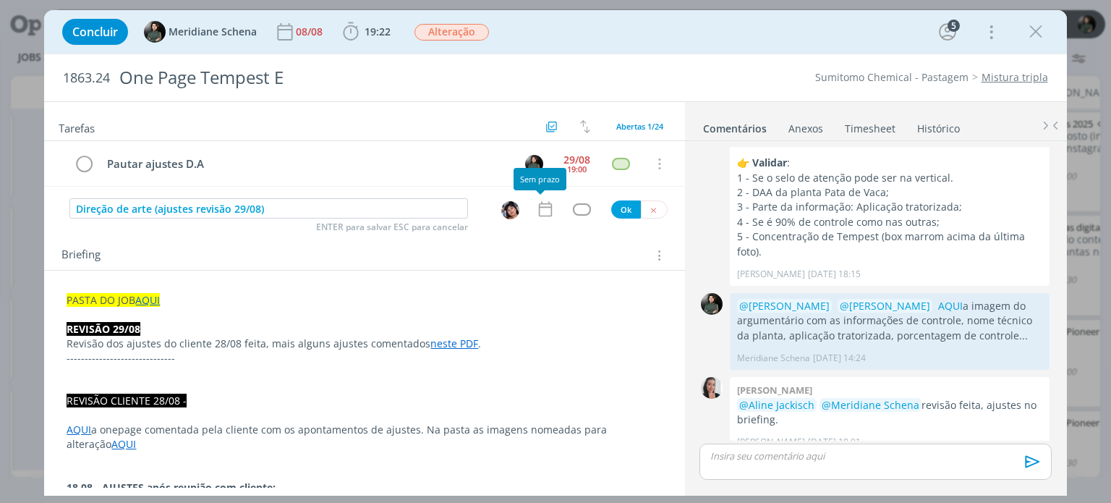
click at [538, 211] on icon "dialog" at bounding box center [545, 209] width 19 height 19
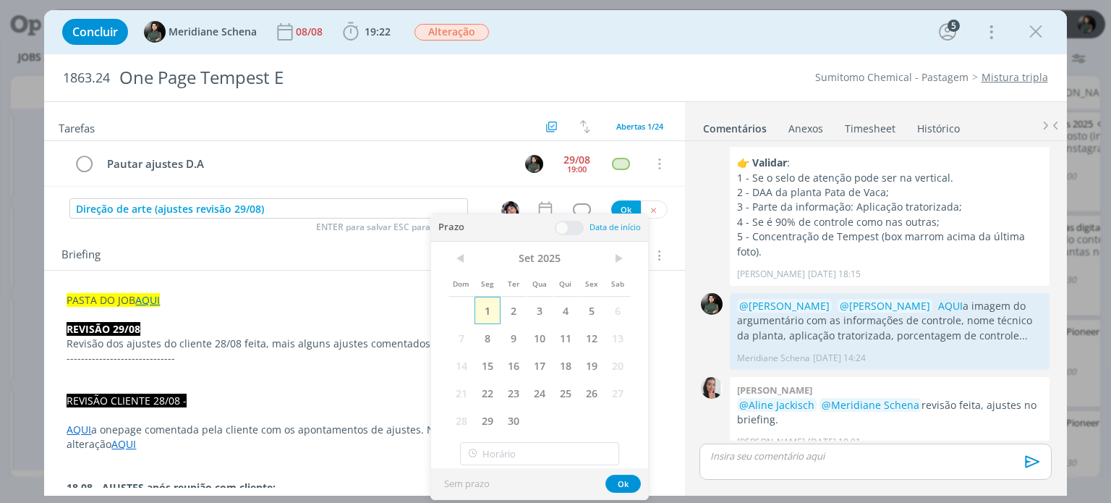
click at [493, 308] on span "1" at bounding box center [488, 310] width 26 height 27
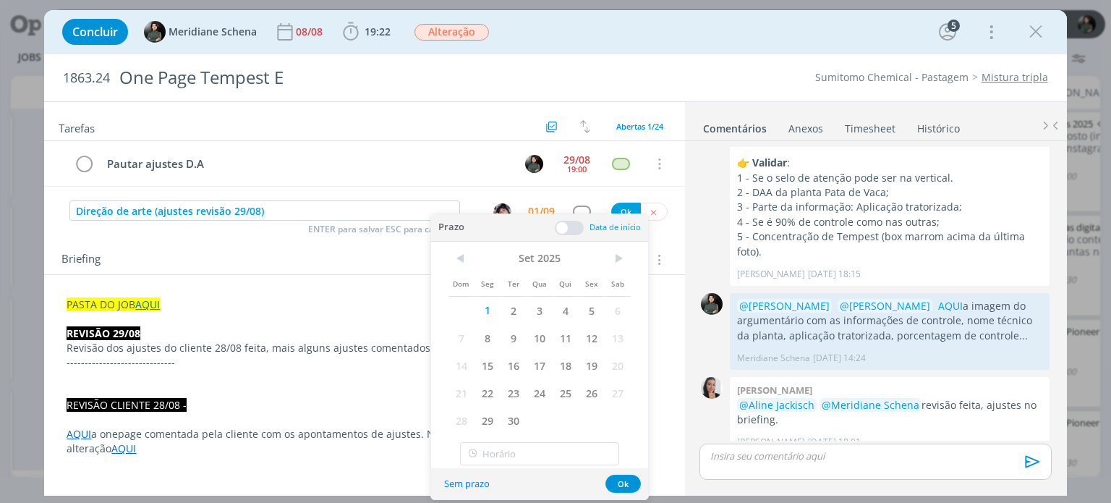
click at [567, 234] on span at bounding box center [569, 228] width 29 height 14
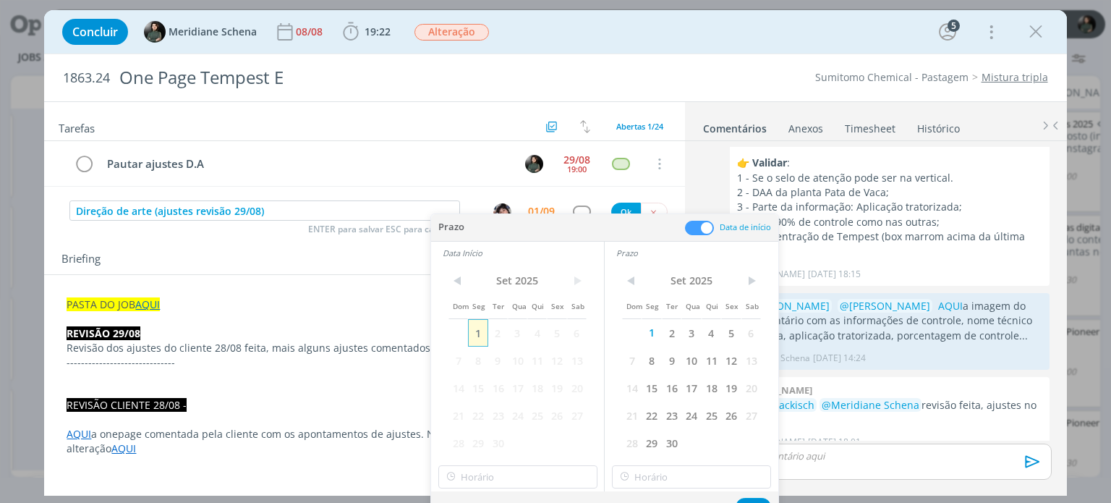
click at [473, 329] on span "1" at bounding box center [478, 332] width 20 height 27
click at [475, 475] on input "12:00" at bounding box center [518, 476] width 159 height 23
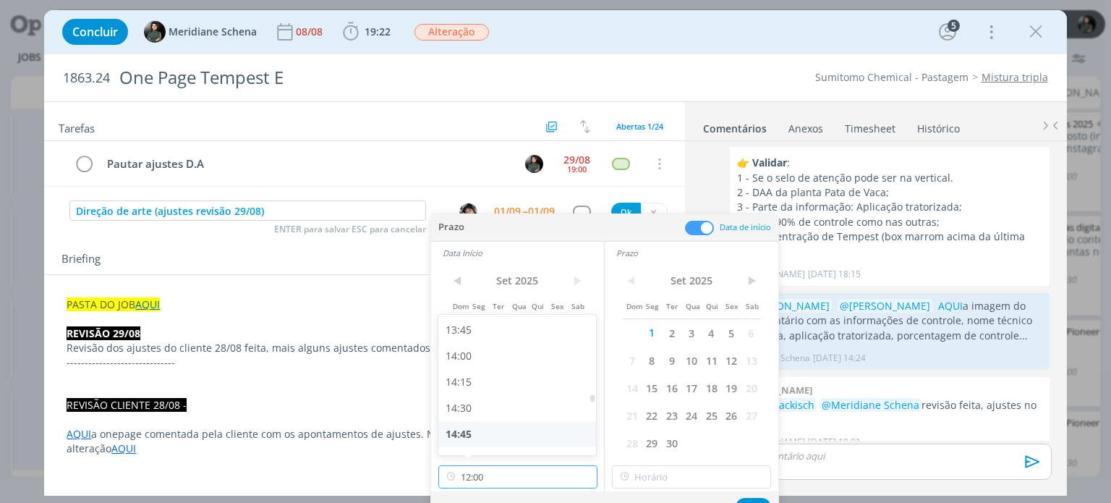
scroll to position [1430, 0]
click at [478, 407] on div "14:30" at bounding box center [520, 409] width 162 height 26
type input "14:30"
click at [676, 480] on input "14:30" at bounding box center [691, 476] width 159 height 23
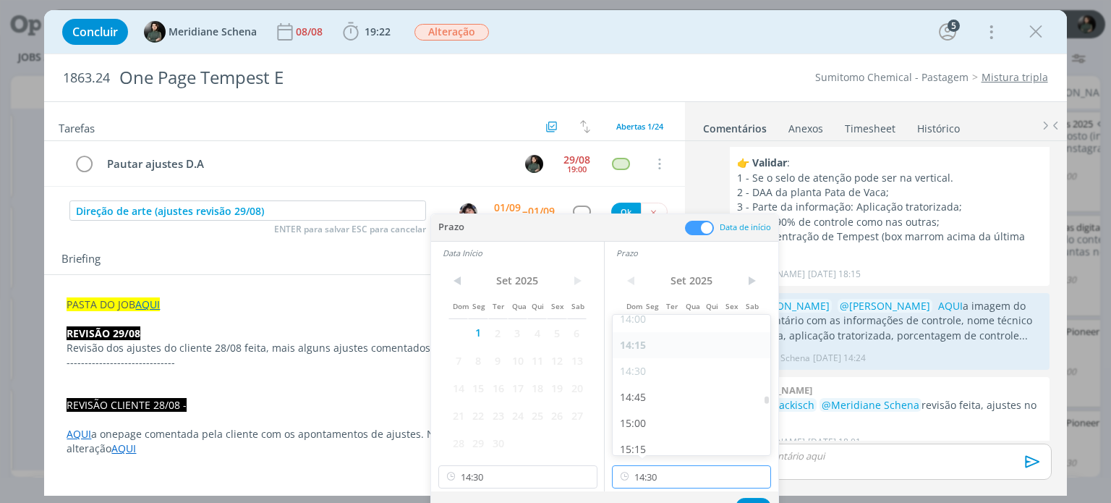
scroll to position [1473, 0]
click at [660, 396] on div "14:45" at bounding box center [694, 391] width 162 height 26
type input "14:45"
click at [758, 501] on button "Ok" at bounding box center [753, 507] width 35 height 18
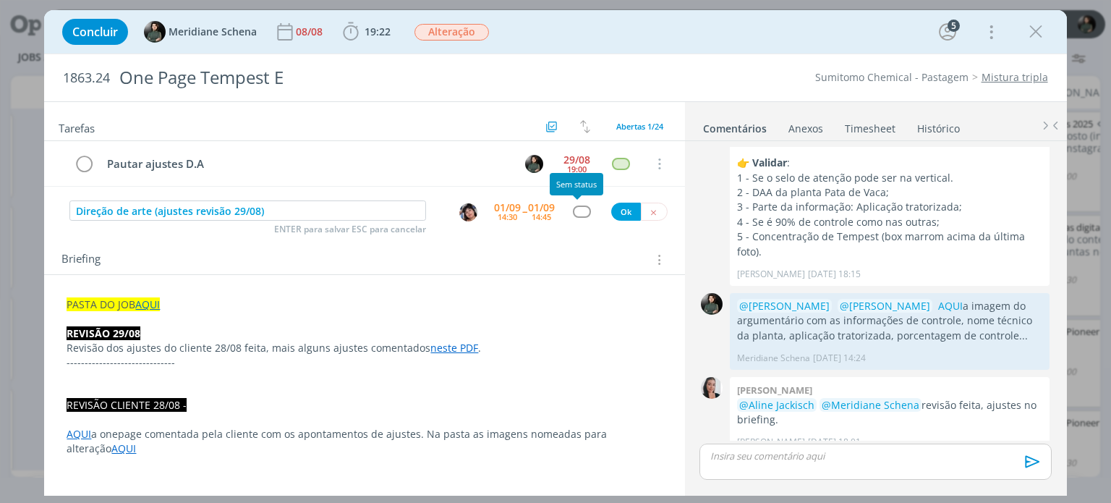
click at [580, 209] on div "dialog" at bounding box center [582, 212] width 18 height 12
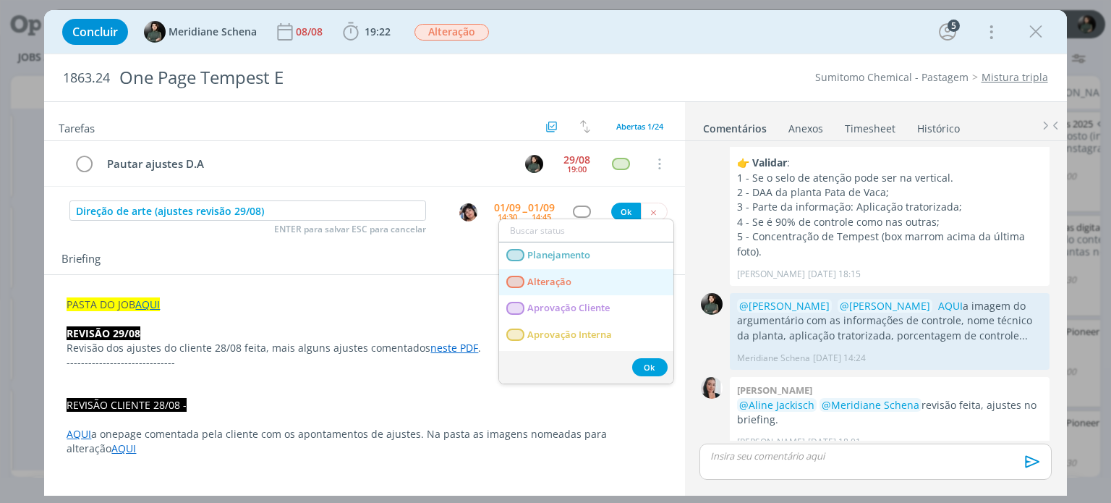
click at [588, 274] on link "Alteração" at bounding box center [586, 282] width 174 height 27
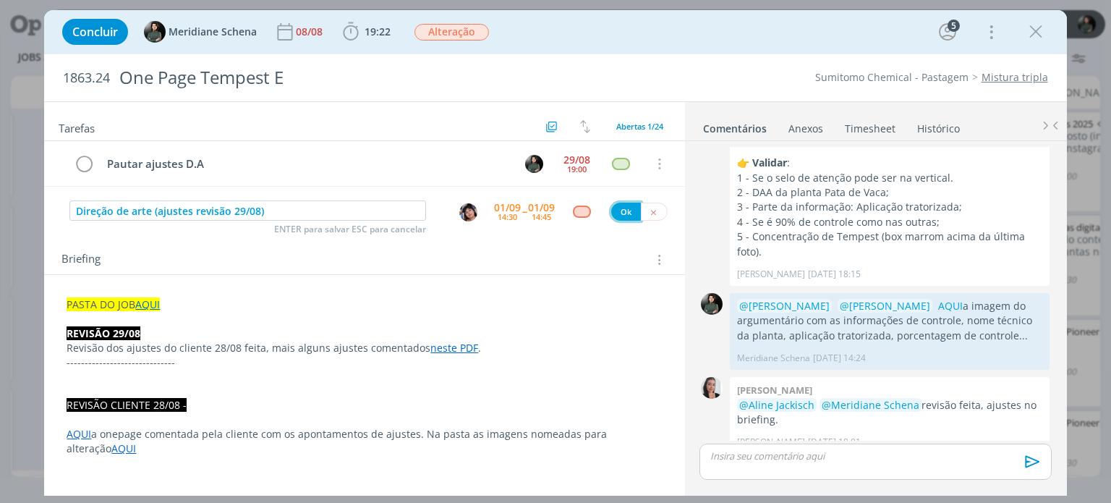
click at [614, 210] on button "Ok" at bounding box center [626, 212] width 30 height 18
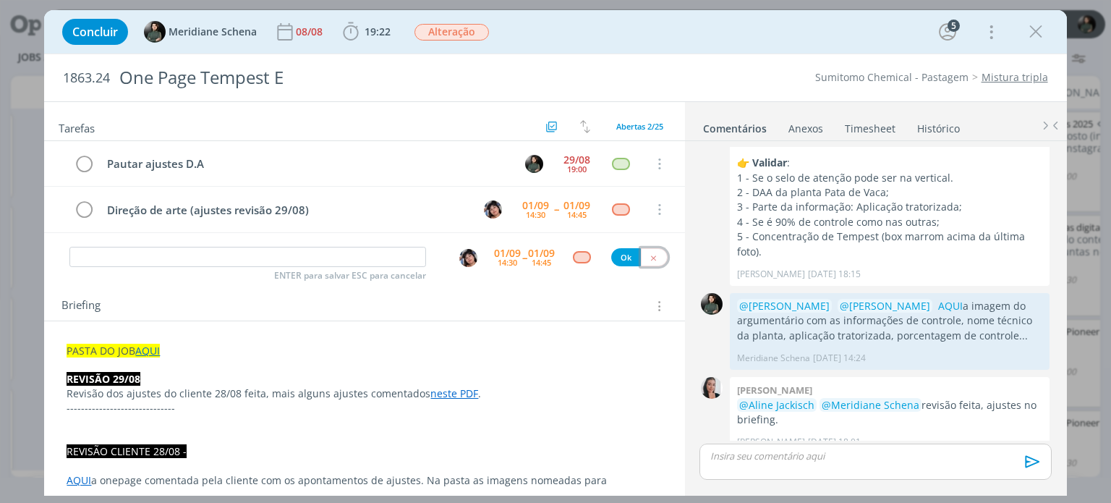
click at [654, 254] on button "dialog" at bounding box center [654, 257] width 27 height 18
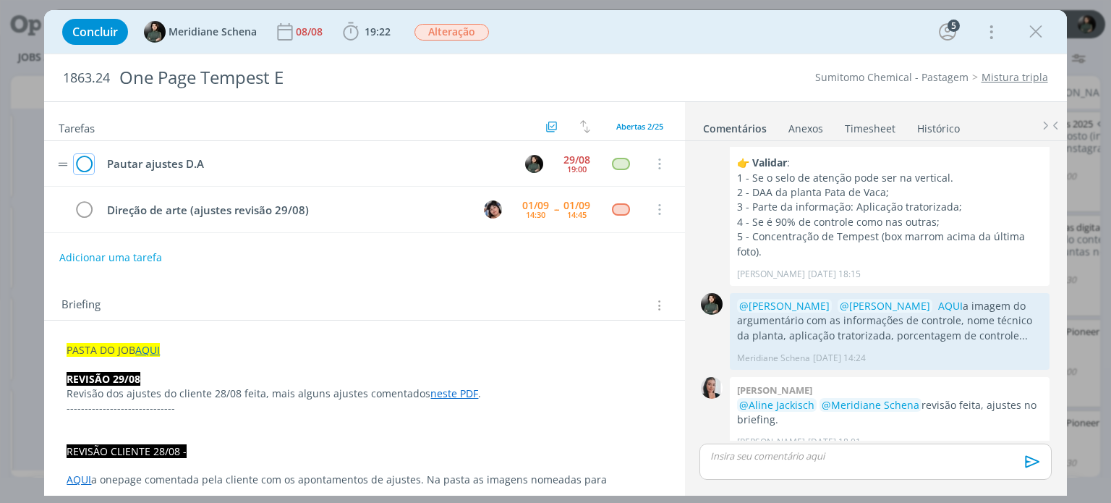
click at [86, 161] on icon "dialog" at bounding box center [84, 164] width 20 height 22
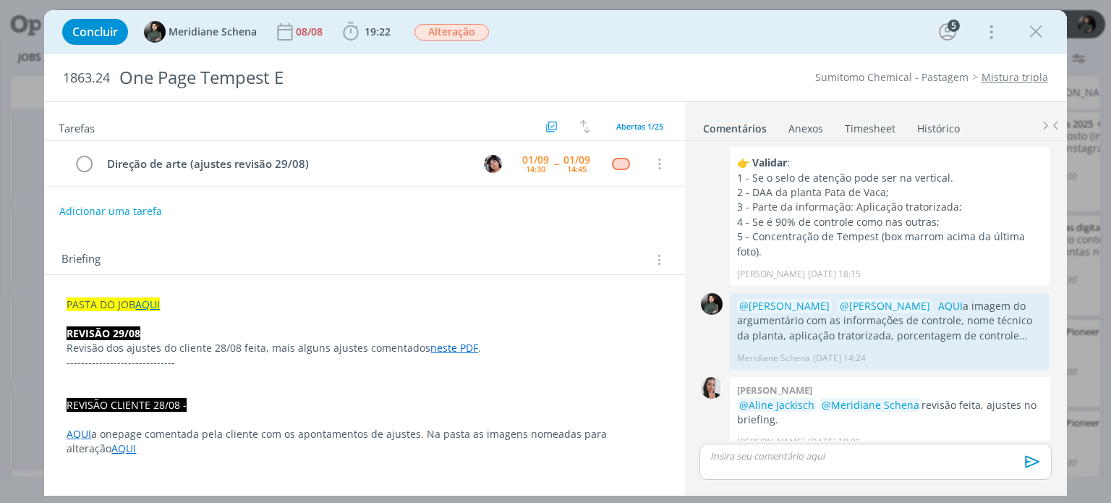
drag, startPoint x: 1033, startPoint y: 27, endPoint x: 920, endPoint y: 8, distance: 114.4
click at [1033, 27] on icon "dialog" at bounding box center [1036, 32] width 22 height 22
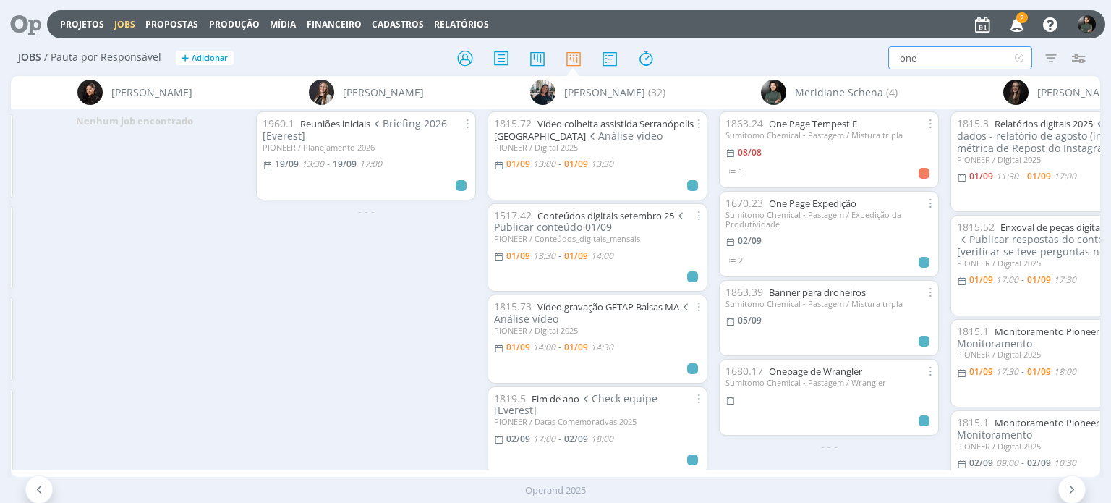
click at [937, 62] on input "one" at bounding box center [961, 57] width 144 height 23
type input "o"
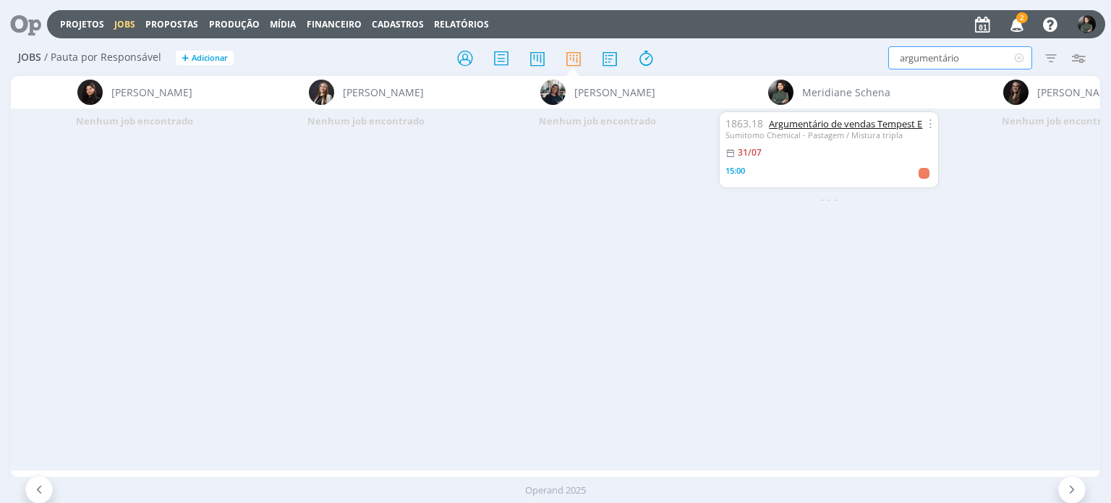
type input "argumentário"
click at [857, 120] on link "Argumentário de vendas Tempest E" at bounding box center [845, 123] width 153 height 13
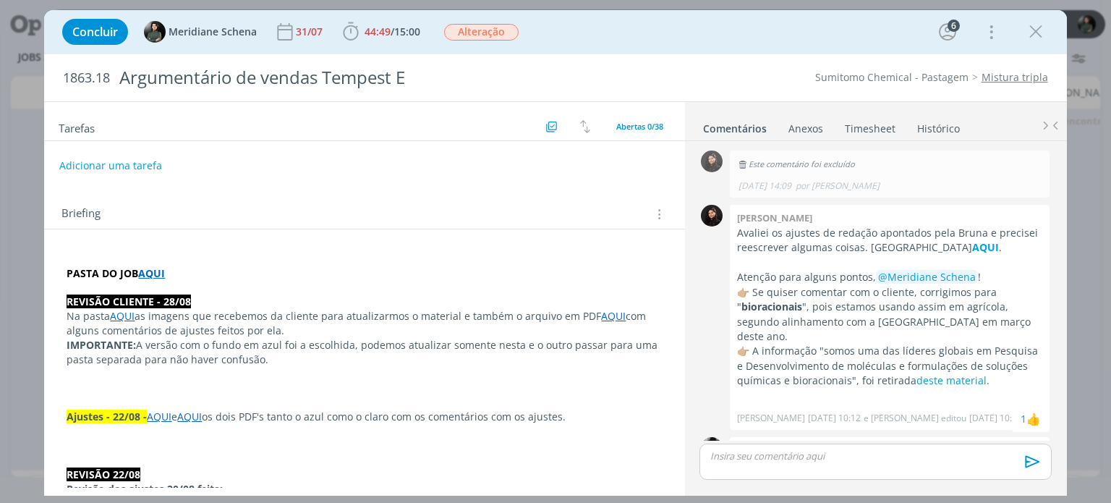
scroll to position [1702, 0]
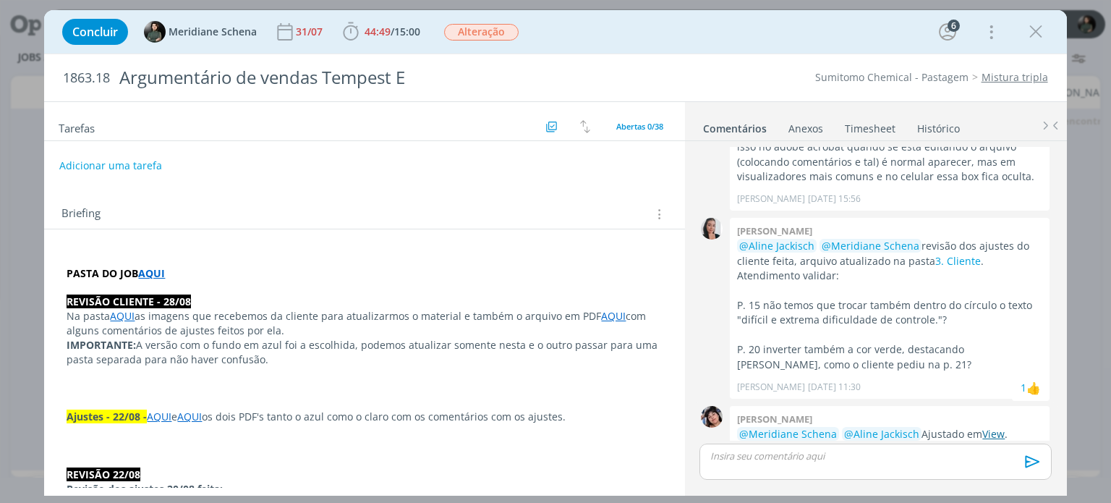
click at [993, 427] on link "View" at bounding box center [994, 434] width 22 height 14
click at [991, 427] on link "View" at bounding box center [994, 434] width 22 height 14
click at [990, 427] on link "View" at bounding box center [994, 434] width 22 height 14
click at [729, 466] on div "dialog" at bounding box center [876, 462] width 352 height 36
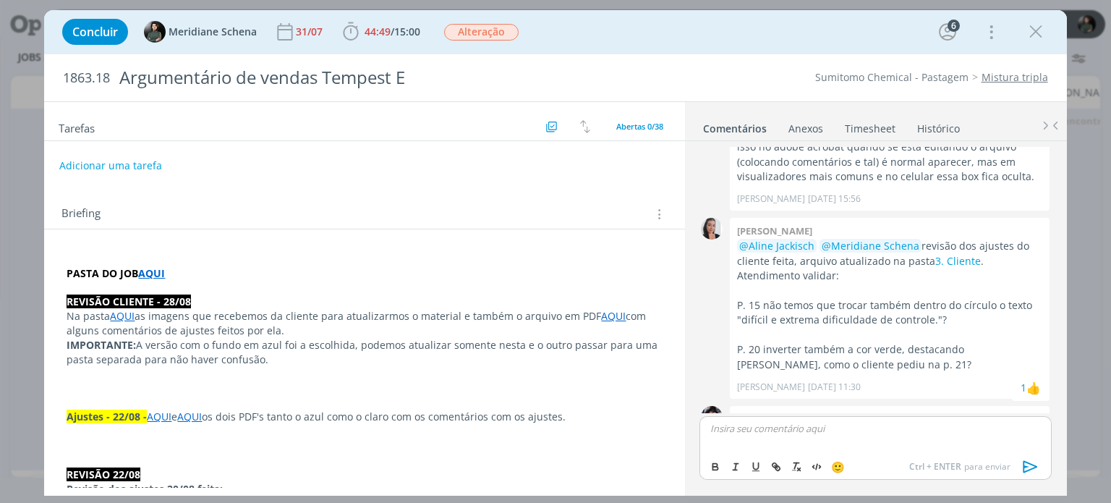
scroll to position [1729, 0]
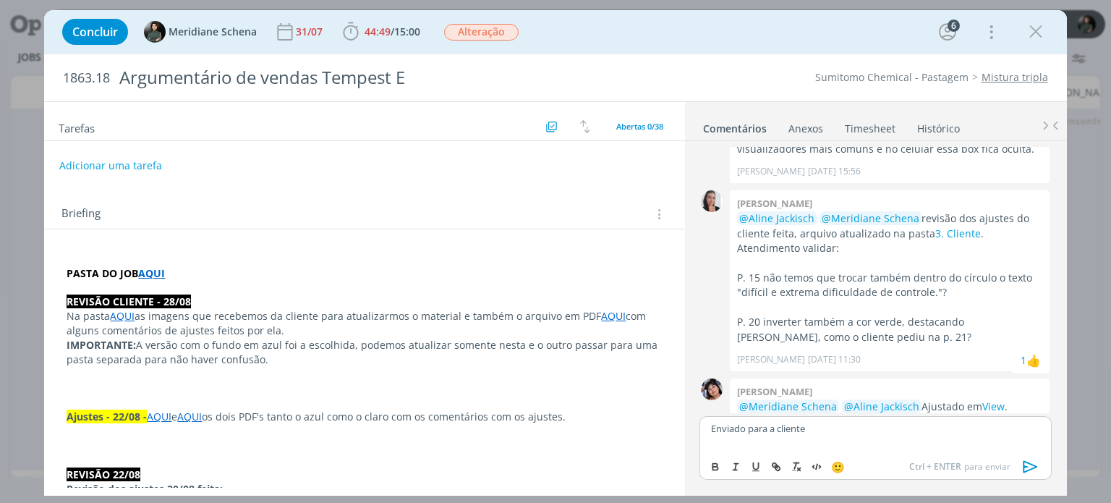
click at [1022, 465] on icon "dialog" at bounding box center [1031, 467] width 22 height 22
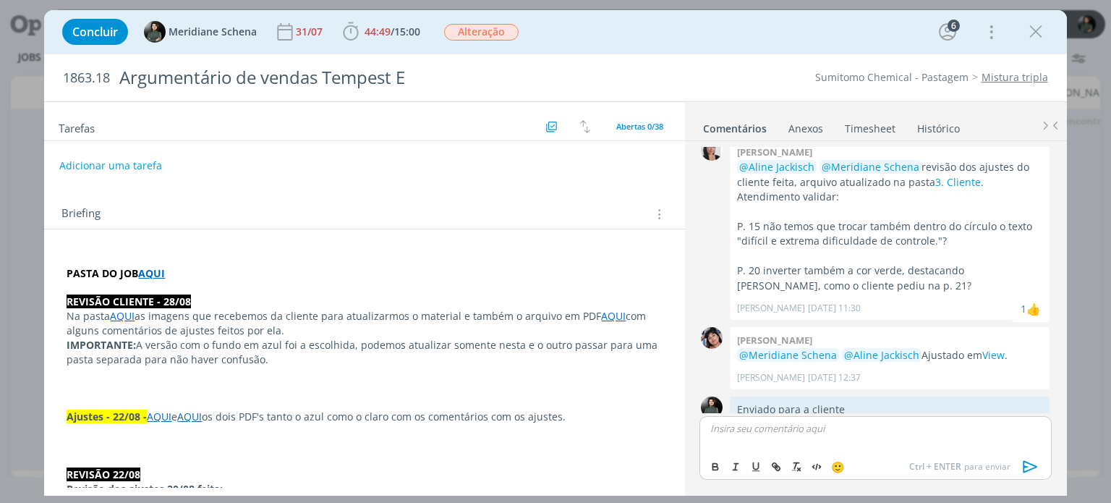
scroll to position [1783, 0]
click at [492, 25] on span "Alteração" at bounding box center [481, 32] width 75 height 17
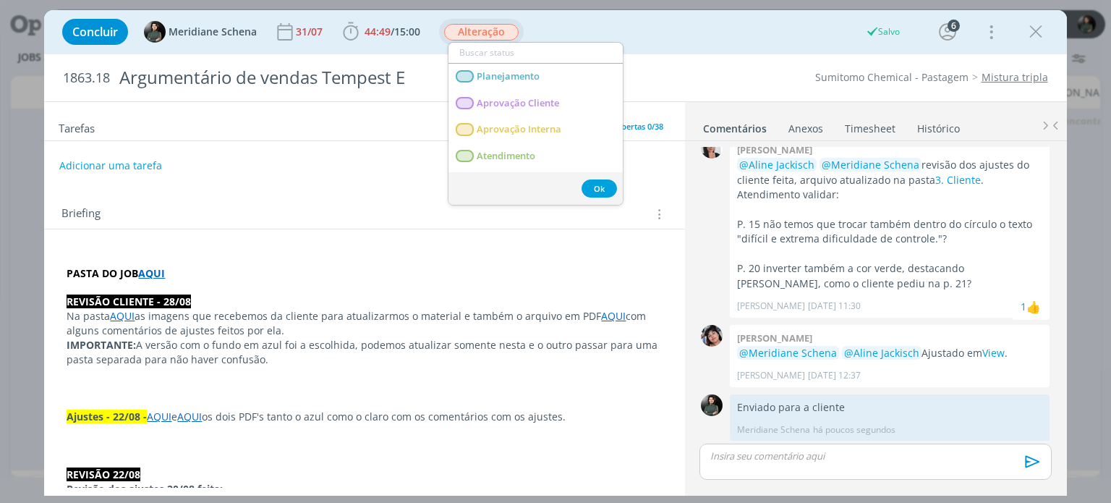
scroll to position [1756, 0]
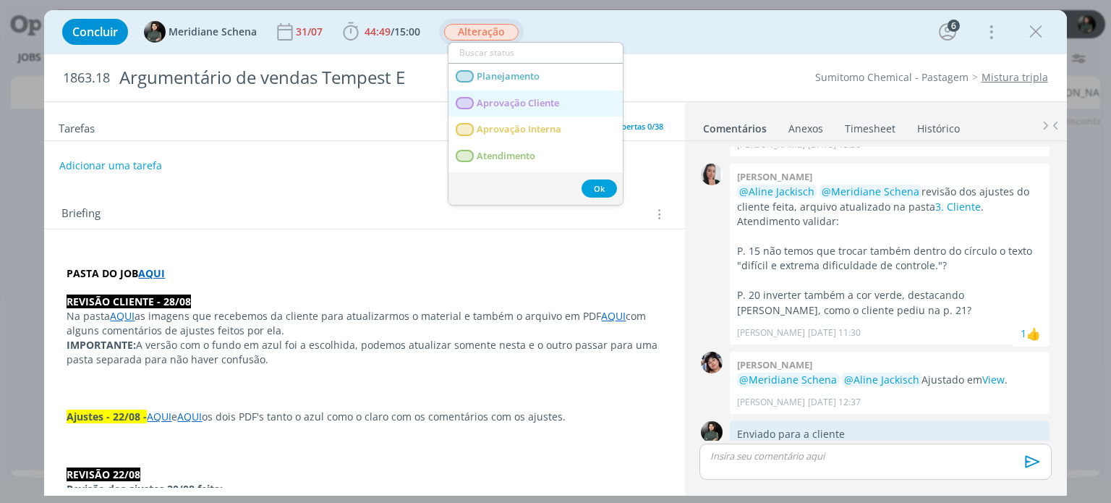
click at [518, 101] on span "Aprovação Cliente" at bounding box center [519, 104] width 82 height 12
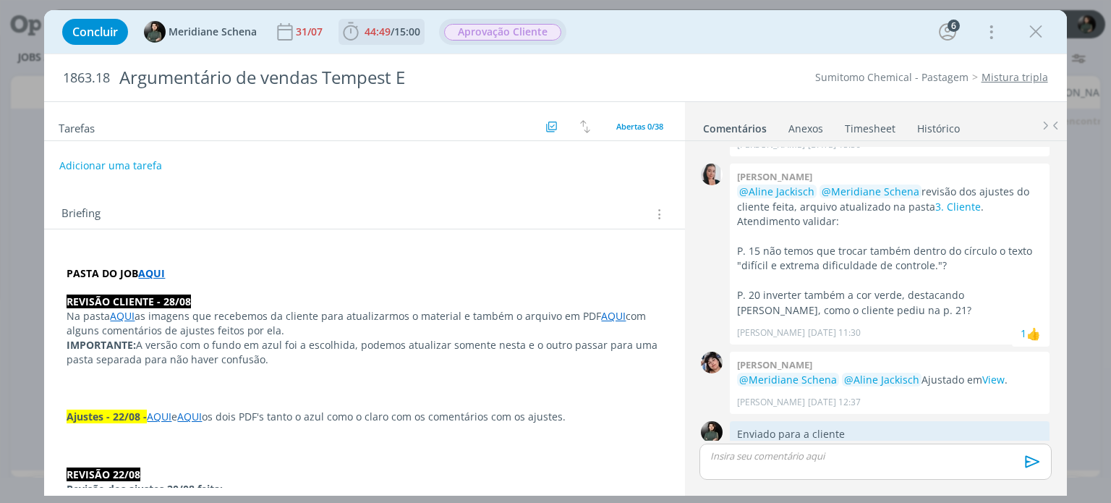
click at [381, 25] on span "44:49" at bounding box center [378, 32] width 26 height 14
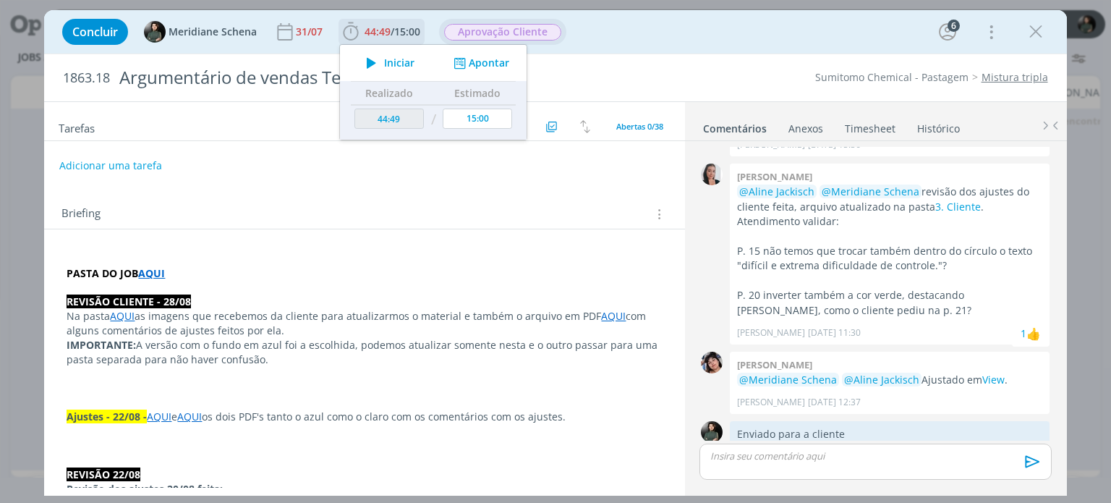
click at [472, 62] on button "Apontar" at bounding box center [480, 63] width 60 height 15
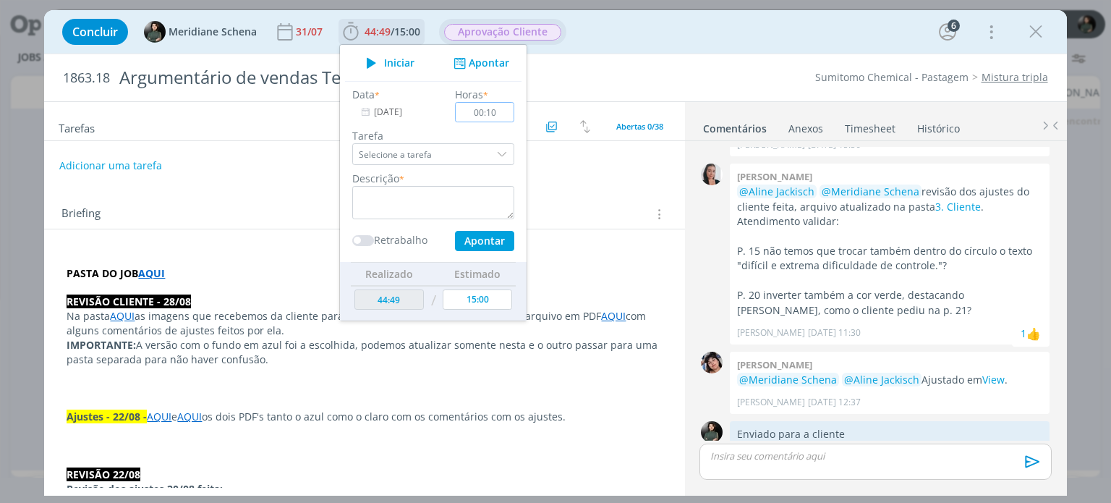
type input "00:10"
click at [400, 195] on textarea "dialog" at bounding box center [433, 202] width 162 height 33
type textarea "Envio do material para aprovação"
click at [480, 242] on button "Apontar" at bounding box center [484, 241] width 59 height 20
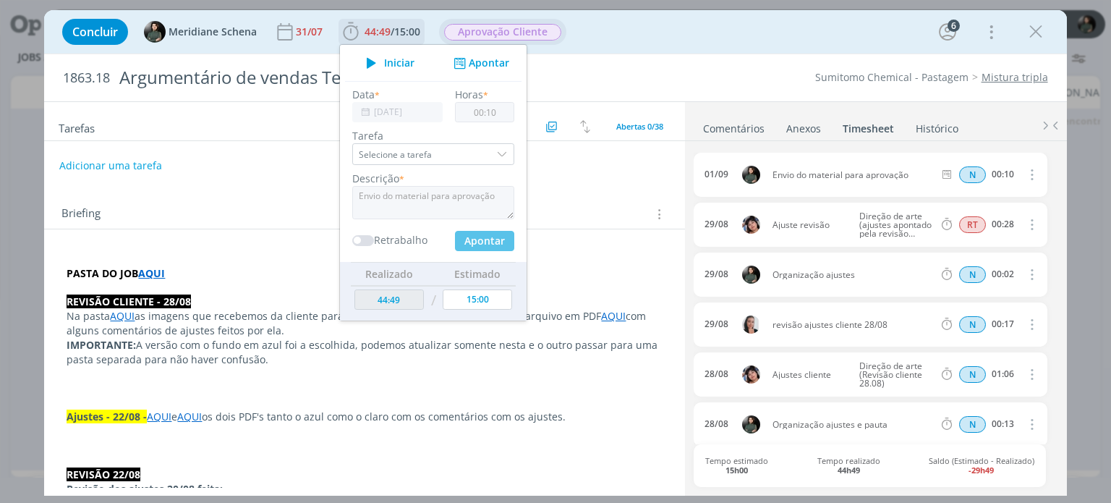
type input "44:59"
type input "00:00"
click at [600, 192] on div "Briefing Briefings Predefinidos Versões do Briefing Ver Briefing do Projeto" at bounding box center [364, 209] width 640 height 39
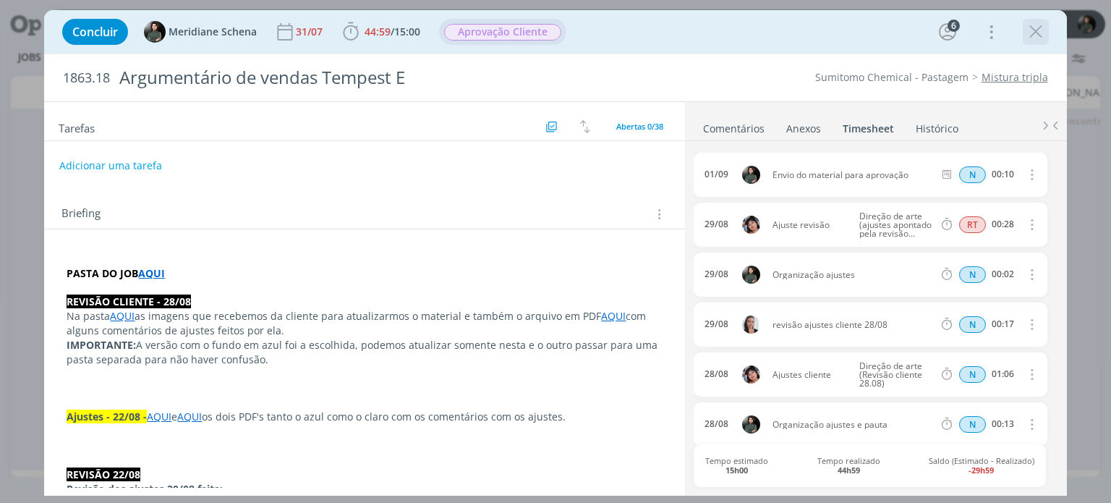
click at [1040, 32] on icon "dialog" at bounding box center [1036, 32] width 22 height 22
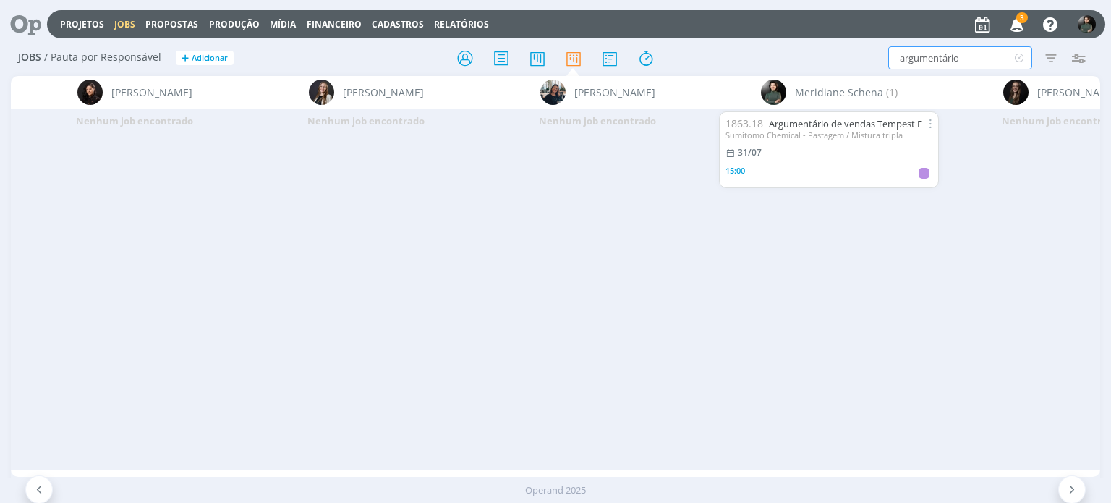
drag, startPoint x: 967, startPoint y: 51, endPoint x: 865, endPoint y: 51, distance: 102.0
click at [876, 43] on div "Jobs / Pauta por Responsável + Adicionar argumentário Filtrar Filtrar Limpar ar…" at bounding box center [555, 59] width 1089 height 36
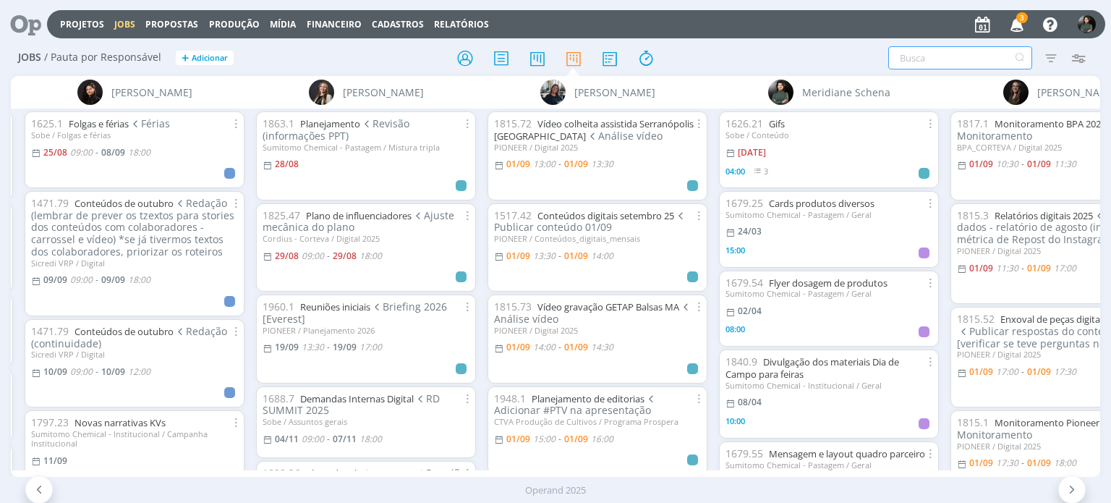
click at [915, 51] on input "text" at bounding box center [961, 57] width 144 height 23
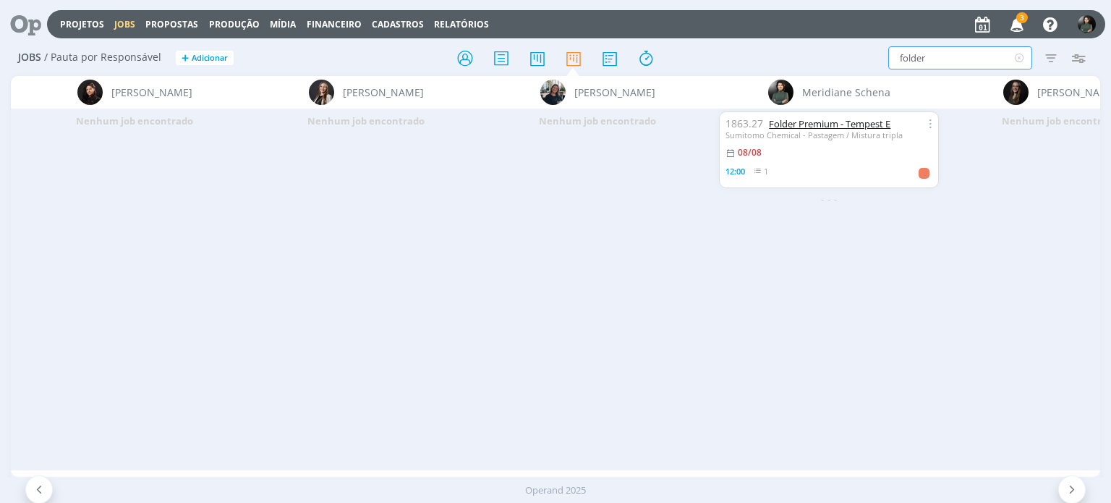
type input "folder"
click at [829, 128] on link "Folder Premium - Tempest E" at bounding box center [830, 123] width 122 height 13
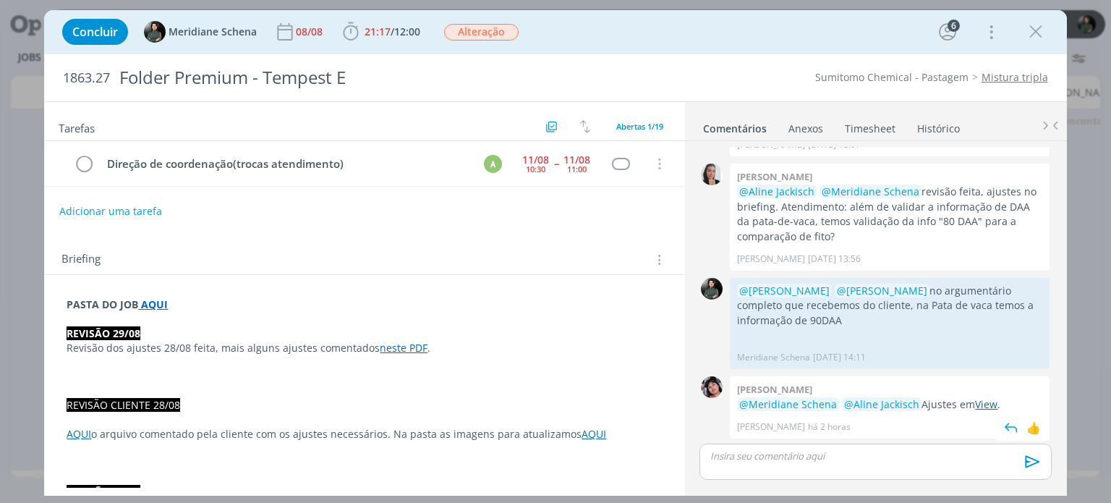
click at [976, 400] on link "View" at bounding box center [986, 404] width 22 height 14
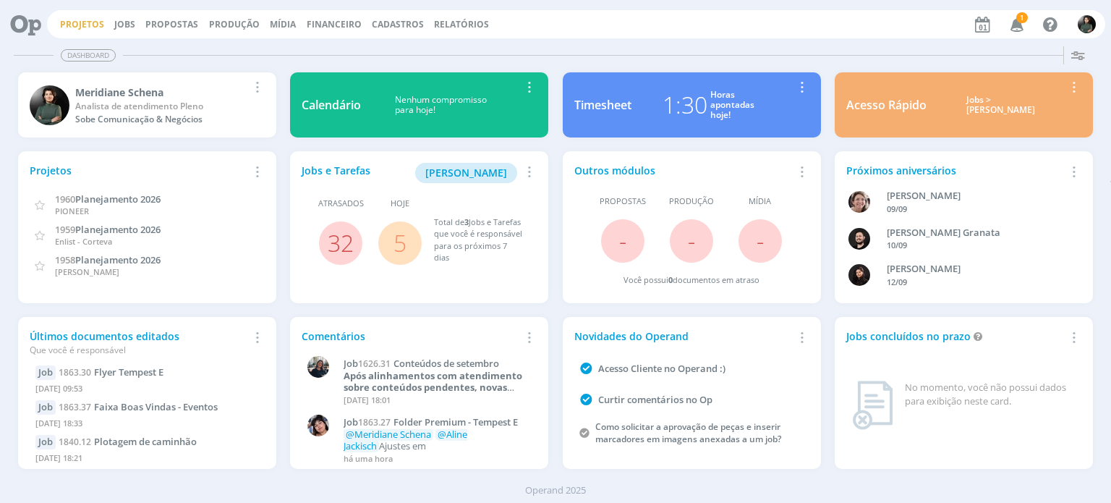
click at [79, 24] on link "Projetos" at bounding box center [82, 24] width 44 height 12
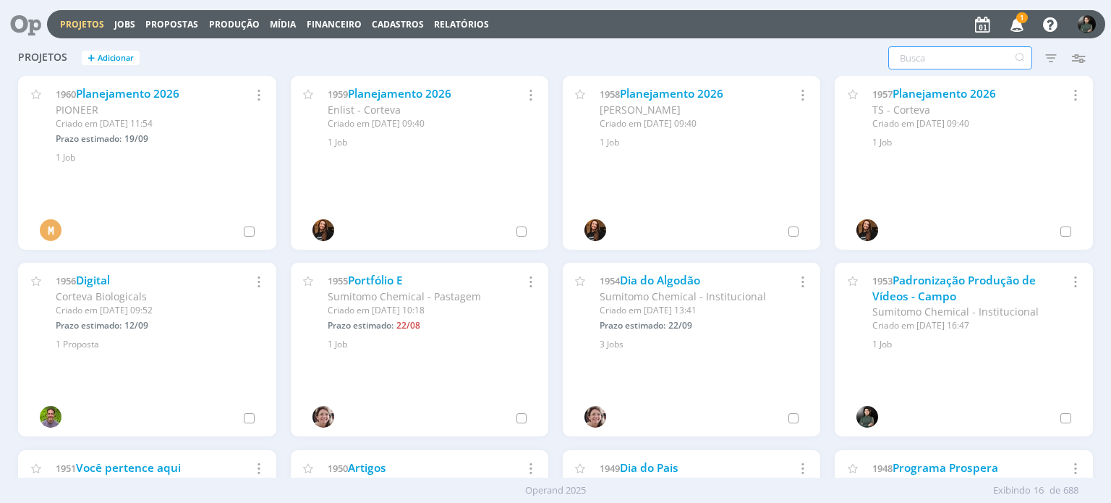
click at [975, 55] on input "text" at bounding box center [961, 57] width 144 height 23
type input "sumit"
type input "sumito"
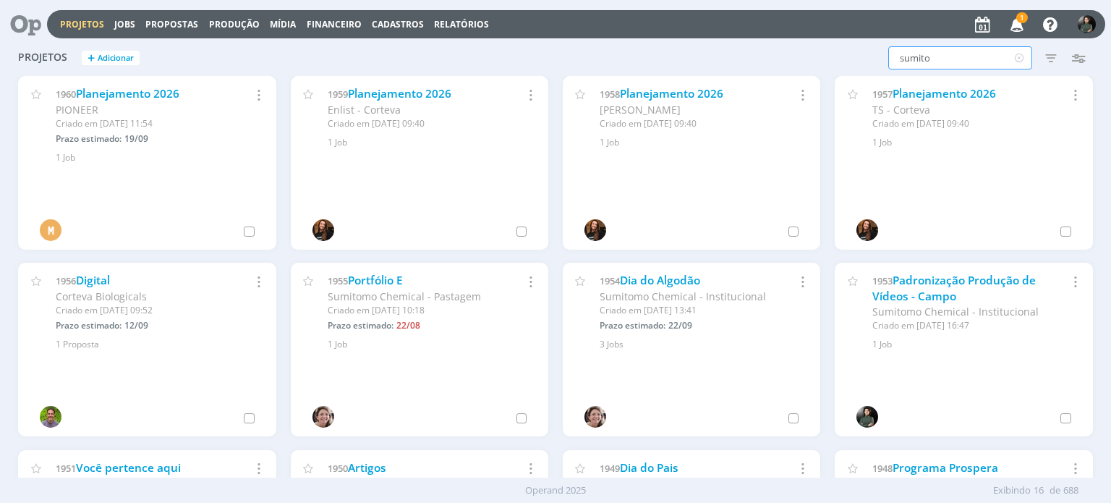
type input "sumitom"
type input "sumitomo"
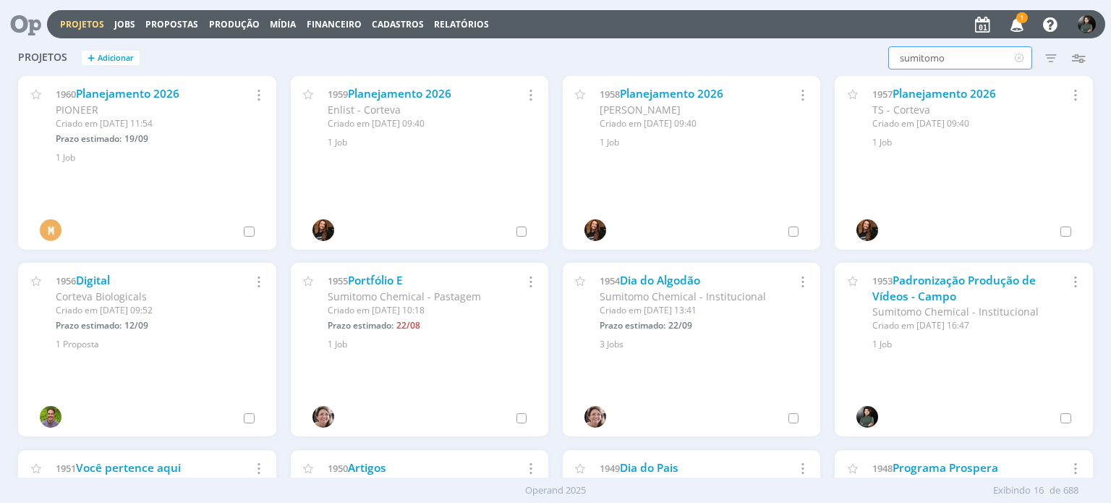
type input "sumitomo"
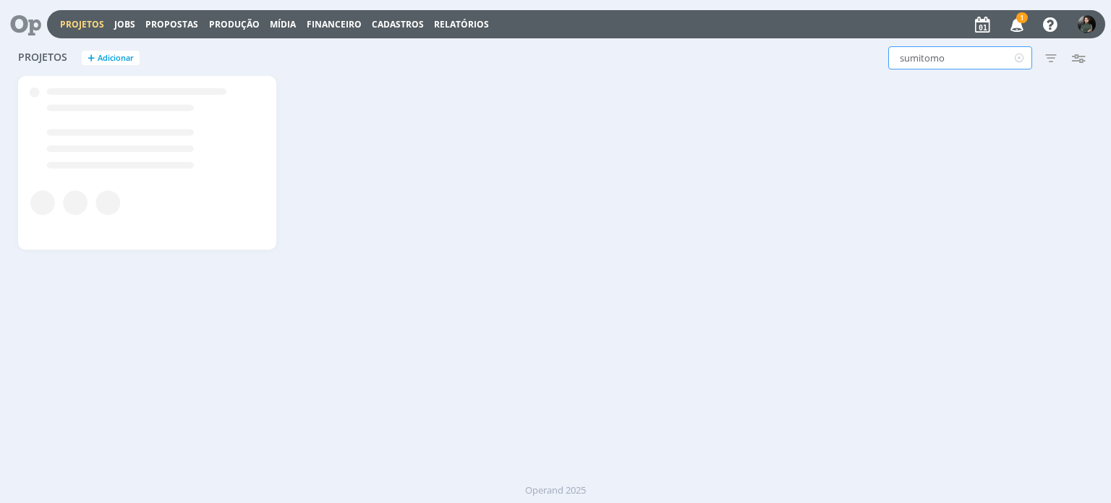
type input "sumitomo"
click at [1056, 57] on icon "button" at bounding box center [1051, 58] width 26 height 26
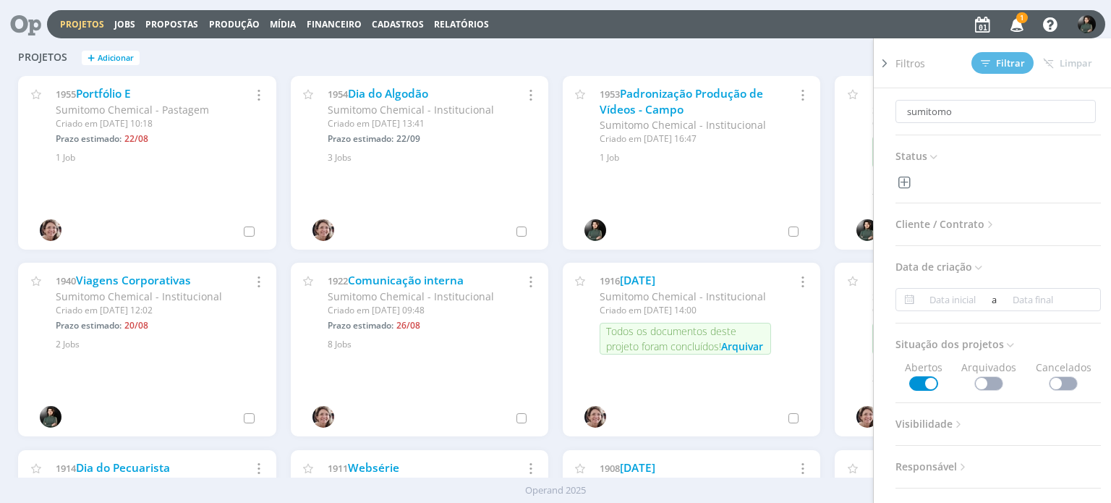
click at [978, 218] on span "Cliente / Contrato" at bounding box center [946, 224] width 101 height 19
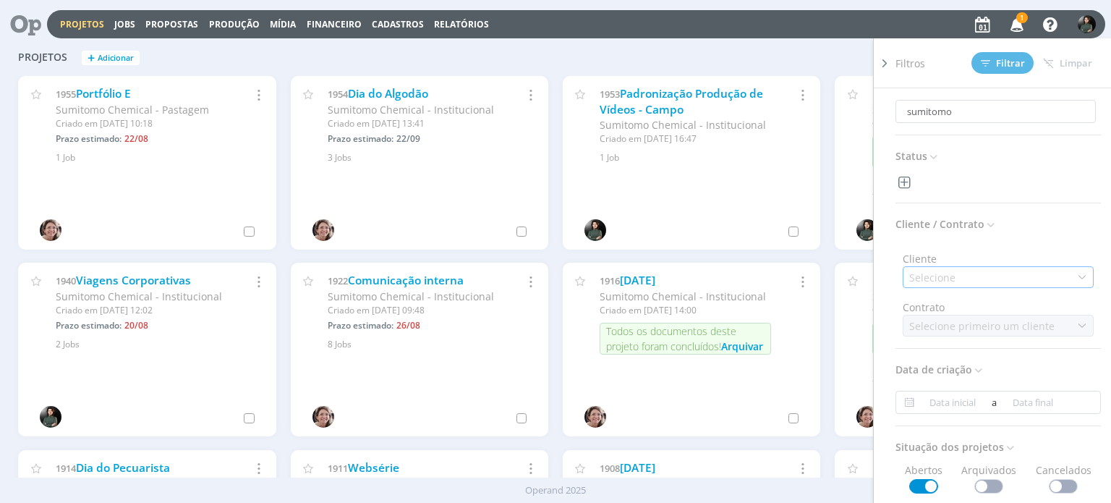
click at [945, 284] on div "Selecione" at bounding box center [934, 277] width 49 height 15
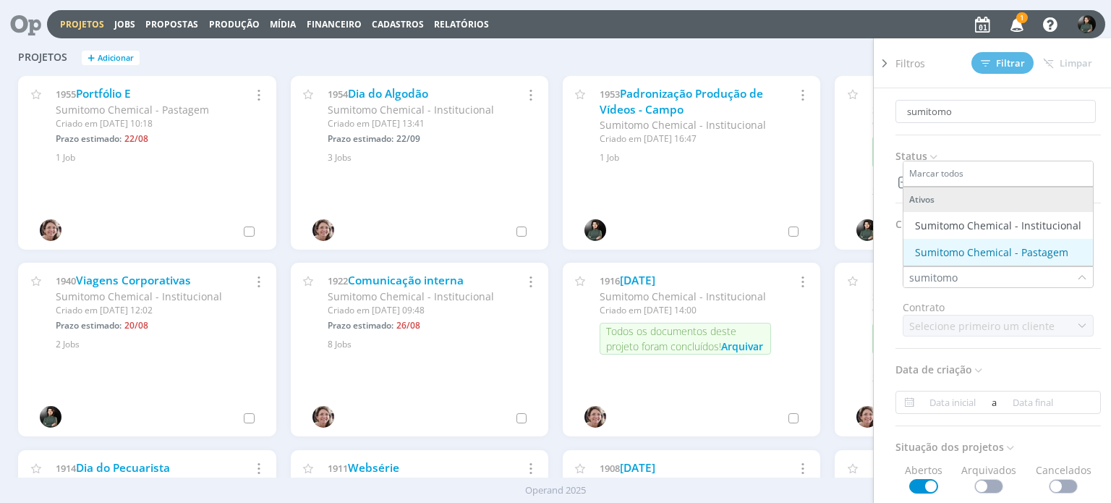
type input "sumitomo"
click at [1019, 257] on div "Sumitomo Chemical - Pastagem" at bounding box center [991, 252] width 153 height 15
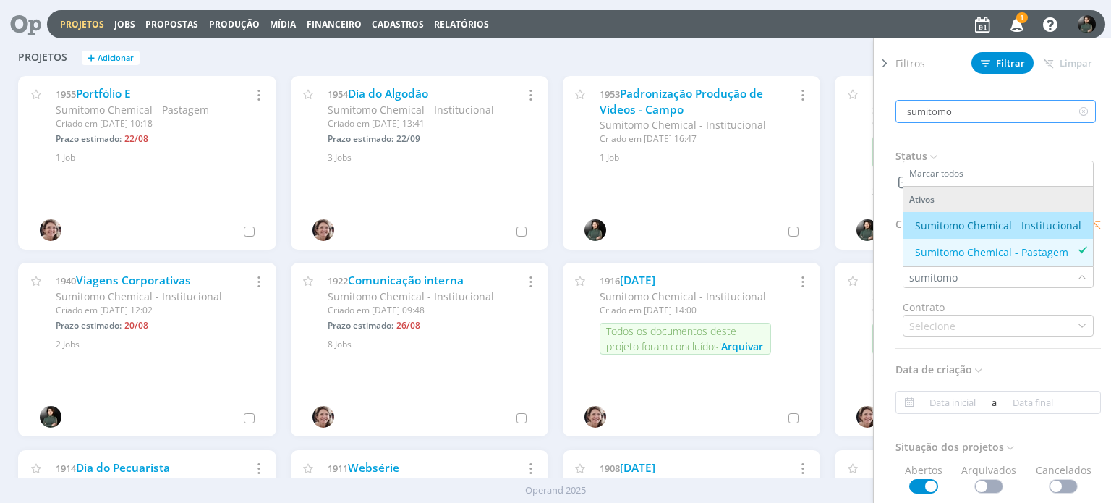
drag, startPoint x: 967, startPoint y: 113, endPoint x: 886, endPoint y: 103, distance: 81.6
click at [886, 103] on div "Filtros Filtrar Limpar sumitomo Status Cliente / Contrato Cliente sumitomo Marc…" at bounding box center [992, 270] width 239 height 465
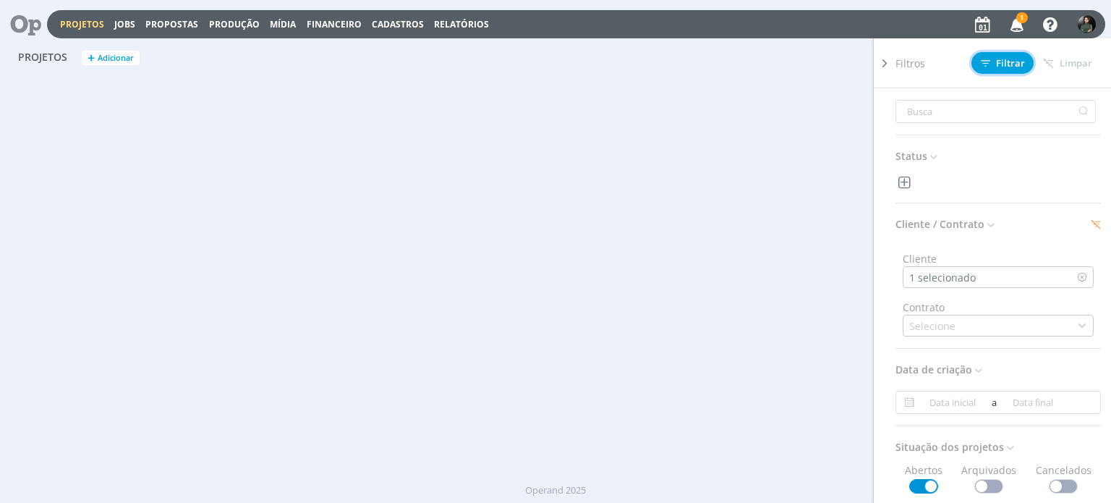
click at [986, 60] on icon at bounding box center [985, 63] width 9 height 6
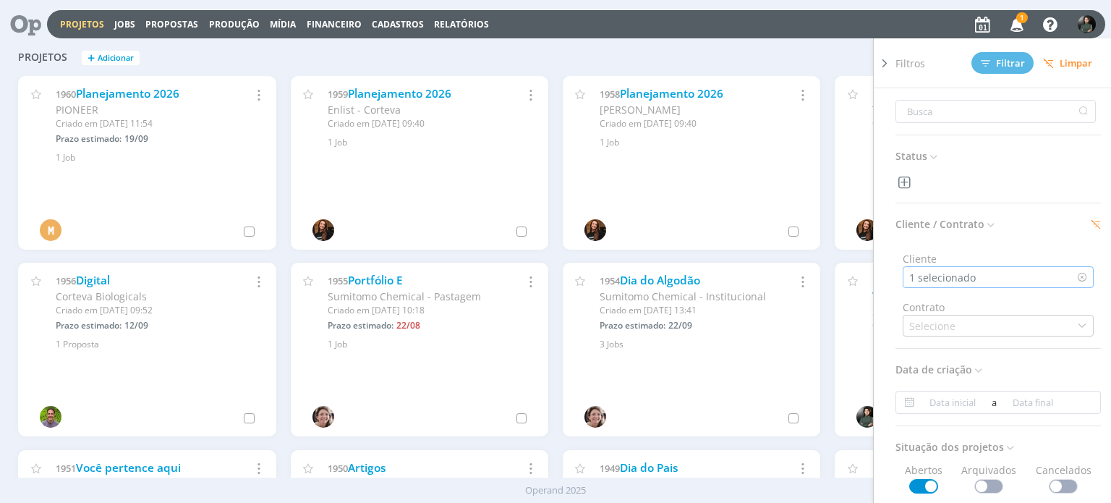
click at [939, 277] on div "1 selecionado" at bounding box center [944, 277] width 69 height 15
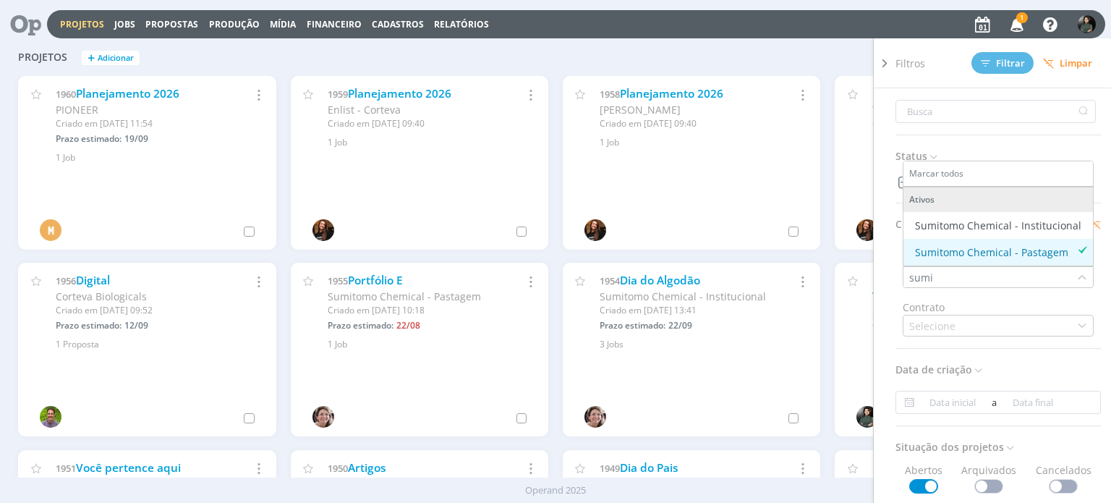
type input "sumi"
click at [980, 254] on div "Sumitomo Chemical - Pastagem" at bounding box center [991, 252] width 153 height 15
click at [982, 257] on div "Sumitomo Chemical - Pastagem" at bounding box center [991, 252] width 153 height 15
click at [929, 62] on div "Filtros Filtrar Limpar" at bounding box center [1004, 62] width 217 height 49
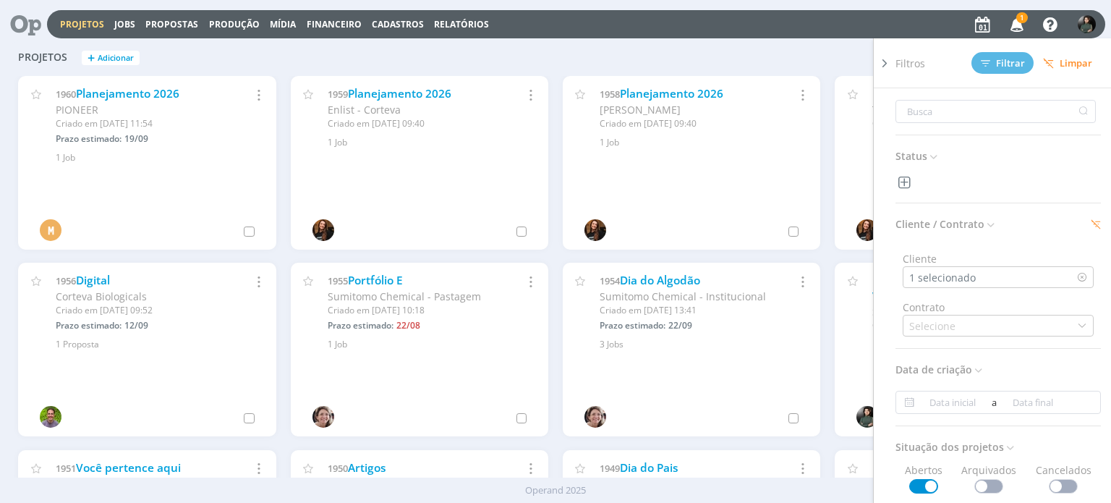
click at [918, 64] on span "Filtros" at bounding box center [911, 63] width 30 height 15
click at [880, 64] on icon at bounding box center [885, 63] width 14 height 15
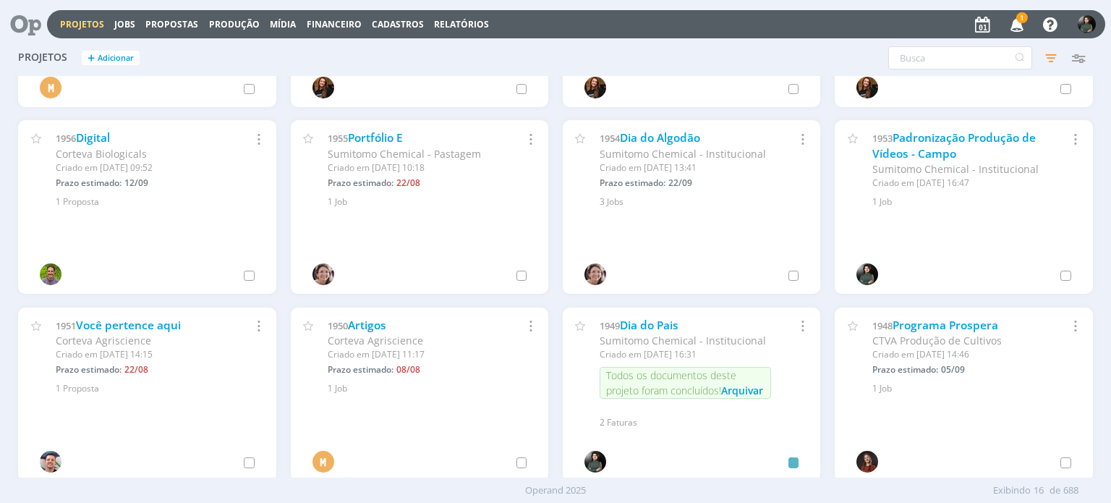
scroll to position [145, 0]
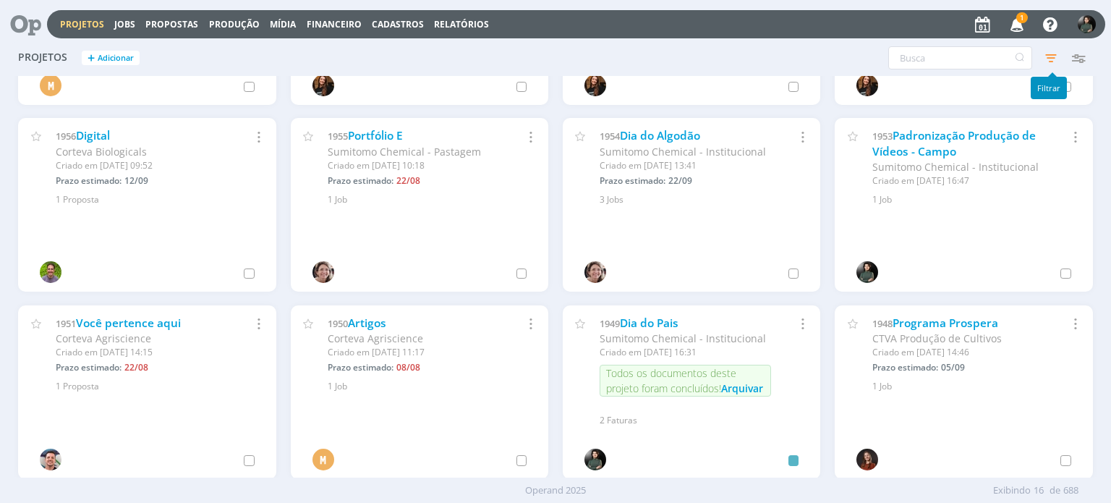
click at [1047, 51] on icon "button" at bounding box center [1051, 58] width 26 height 26
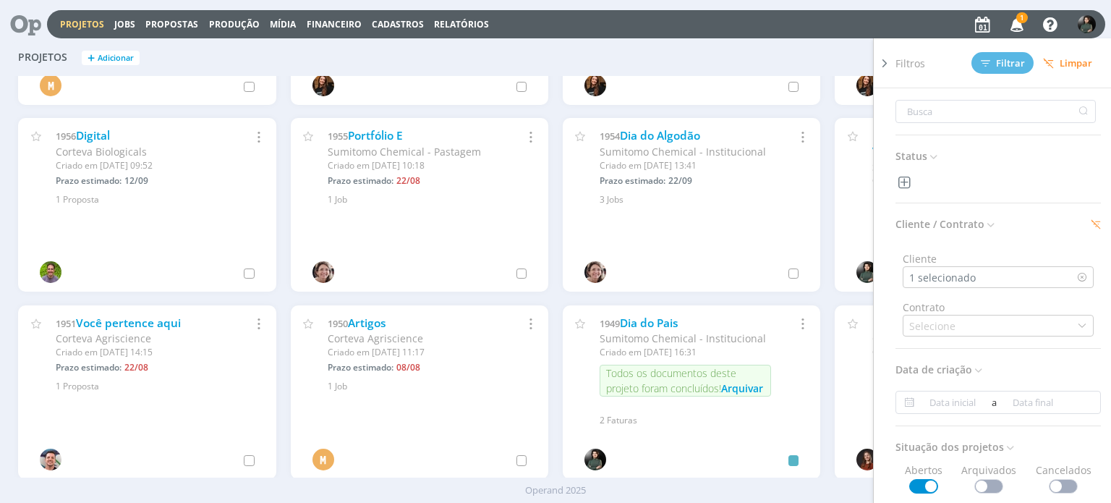
click at [1071, 59] on span "Limpar" at bounding box center [1067, 63] width 49 height 11
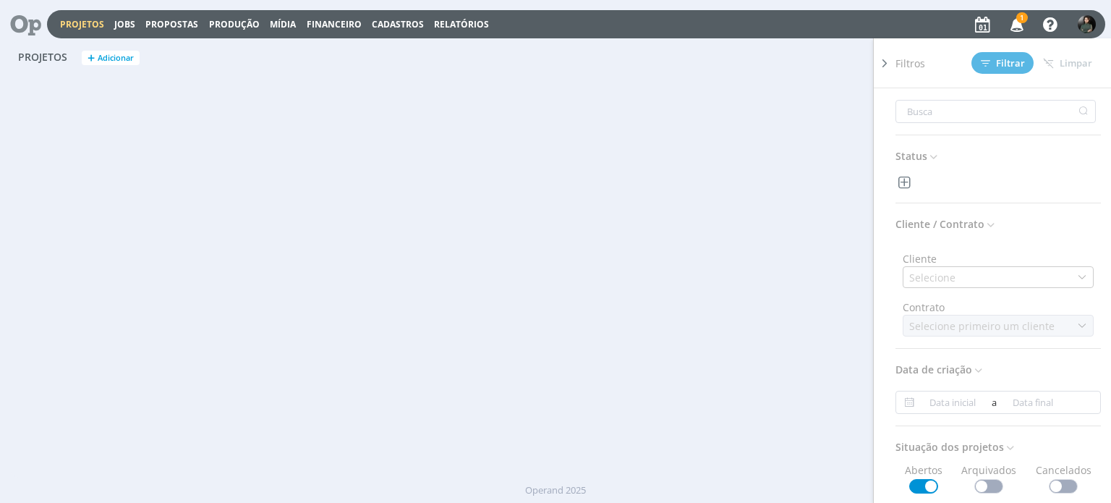
scroll to position [0, 0]
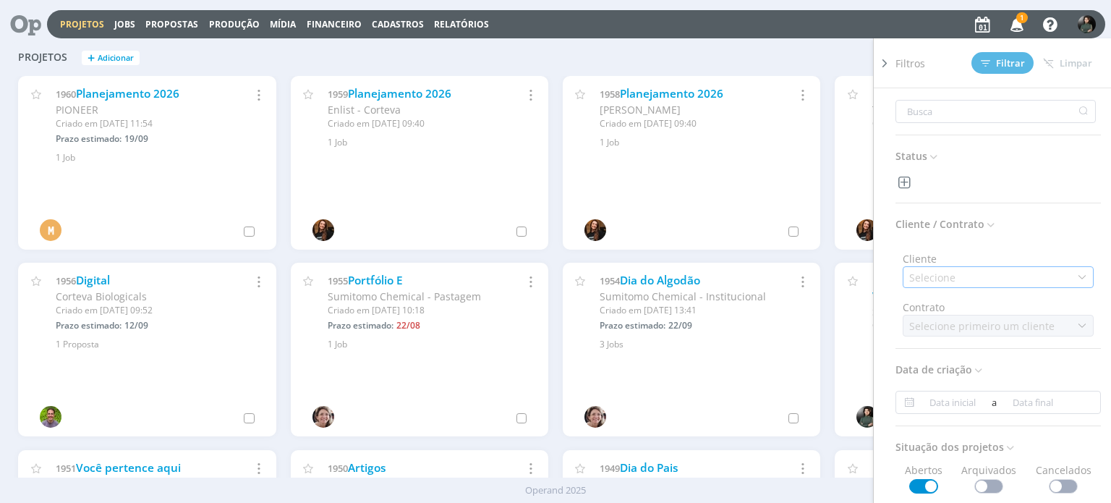
click at [982, 277] on div "Selecione" at bounding box center [998, 277] width 191 height 22
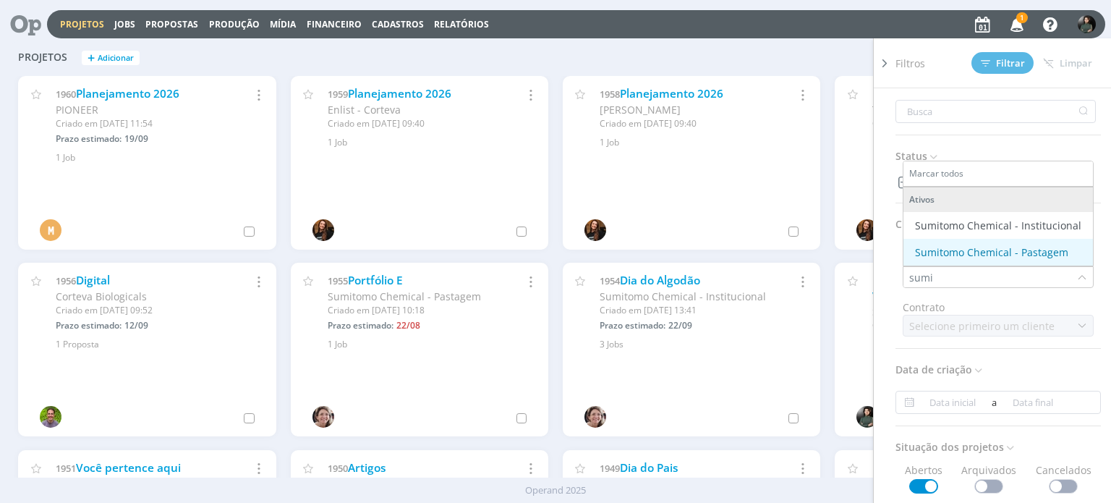
type input "sumi"
click at [1002, 256] on div "Sumitomo Chemical - Pastagem" at bounding box center [991, 252] width 153 height 15
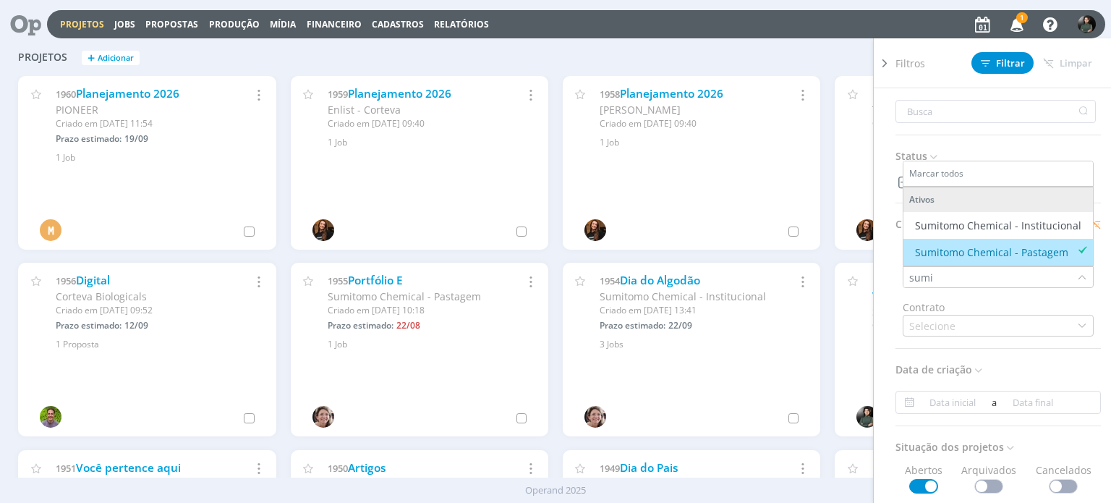
click at [1050, 302] on div "Contrato" at bounding box center [998, 307] width 191 height 15
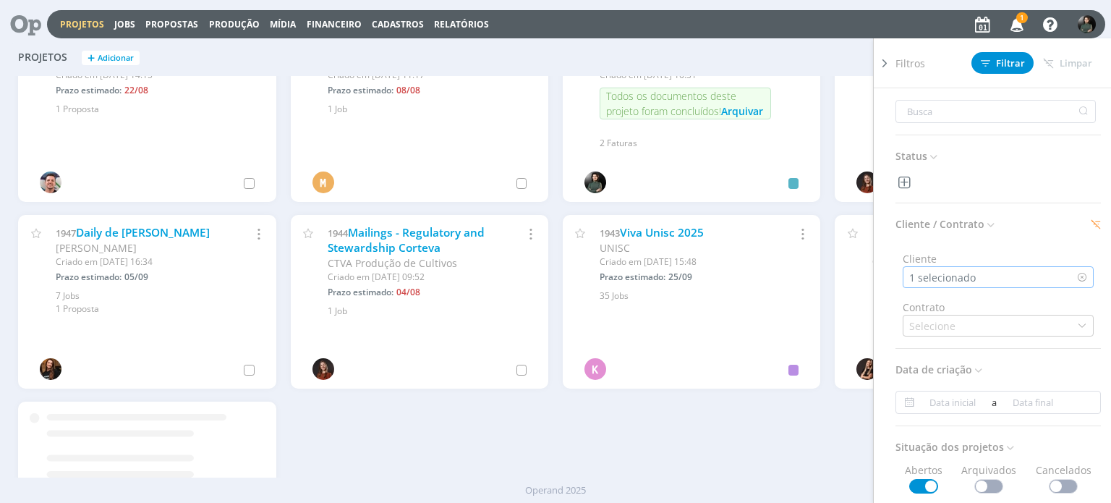
scroll to position [424, 0]
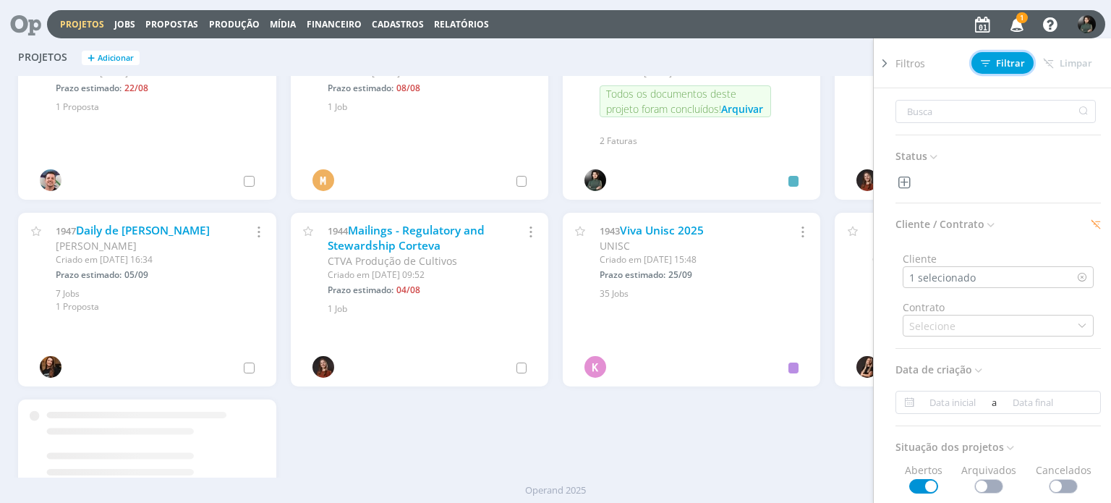
click at [1001, 66] on span "Filtrar" at bounding box center [1003, 63] width 44 height 9
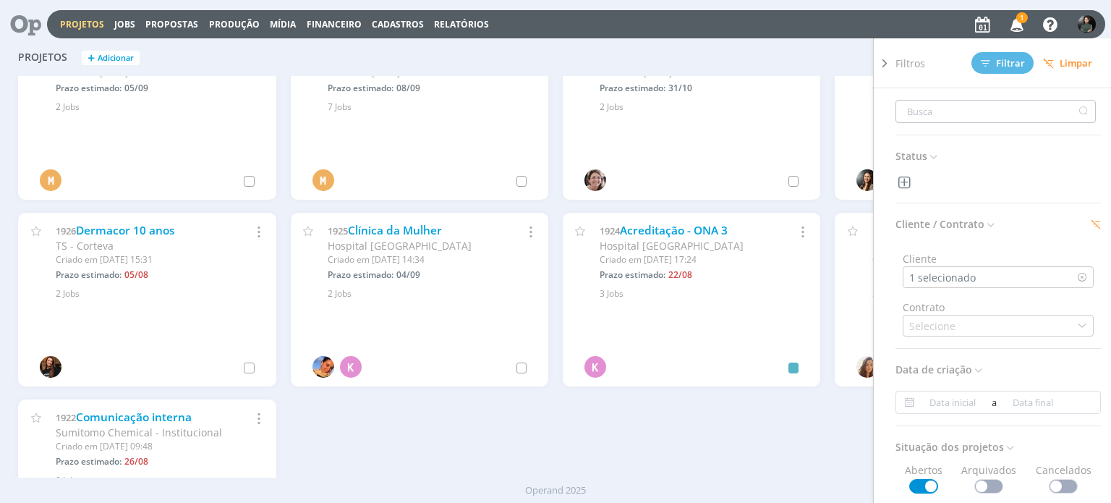
scroll to position [0, 0]
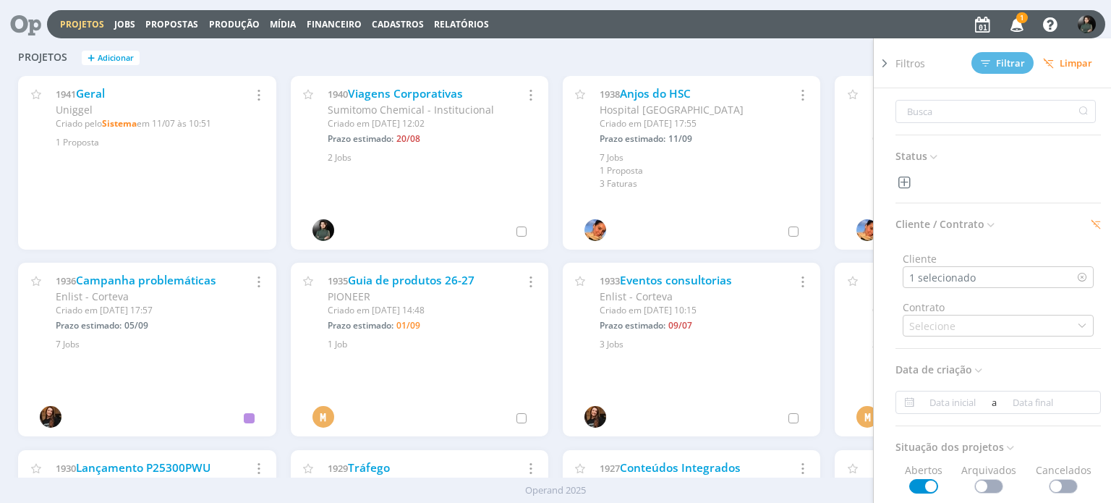
click at [738, 53] on div "Filtros Filtrar Limpar Status Cliente / Contrato Cliente 1 selecionado Contrato…" at bounding box center [896, 57] width 394 height 23
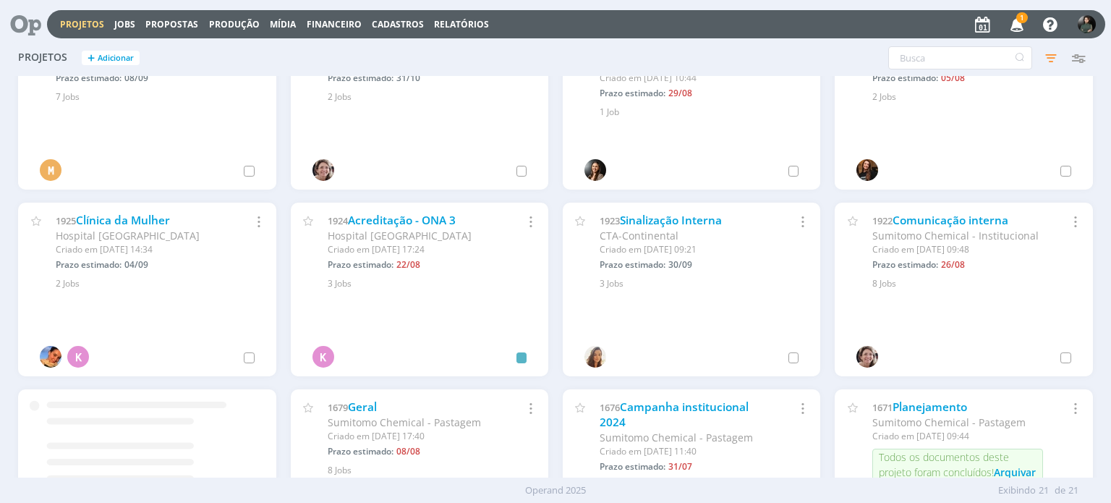
scroll to position [507, 0]
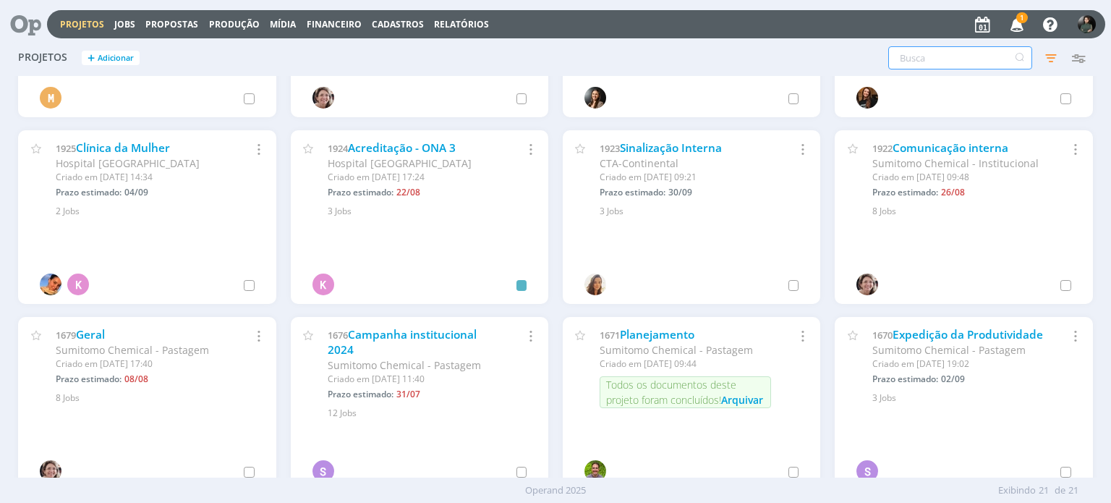
click at [958, 53] on input "text" at bounding box center [961, 57] width 144 height 23
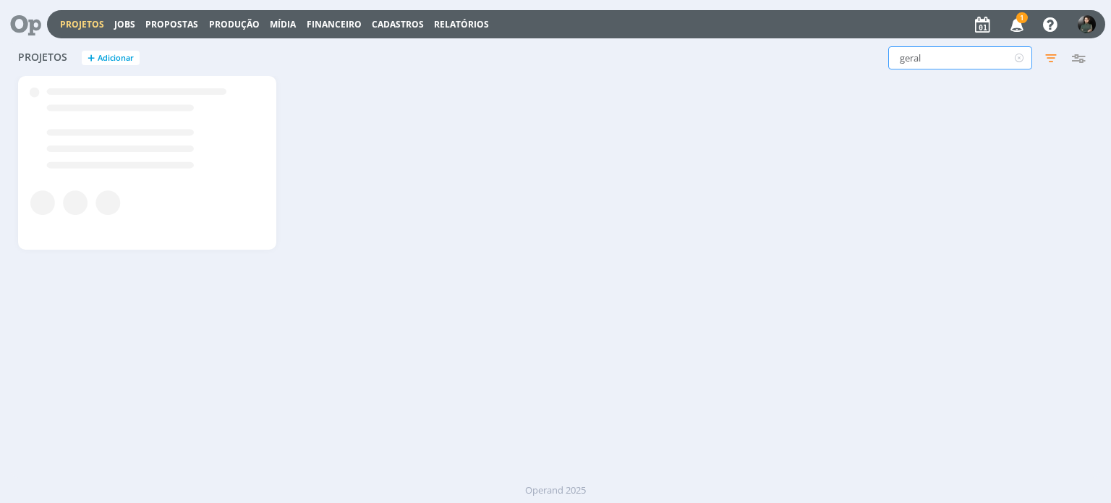
scroll to position [0, 0]
type input "geral"
click at [90, 92] on link "Geral" at bounding box center [90, 93] width 29 height 15
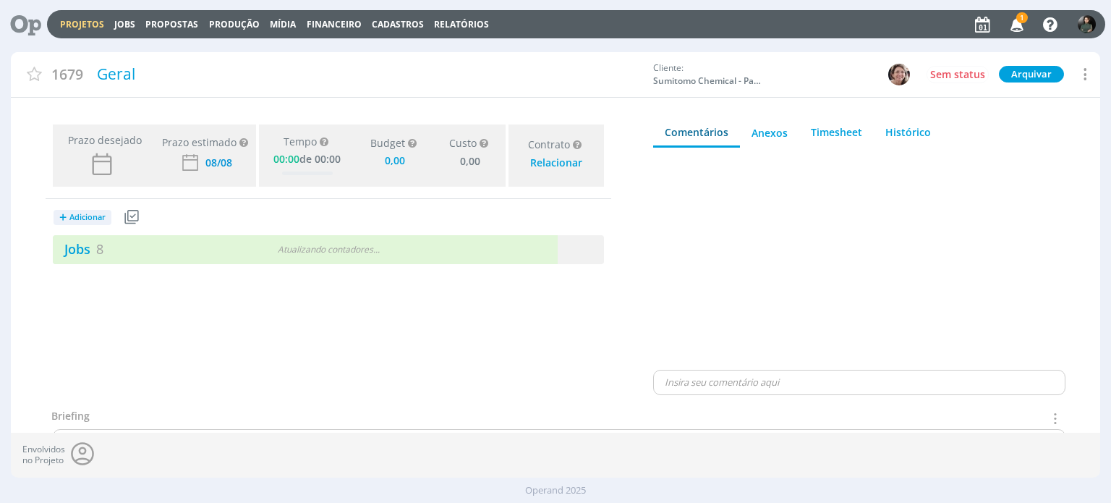
type input "0,00"
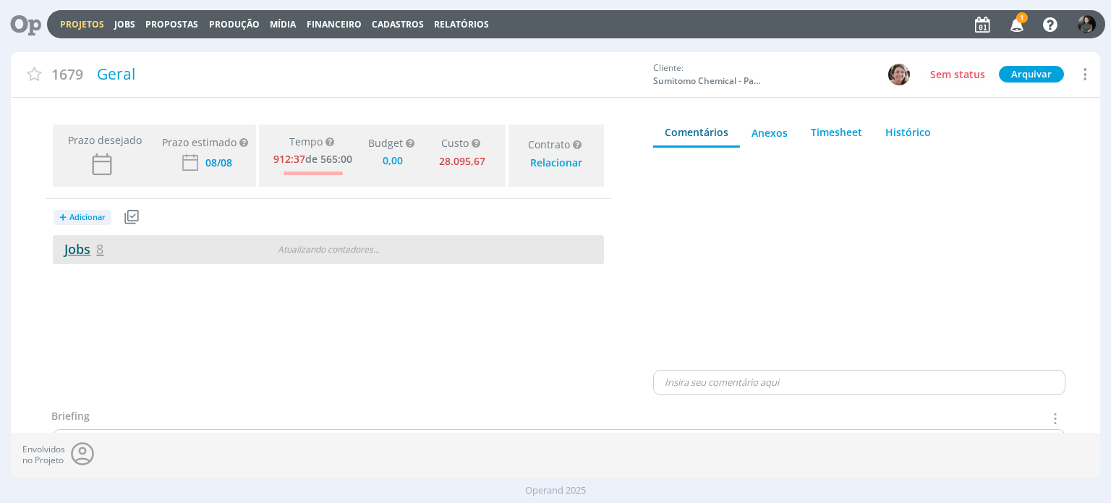
click at [63, 245] on link "Jobs 8" at bounding box center [78, 248] width 51 height 17
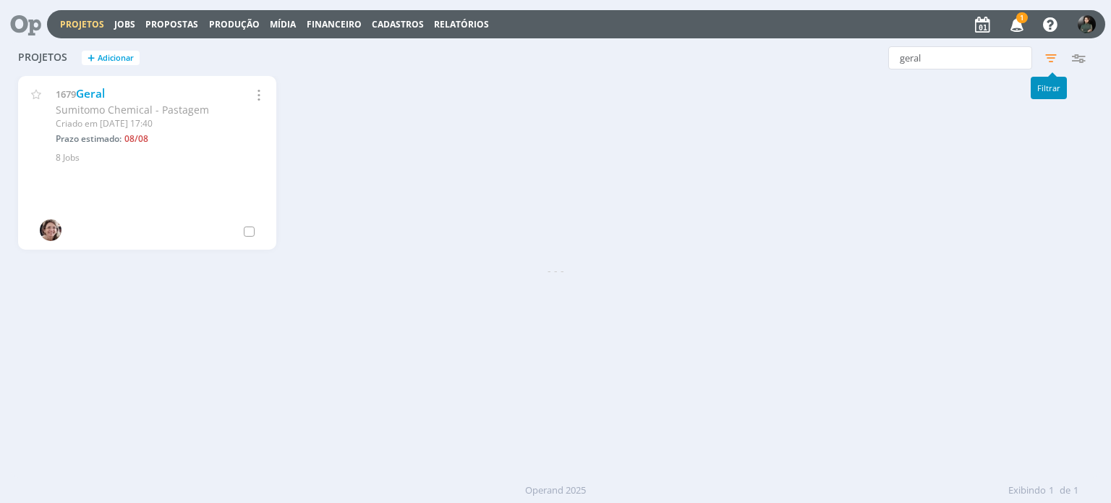
click at [1052, 56] on icon "button" at bounding box center [1051, 58] width 26 height 26
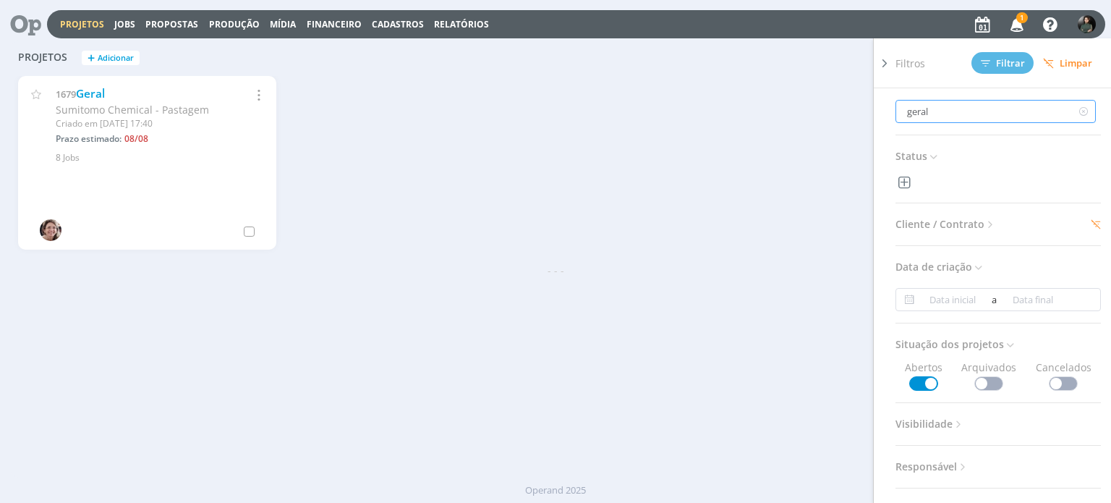
click at [940, 101] on input "geral" at bounding box center [996, 111] width 200 height 23
type input "gera"
type input "ger"
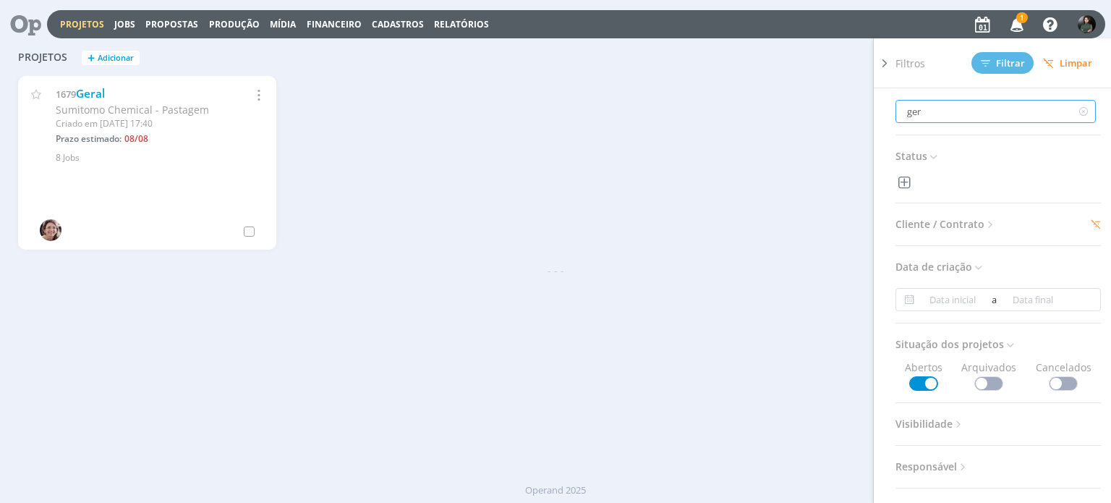
type input "ge"
type input "g"
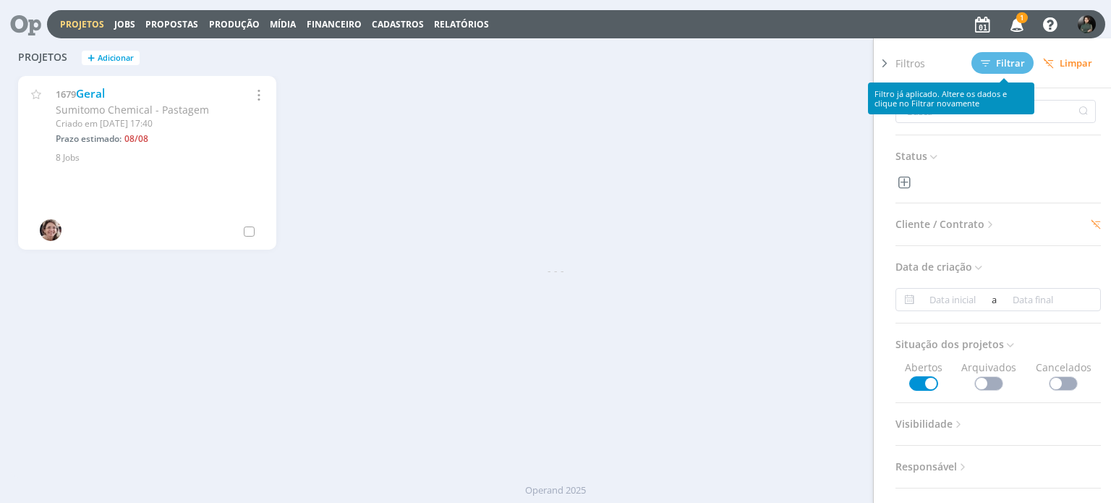
click at [1063, 60] on span "Limpar" at bounding box center [1067, 63] width 49 height 11
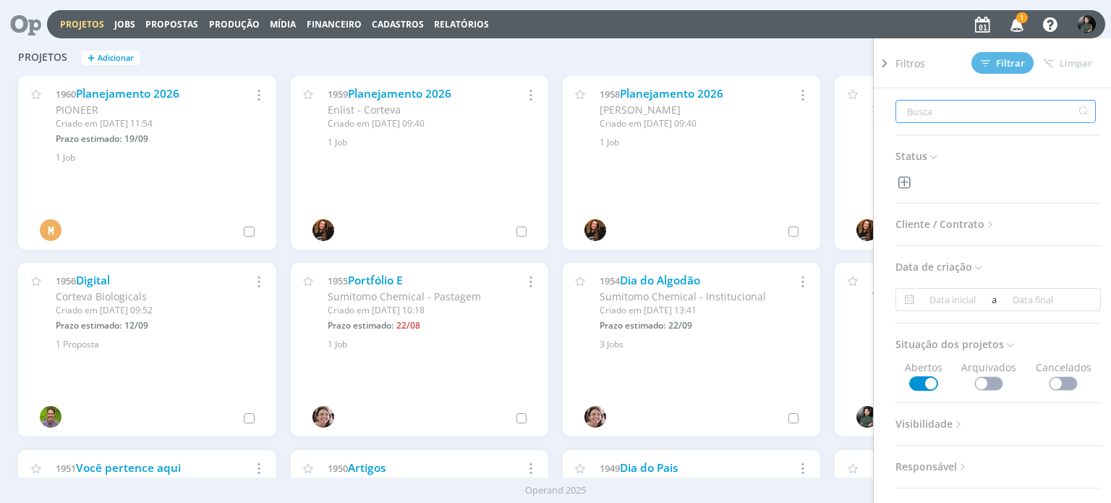
click at [944, 110] on input "text" at bounding box center [996, 111] width 200 height 23
type input "s"
type input "su"
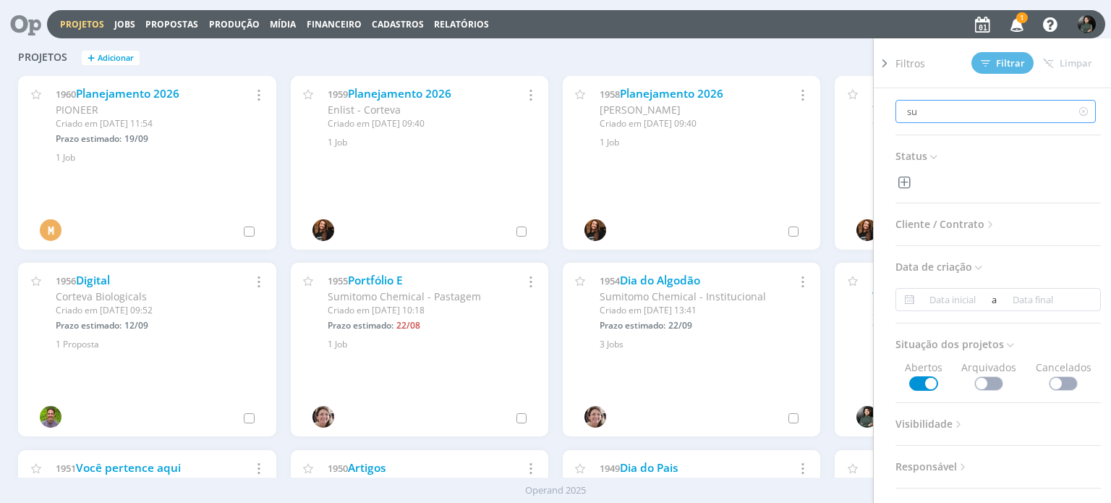
type input "sum"
type input "sumi"
type input "sumit"
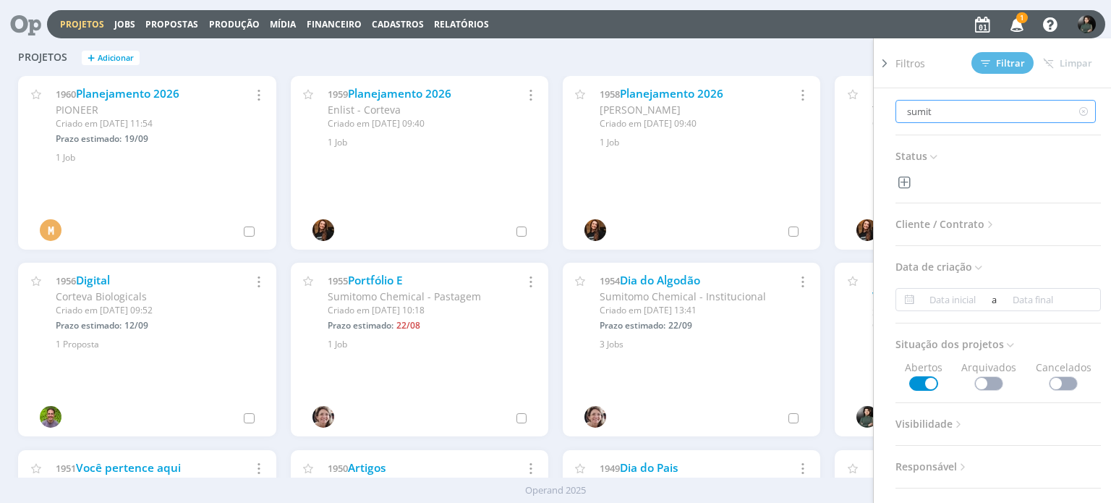
type input "sumito"
type input "sumitom"
type input "sumitomo"
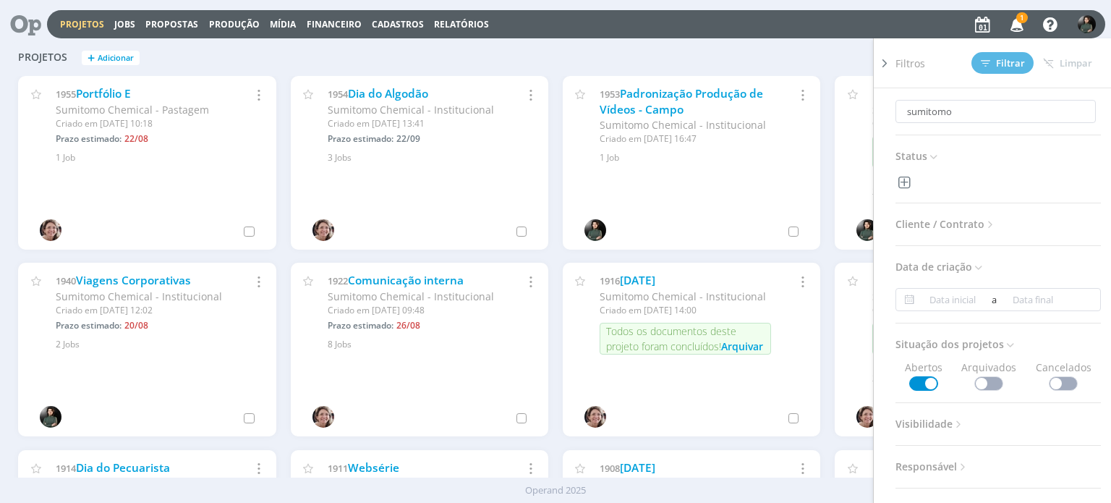
click at [768, 52] on div "sumitomo Filtros Filtrar Limpar sumitomo Status Cliente / Contrato Cliente Sele…" at bounding box center [896, 57] width 394 height 23
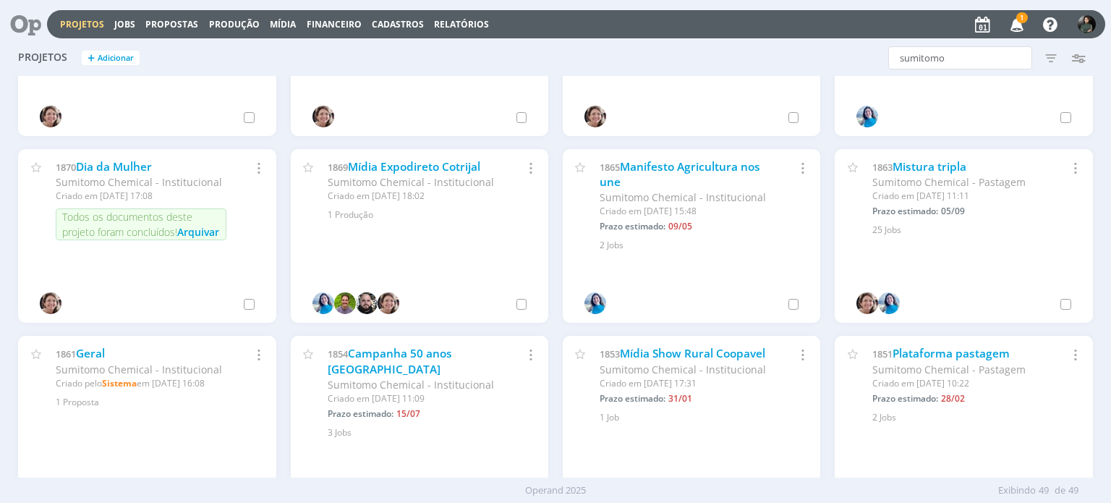
scroll to position [674, 0]
drag, startPoint x: 929, startPoint y: 170, endPoint x: 923, endPoint y: 179, distance: 11.4
click at [929, 170] on link "Mistura tripla" at bounding box center [930, 167] width 74 height 15
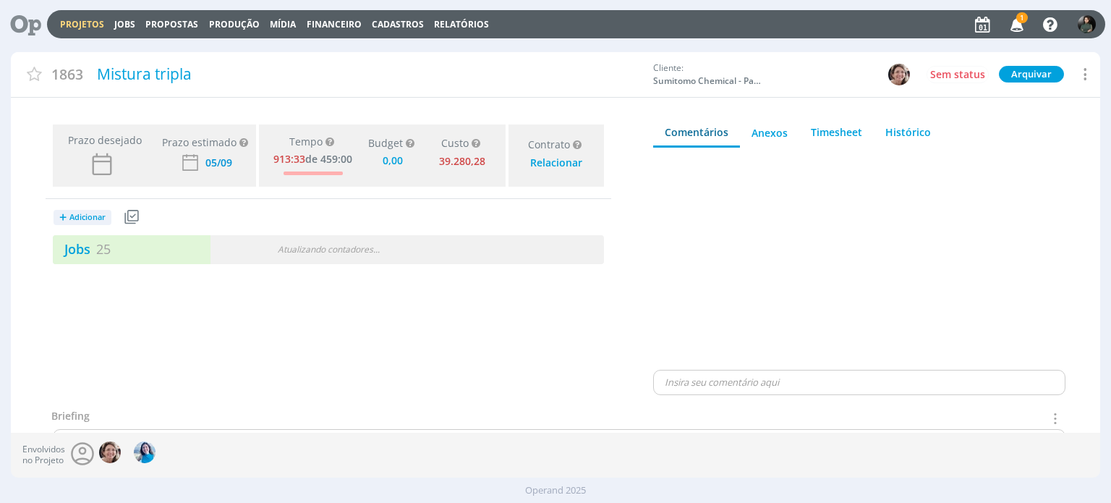
type input "0,00"
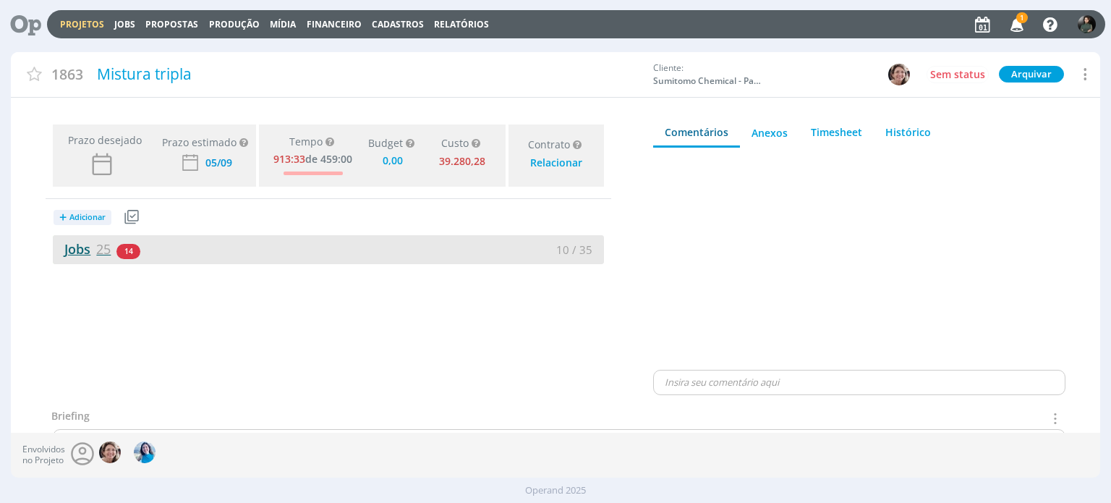
drag, startPoint x: 72, startPoint y: 251, endPoint x: 83, endPoint y: 250, distance: 10.9
click at [72, 250] on link "Jobs 25" at bounding box center [82, 248] width 58 height 17
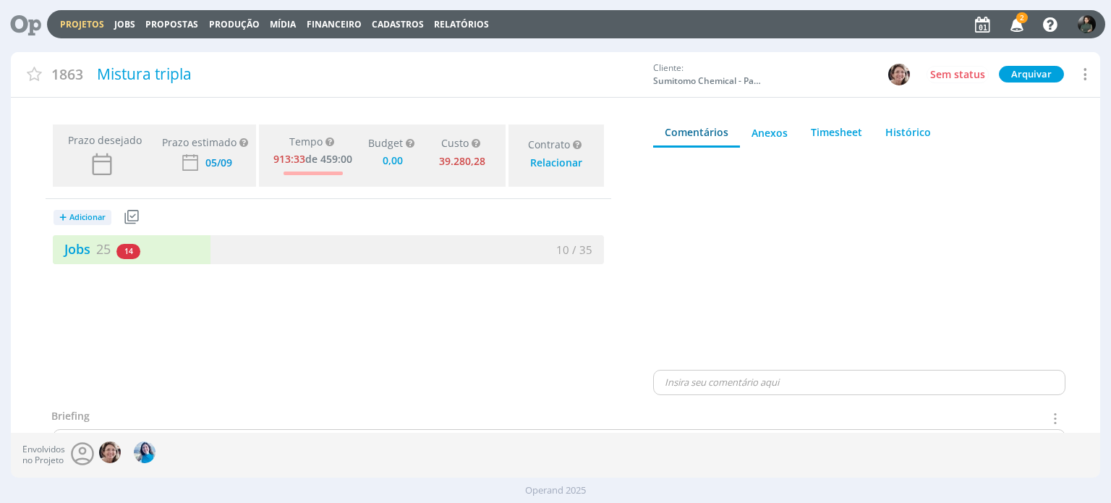
type input "0,00"
click at [124, 31] on div "Projetos Jobs Propostas Produção Mídia Financeiro Cadastros Relatórios 2 Notifi…" at bounding box center [576, 24] width 1059 height 28
click at [124, 30] on div "Projetos Jobs Propostas Produção Mídia Financeiro Cadastros Relatórios 2 Notifi…" at bounding box center [576, 24] width 1059 height 28
click at [123, 25] on link "Jobs" at bounding box center [124, 24] width 21 height 12
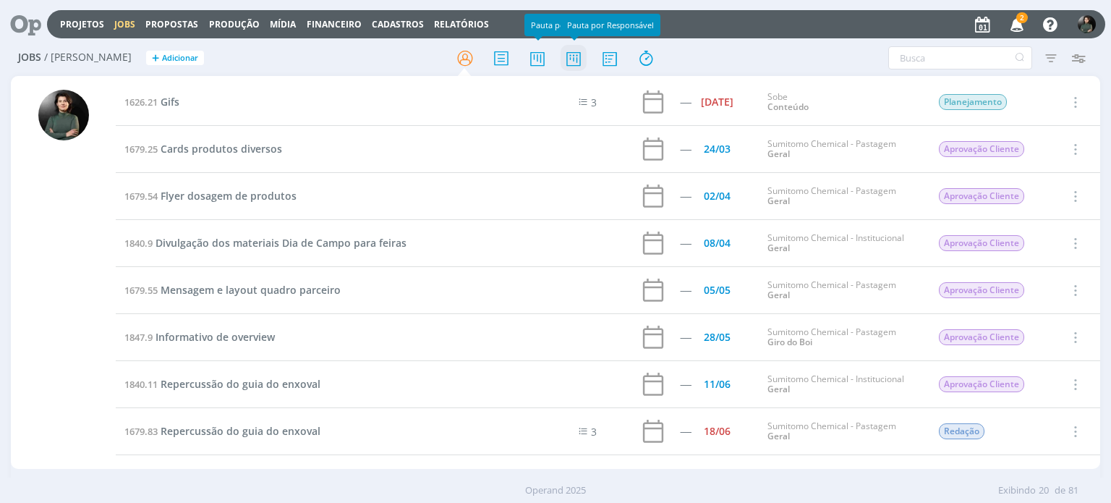
click at [580, 61] on icon at bounding box center [574, 58] width 26 height 28
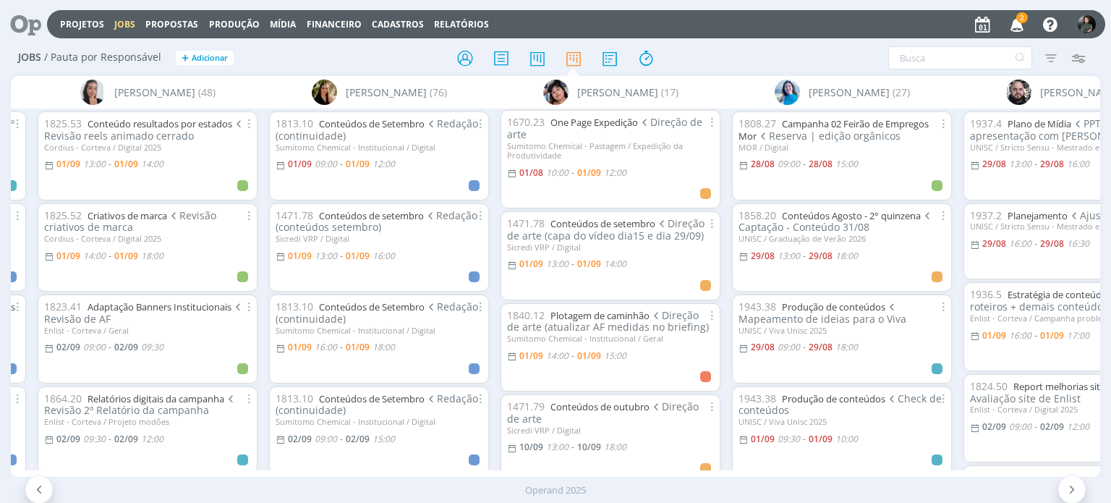
scroll to position [145, 0]
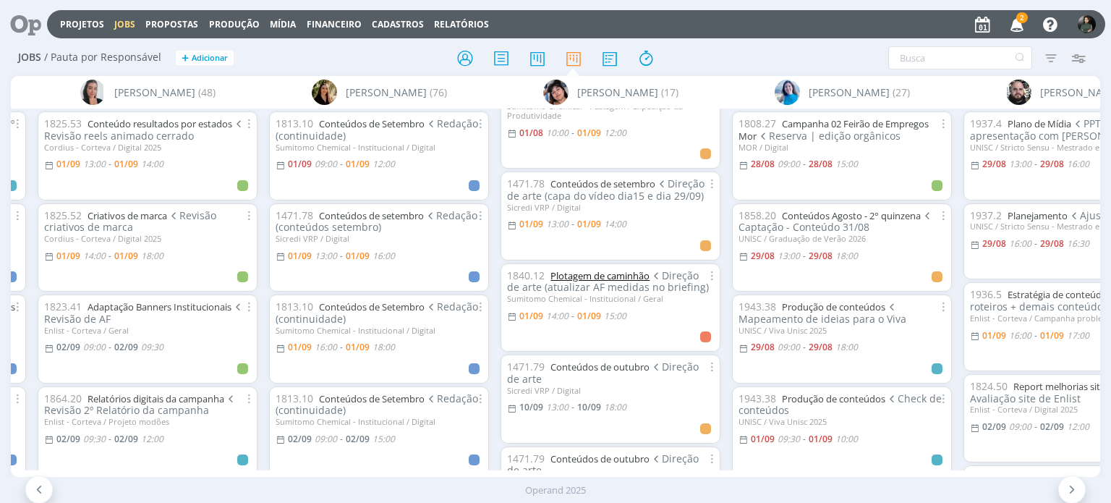
click at [609, 275] on link "Plotagem de caminhão" at bounding box center [600, 275] width 99 height 13
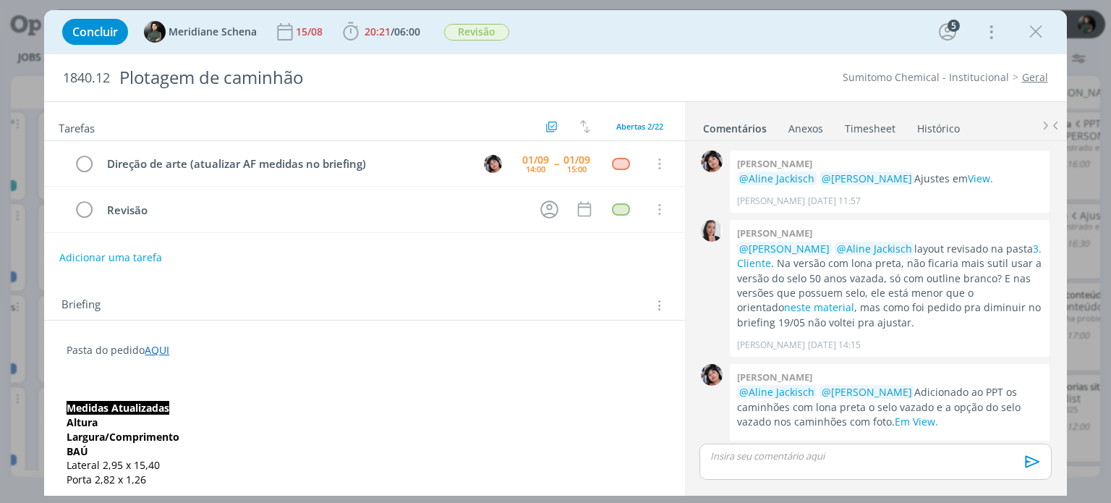
scroll to position [1585, 0]
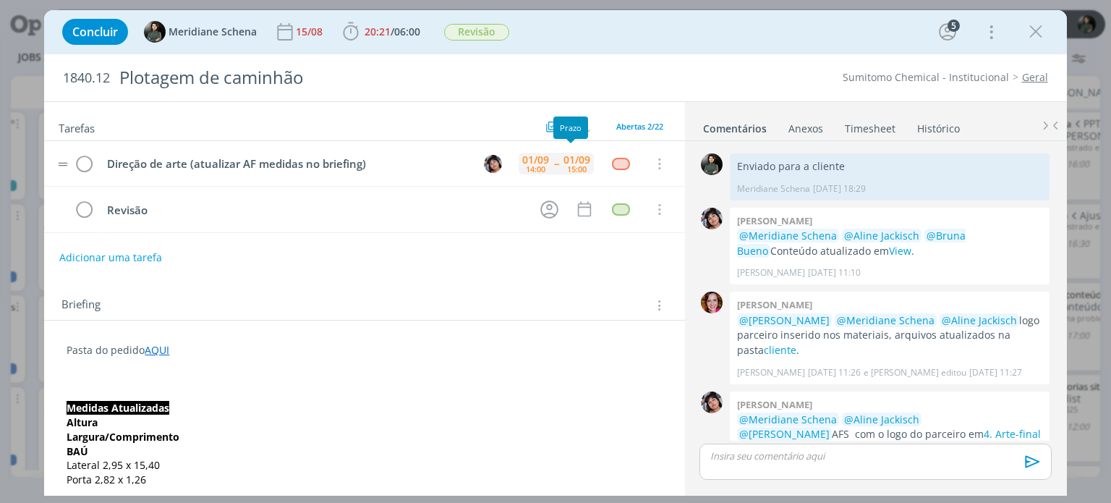
click at [567, 165] on div "15:00" at bounding box center [577, 169] width 20 height 8
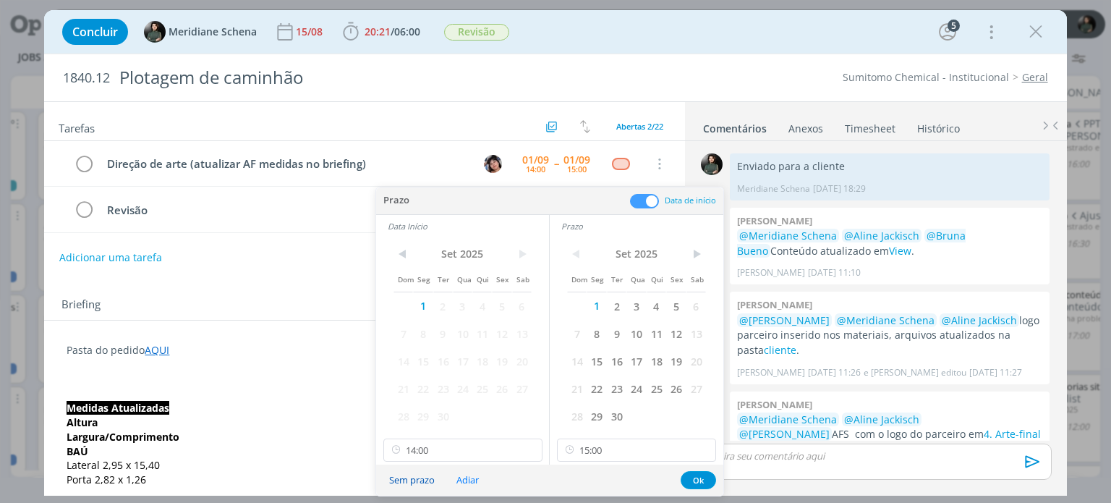
click at [416, 482] on button "Sem prazo" at bounding box center [412, 480] width 64 height 20
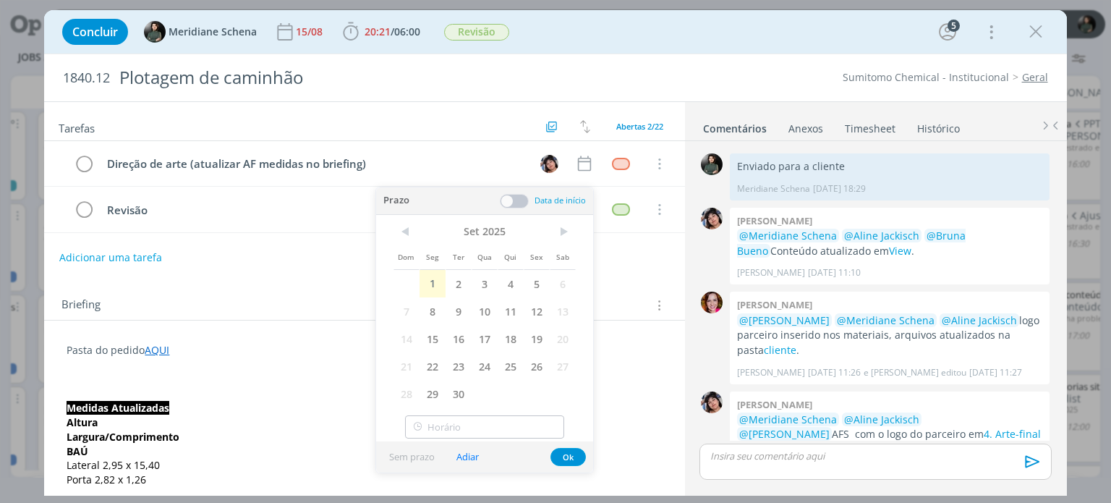
type input "14:00"
click at [562, 460] on button "Ok" at bounding box center [568, 457] width 35 height 18
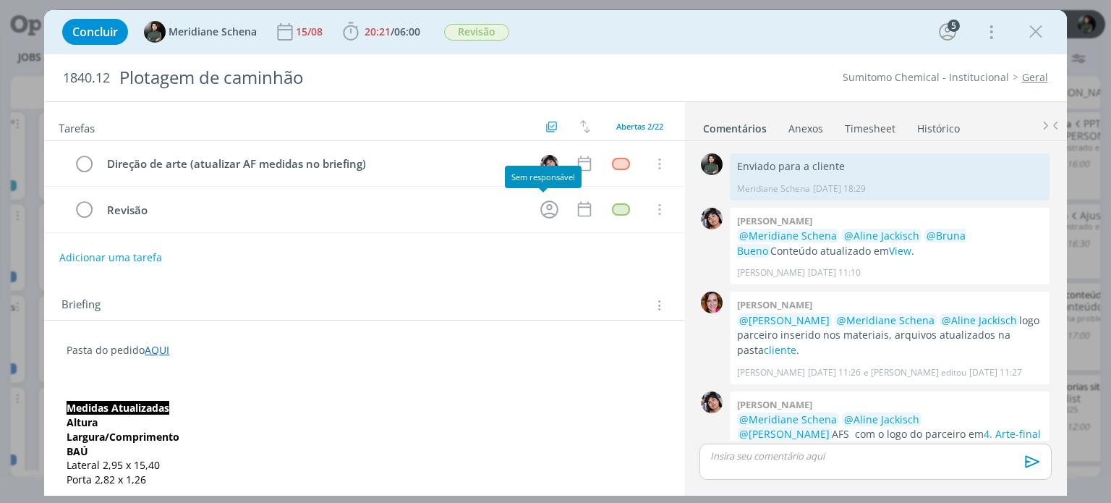
click at [544, 169] on div "Sem responsável" at bounding box center [543, 177] width 77 height 22
click at [546, 162] on img "dialog" at bounding box center [550, 164] width 18 height 18
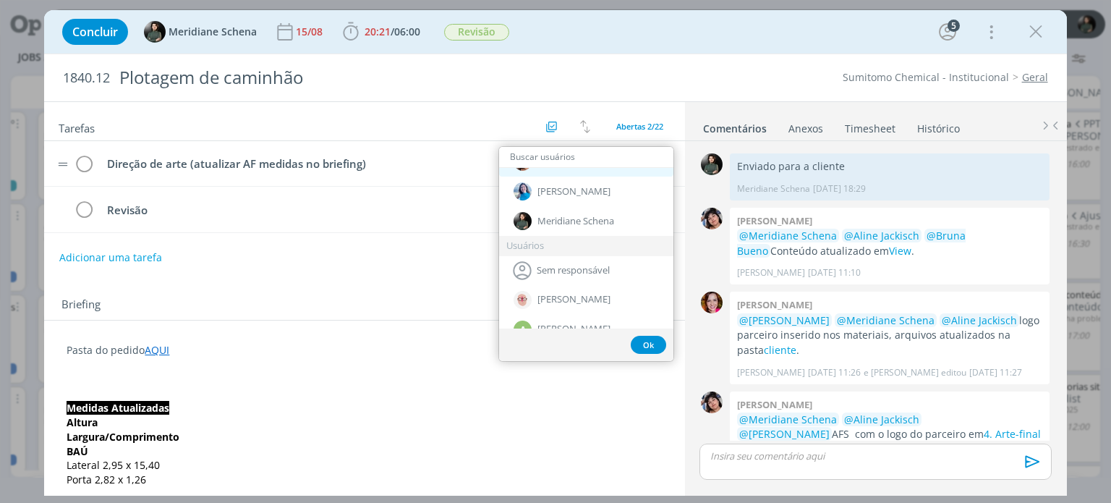
scroll to position [145, 0]
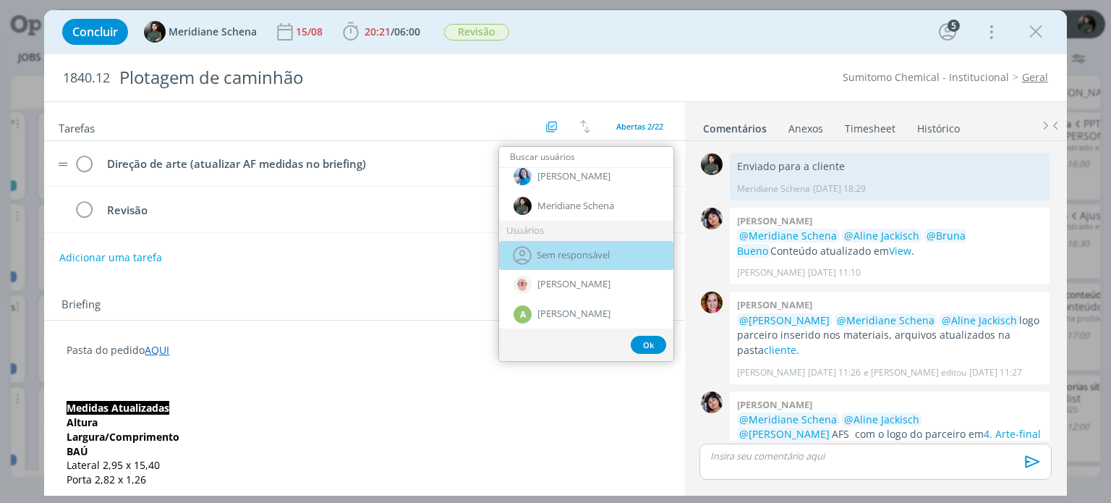
click at [544, 254] on span "Sem responsável" at bounding box center [573, 256] width 73 height 12
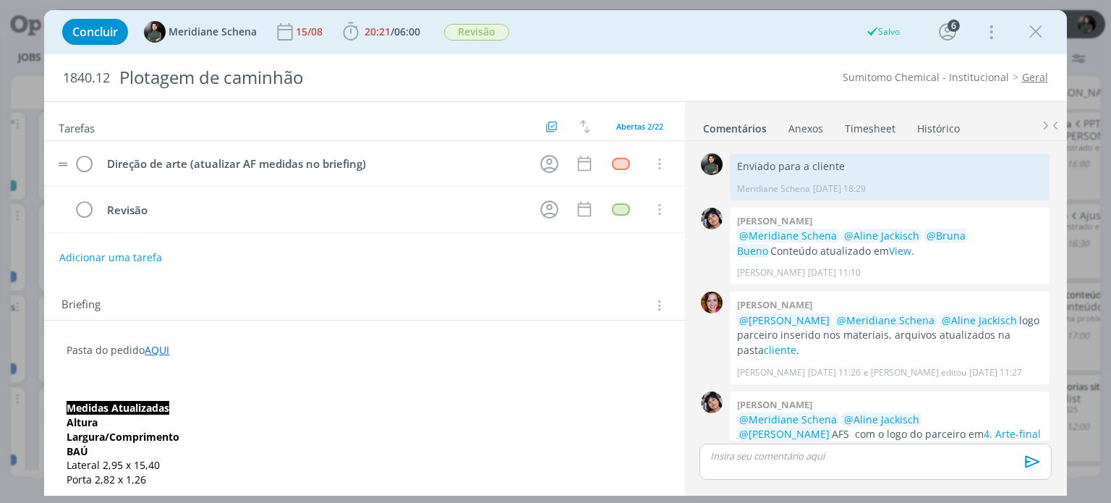
click at [1038, 31] on icon "dialog" at bounding box center [1036, 32] width 22 height 22
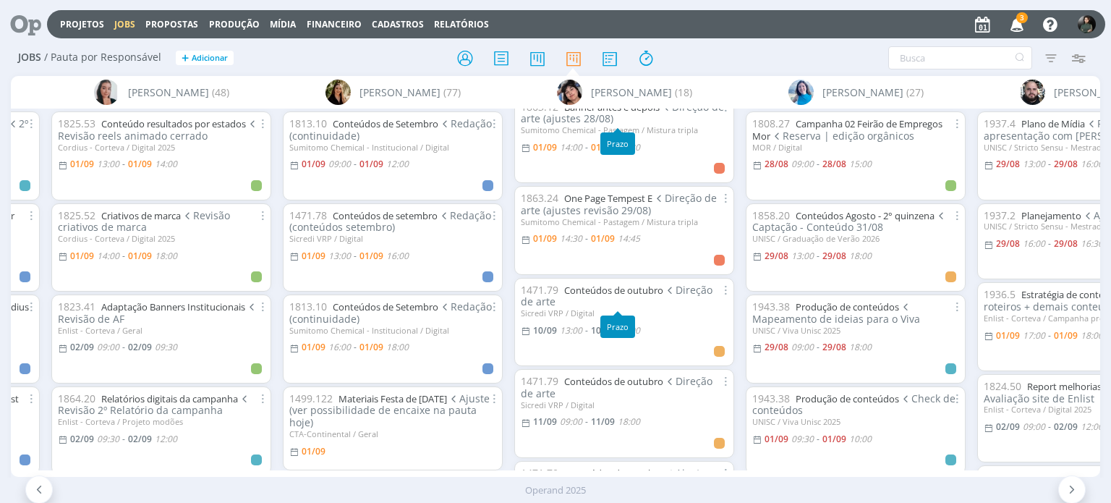
scroll to position [362, 0]
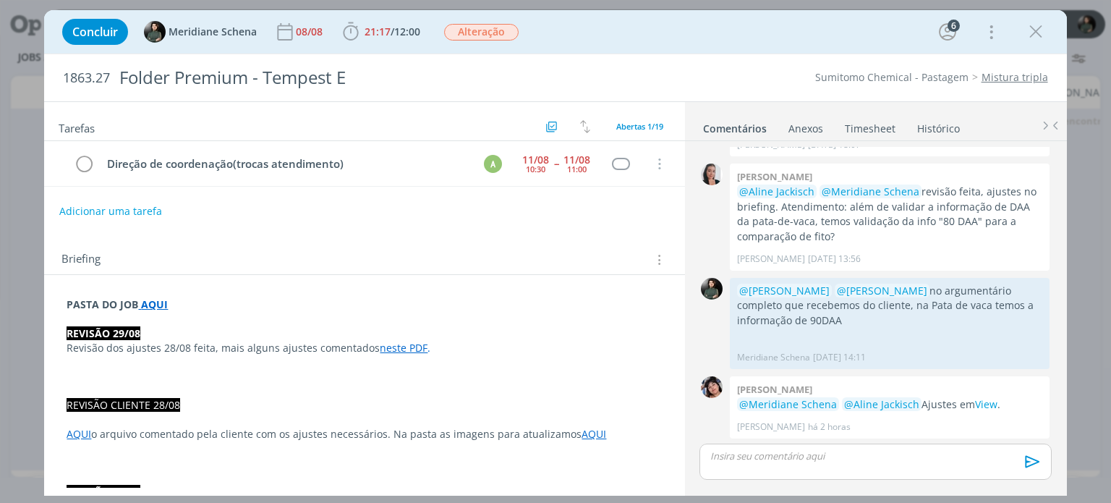
click at [833, 456] on p "dialog" at bounding box center [875, 455] width 329 height 13
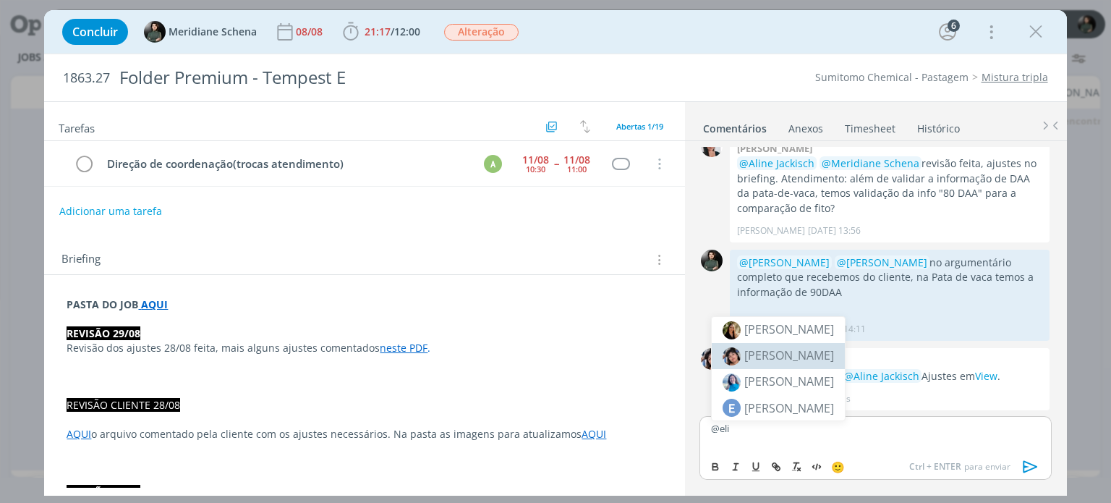
click at [834, 355] on span "[PERSON_NAME]" at bounding box center [790, 355] width 90 height 16
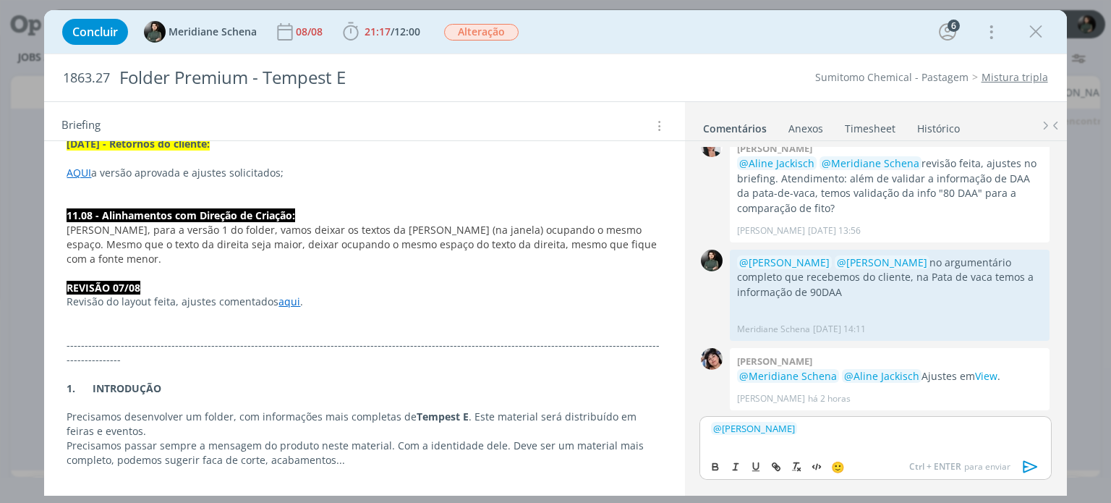
scroll to position [797, 0]
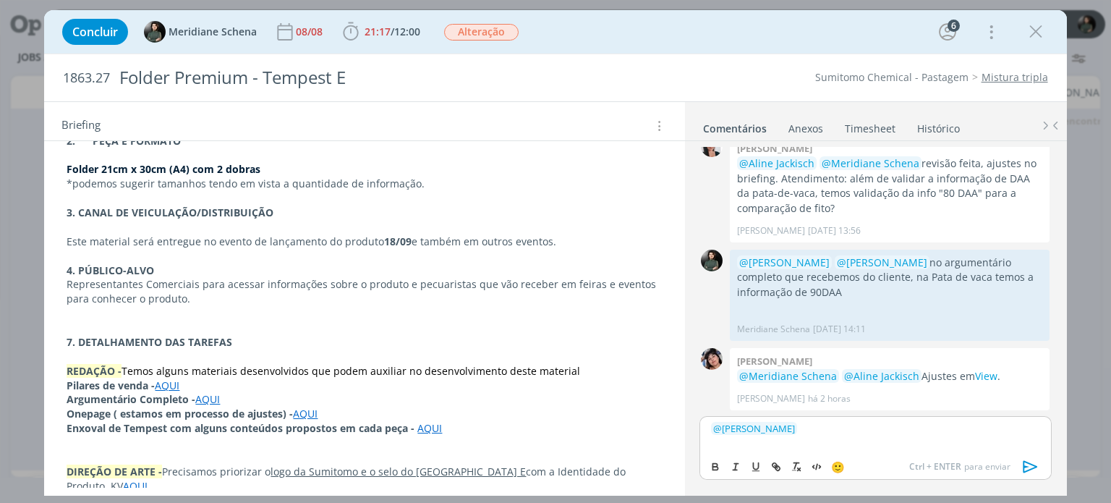
click at [206, 392] on link "AQUI" at bounding box center [207, 399] width 25 height 14
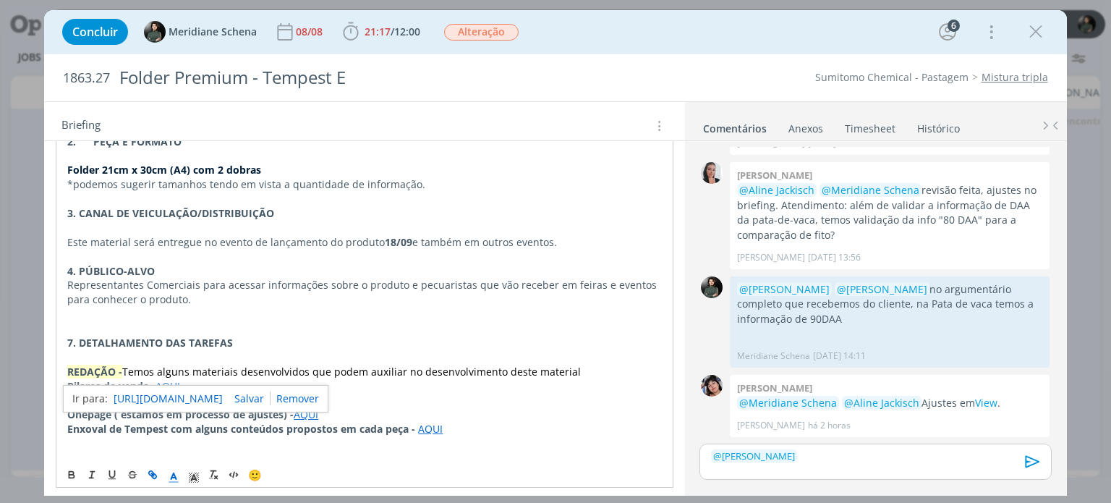
scroll to position [1326, 0]
click at [214, 394] on link "[URL][DOMAIN_NAME]" at bounding box center [168, 398] width 109 height 19
click at [834, 452] on p "﻿ @ [PERSON_NAME] ﻿" at bounding box center [875, 455] width 329 height 13
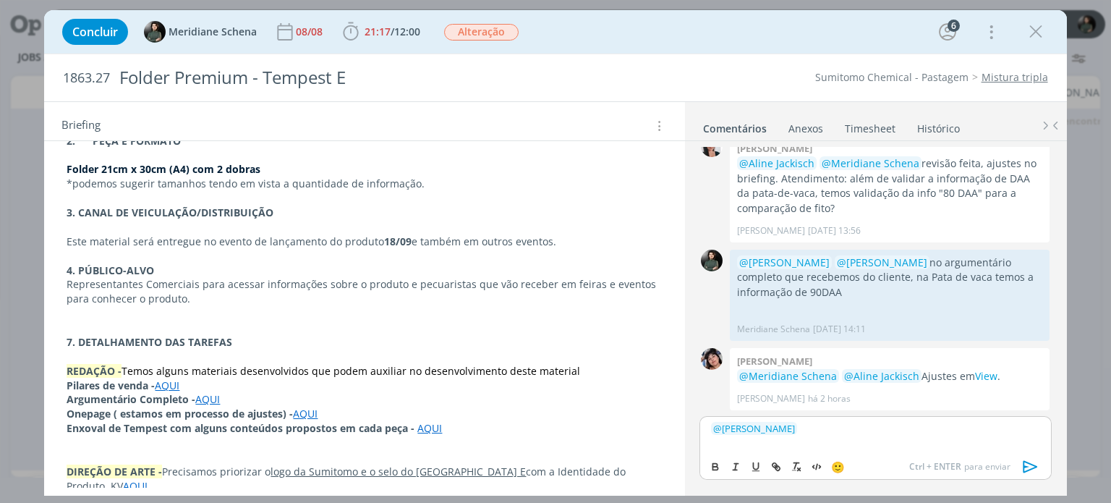
drag, startPoint x: 195, startPoint y: 367, endPoint x: 236, endPoint y: 364, distance: 40.6
click at [236, 392] on p "Argumentário Completo - AQUI" at bounding box center [365, 399] width 596 height 14
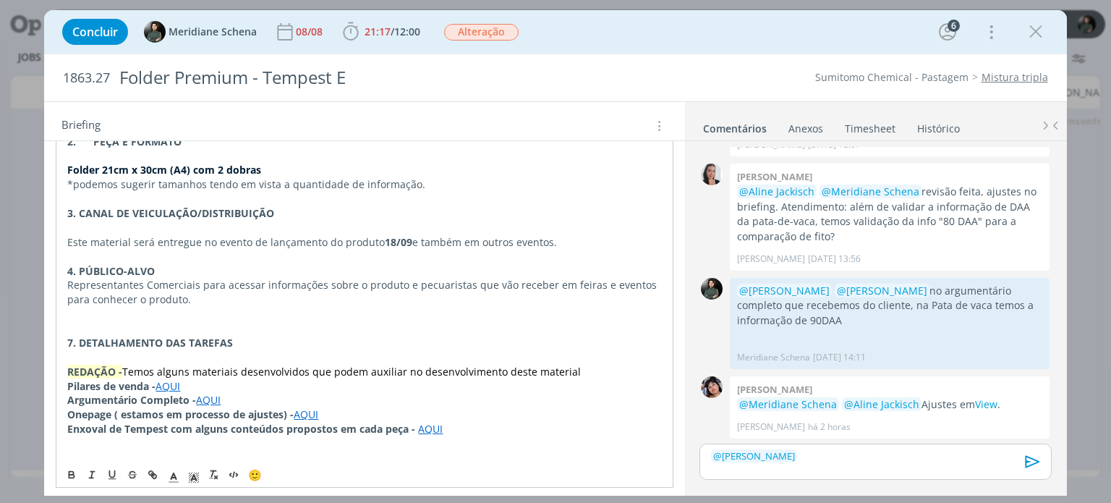
copy p "AQUI"
click at [863, 461] on p "﻿ @ [PERSON_NAME] ﻿" at bounding box center [875, 455] width 329 height 13
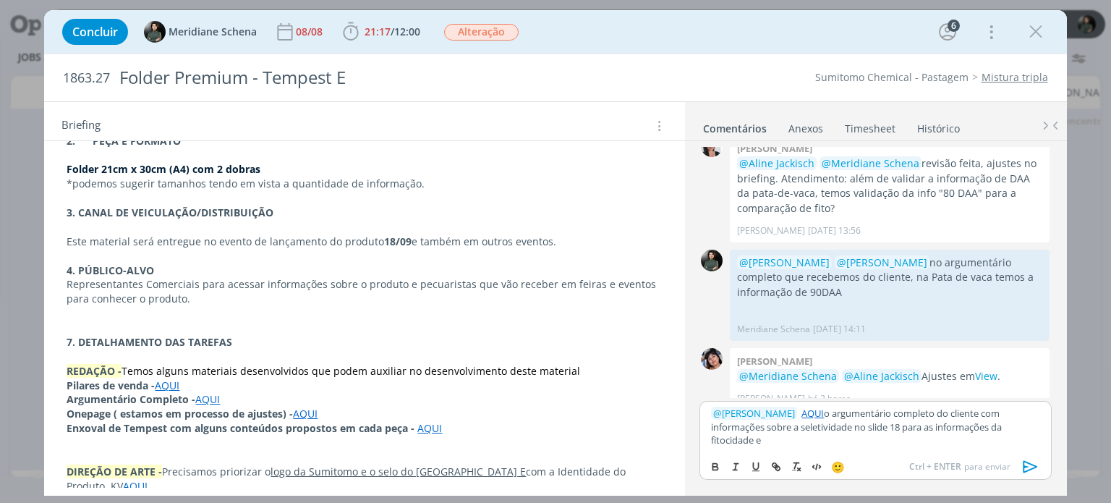
drag, startPoint x: 1009, startPoint y: 425, endPoint x: 755, endPoint y: 451, distance: 254.5
click at [755, 451] on div "﻿ @ [PERSON_NAME] ﻿ AQUI o argumentário completo do cliente com informações sob…" at bounding box center [876, 426] width 352 height 51
click at [1029, 466] on icon "dialog" at bounding box center [1031, 467] width 22 height 22
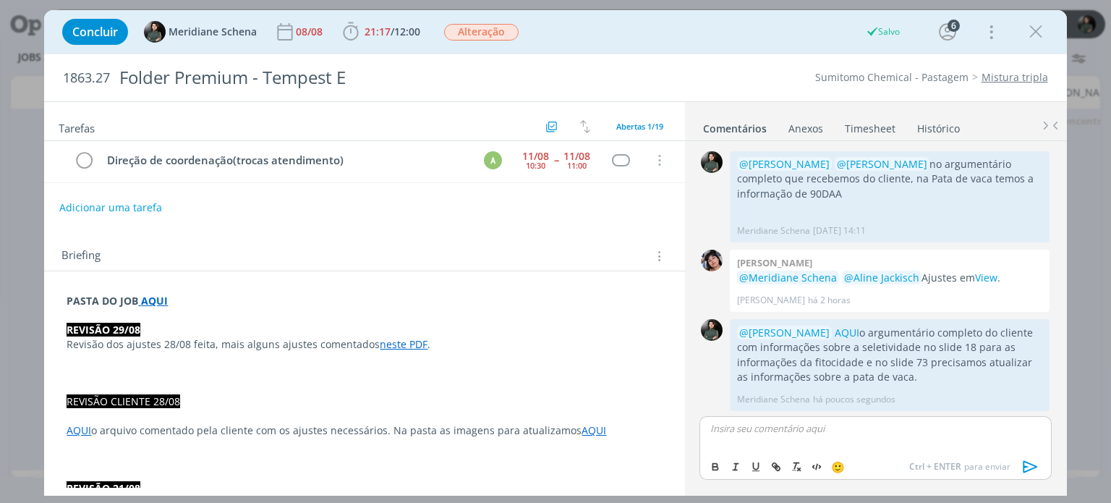
scroll to position [0, 0]
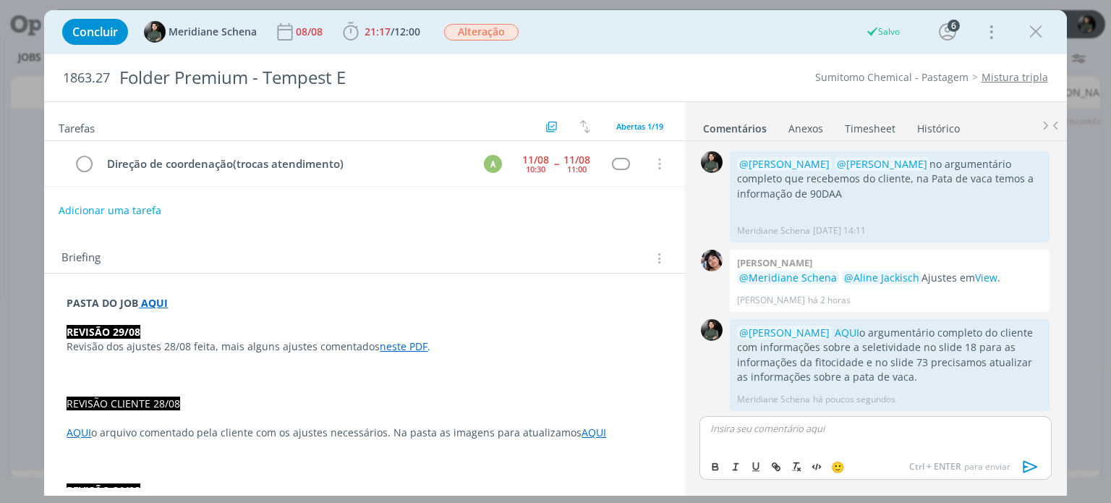
click at [145, 208] on button "Adicionar uma tarefa" at bounding box center [110, 210] width 103 height 25
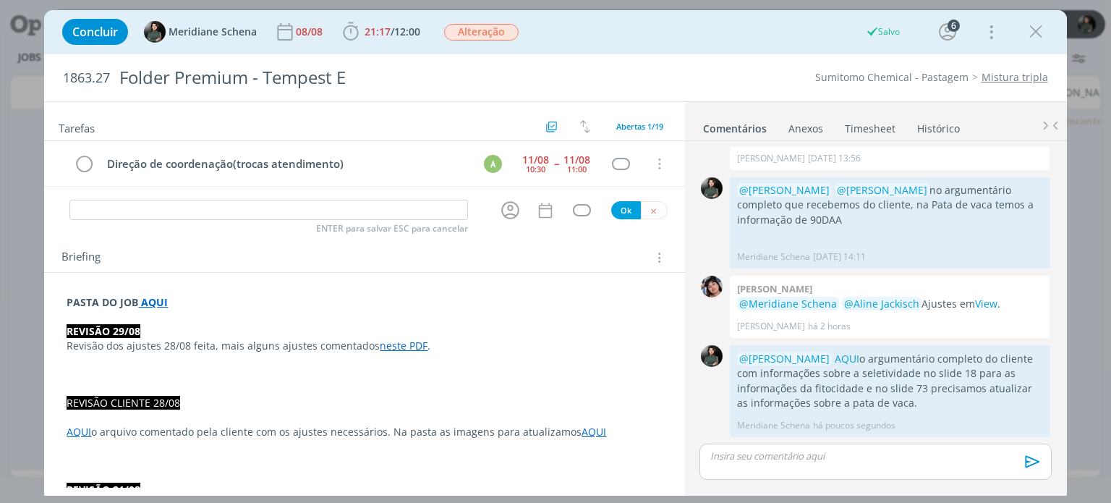
scroll to position [1426, 0]
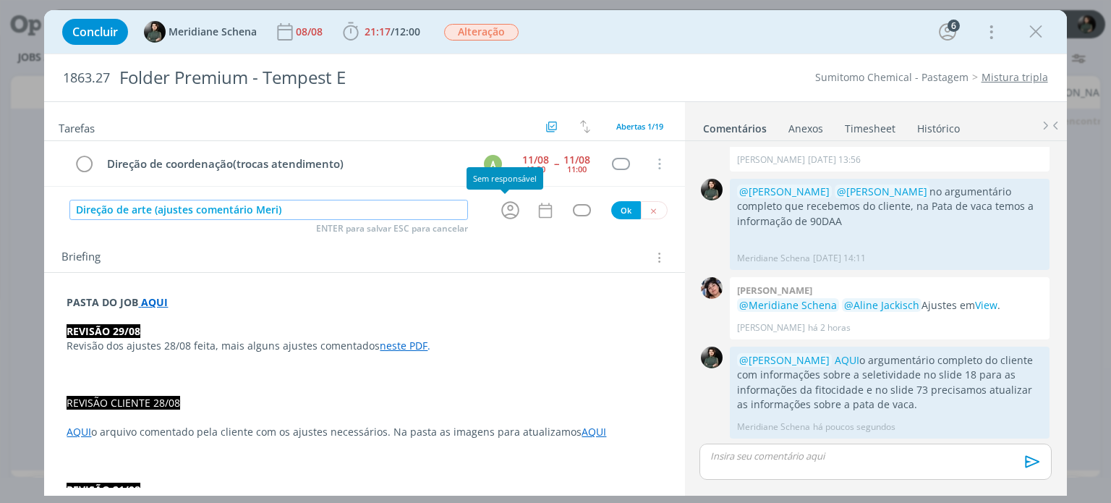
click at [512, 206] on icon "dialog" at bounding box center [510, 210] width 22 height 22
type input "Direção de arte (ajustes comentário Meri)"
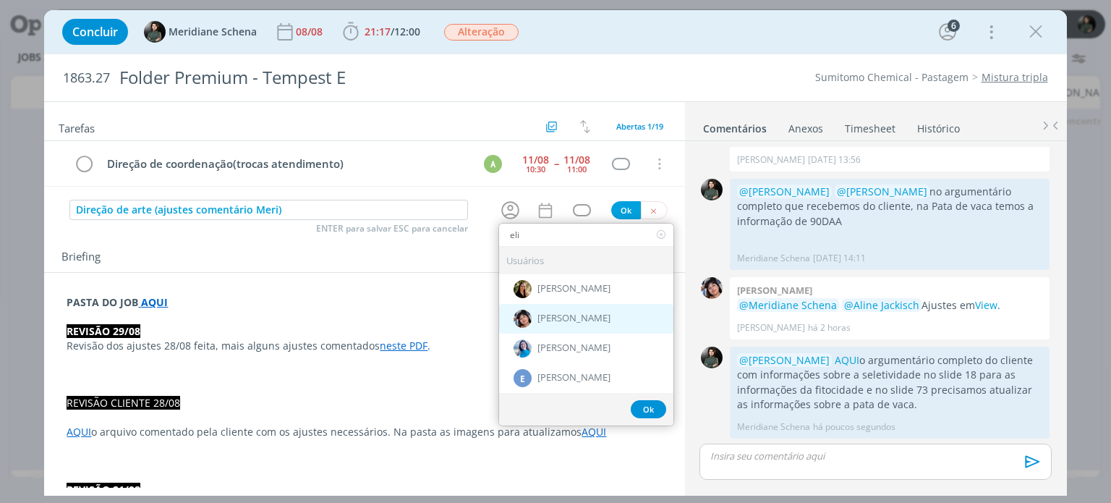
type input "eli"
click at [565, 313] on span "[PERSON_NAME]" at bounding box center [574, 319] width 73 height 12
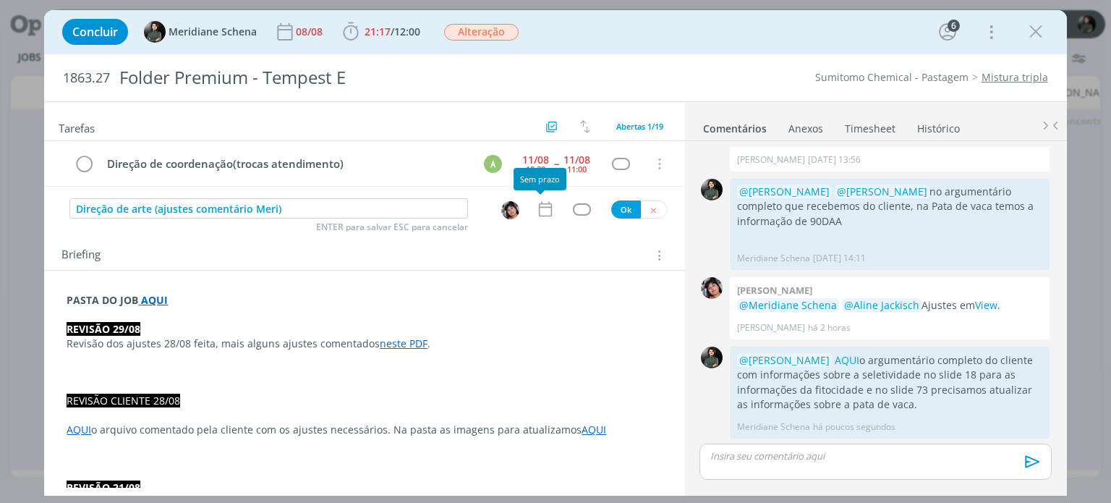
click at [542, 214] on icon "dialog" at bounding box center [544, 209] width 13 height 15
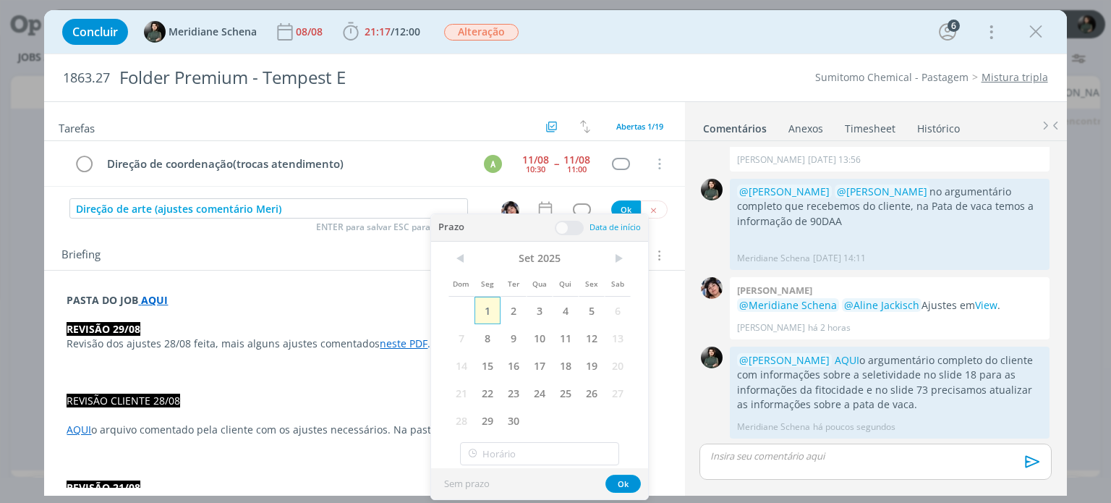
click at [494, 313] on span "1" at bounding box center [488, 310] width 26 height 27
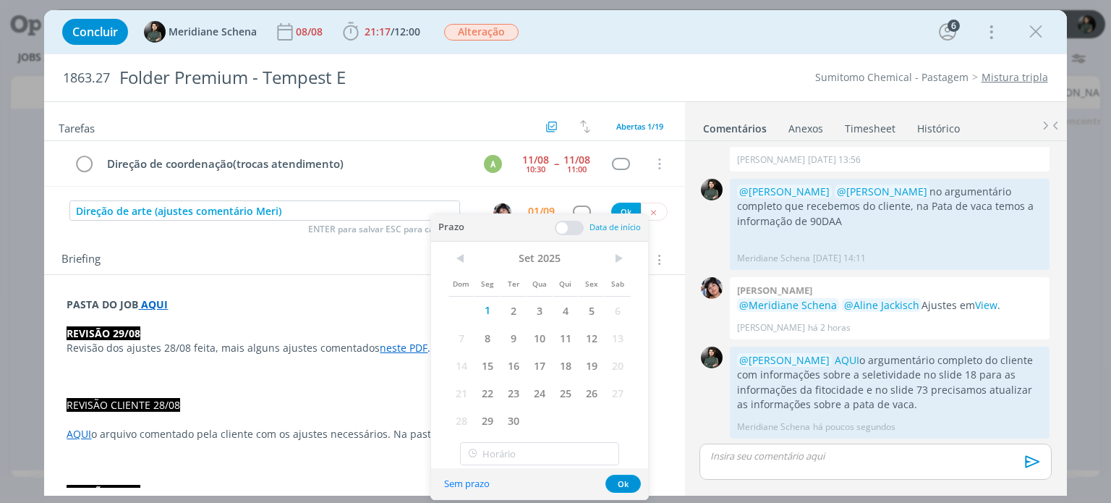
click at [573, 228] on span at bounding box center [569, 228] width 29 height 14
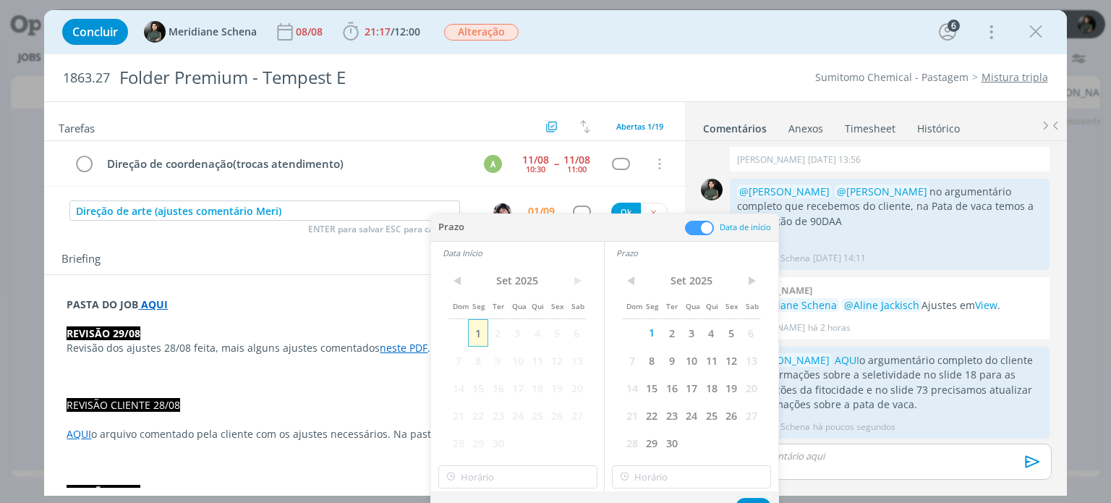
click at [483, 335] on span "1" at bounding box center [478, 332] width 20 height 27
click at [517, 480] on input "13:00" at bounding box center [518, 476] width 159 height 23
click at [480, 403] on div "14:45" at bounding box center [520, 403] width 162 height 26
type input "14:45"
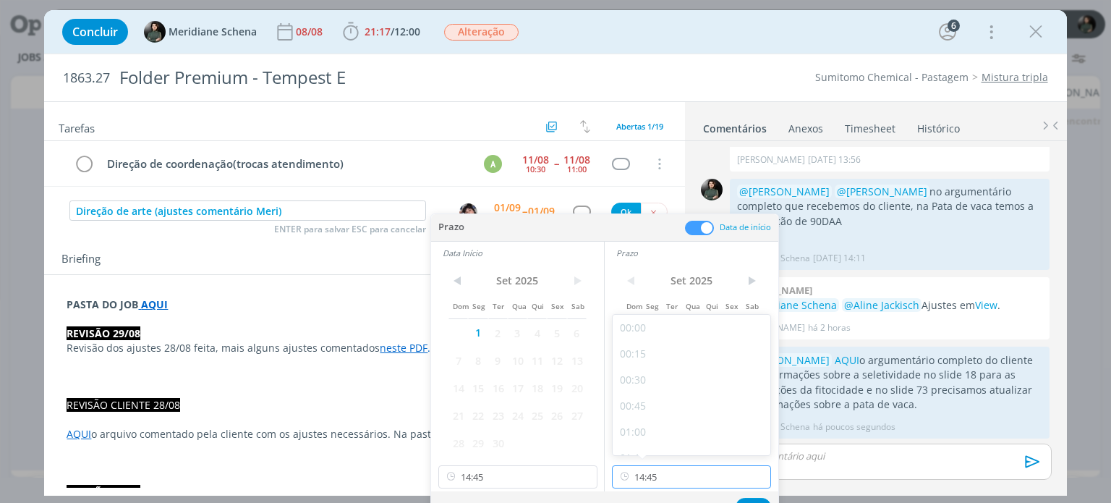
click at [685, 473] on input "14:45" at bounding box center [691, 476] width 159 height 23
click at [653, 393] on div "15:00" at bounding box center [694, 391] width 162 height 26
type input "15:00"
click at [749, 500] on button "Ok" at bounding box center [753, 507] width 35 height 18
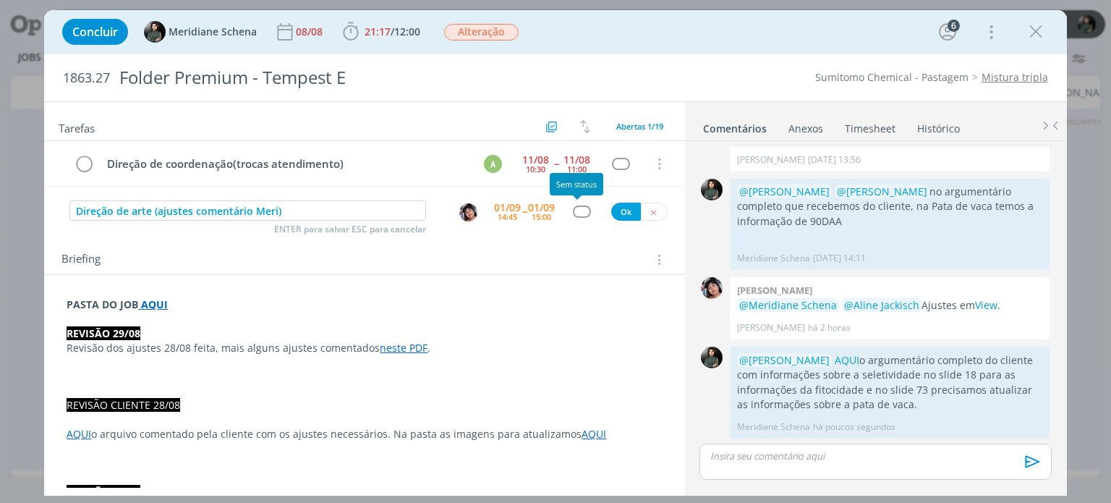
click at [576, 211] on div "dialog" at bounding box center [582, 212] width 18 height 12
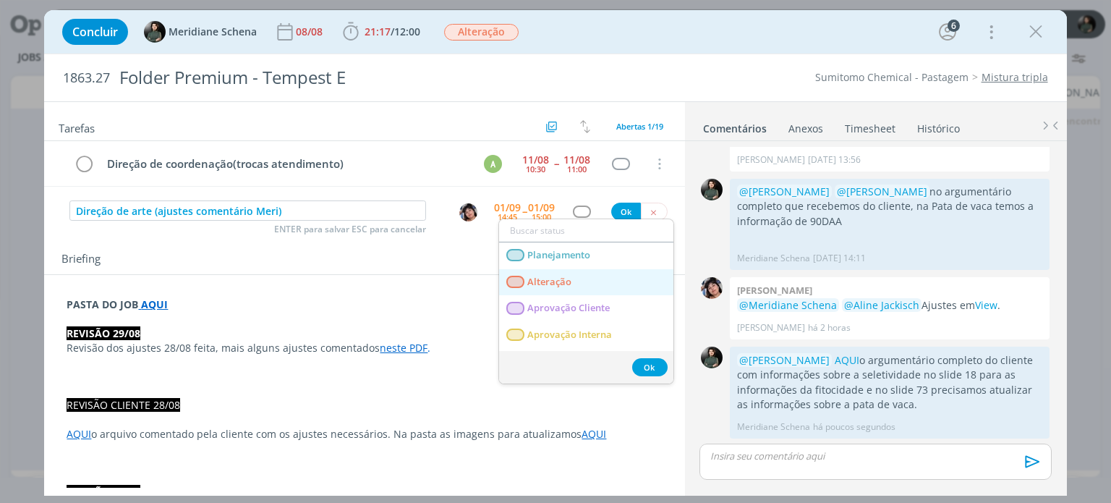
click at [575, 277] on link "Alteração" at bounding box center [586, 282] width 174 height 27
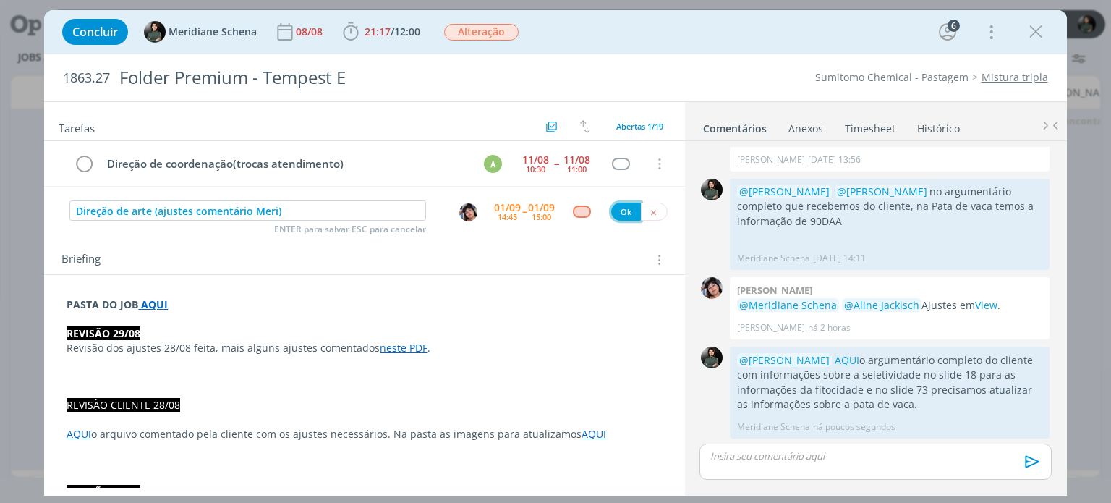
click at [619, 213] on button "Ok" at bounding box center [626, 212] width 30 height 18
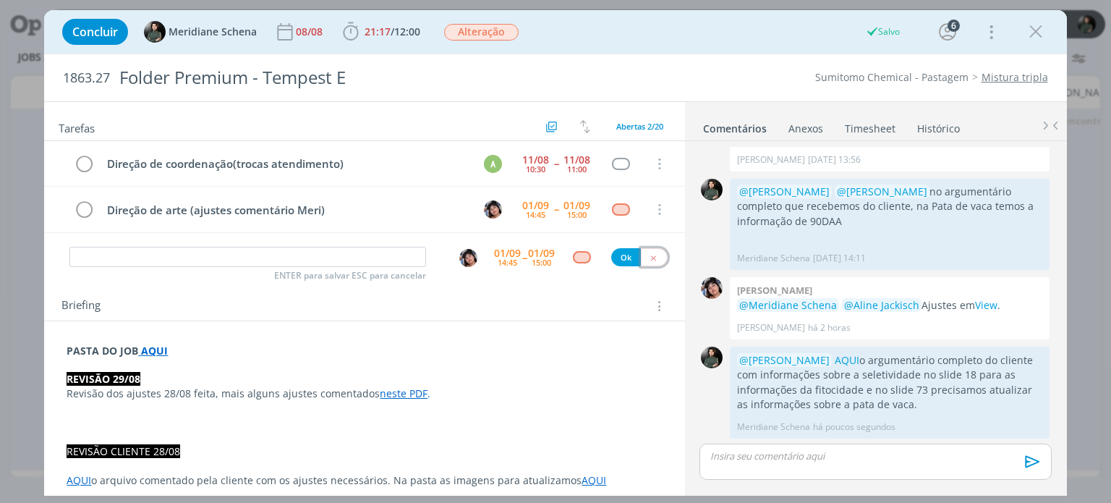
click at [649, 255] on icon "dialog" at bounding box center [653, 257] width 9 height 9
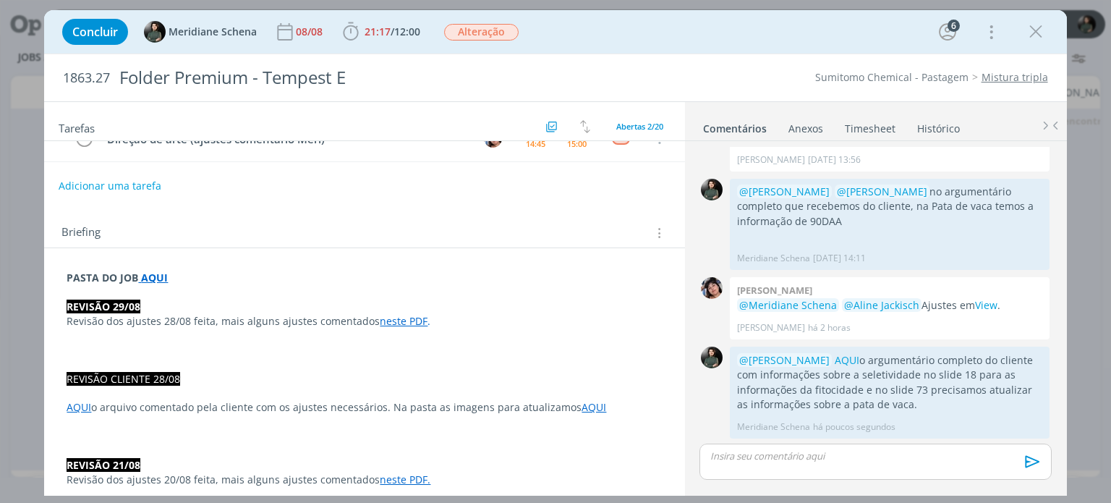
scroll to position [72, 0]
drag, startPoint x: 1031, startPoint y: 38, endPoint x: 585, endPoint y: 176, distance: 467.4
click at [1031, 38] on icon "dialog" at bounding box center [1036, 32] width 22 height 22
